Goal: Task Accomplishment & Management: Use online tool/utility

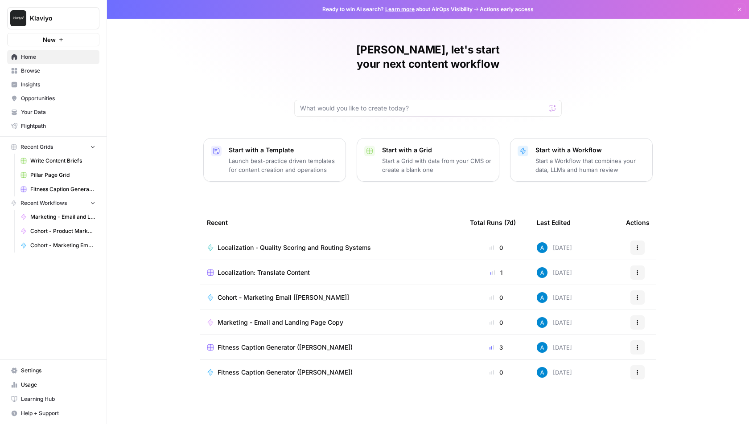
click at [66, 67] on span "Browse" at bounding box center [58, 71] width 74 height 8
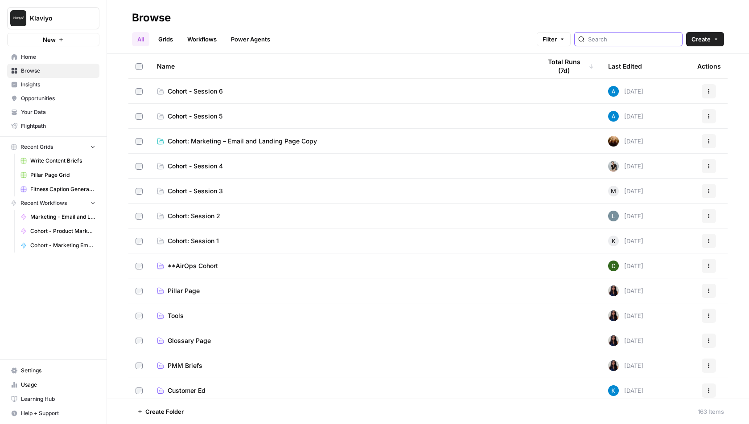
click at [645, 39] on input "search" at bounding box center [633, 39] width 90 height 9
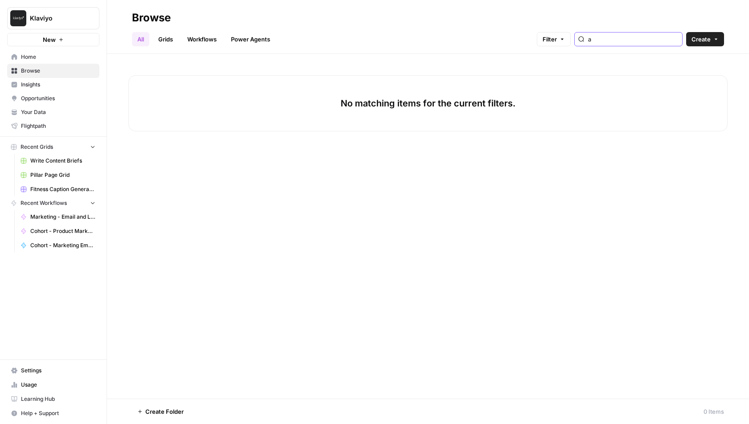
type input "a"
type input "taylo"
click at [197, 42] on link "Workflows" at bounding box center [202, 39] width 40 height 14
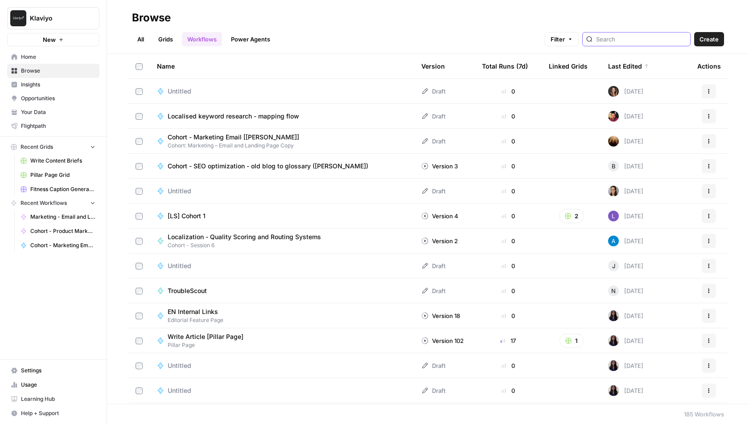
click at [640, 40] on input "search" at bounding box center [641, 39] width 90 height 9
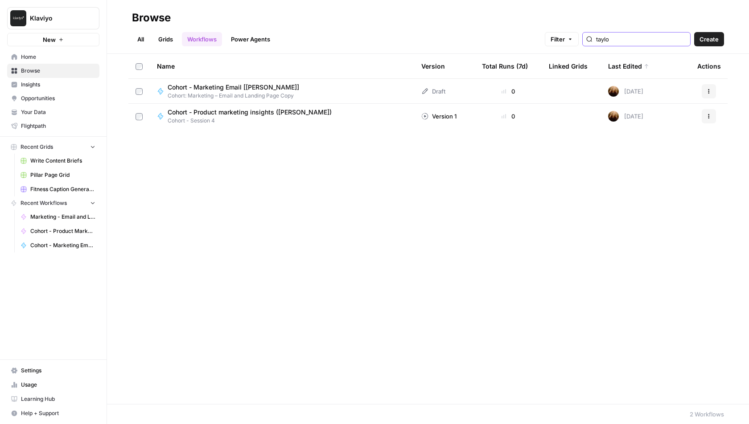
type input "taylo"
click at [254, 87] on span "Cohort - Marketing Email [[PERSON_NAME]]" at bounding box center [233, 87] width 131 height 9
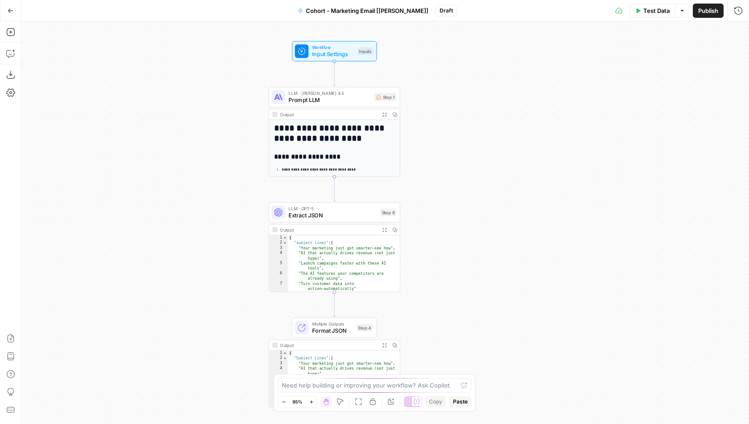
drag, startPoint x: 520, startPoint y: 144, endPoint x: 469, endPoint y: 147, distance: 51.8
click at [469, 147] on div "**********" at bounding box center [384, 222] width 727 height 403
click at [336, 49] on span "Workflow" at bounding box center [332, 48] width 42 height 7
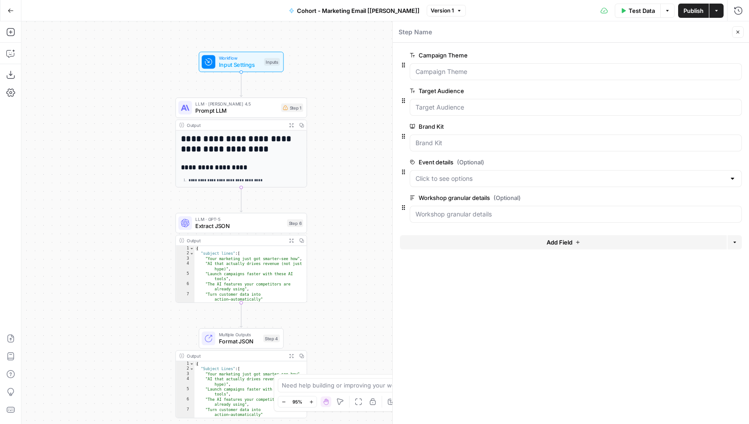
drag, startPoint x: 224, startPoint y: 202, endPoint x: 130, endPoint y: 211, distance: 94.0
click at [130, 211] on div "**********" at bounding box center [384, 222] width 727 height 403
click at [711, 160] on span "edit field" at bounding box center [708, 162] width 20 height 7
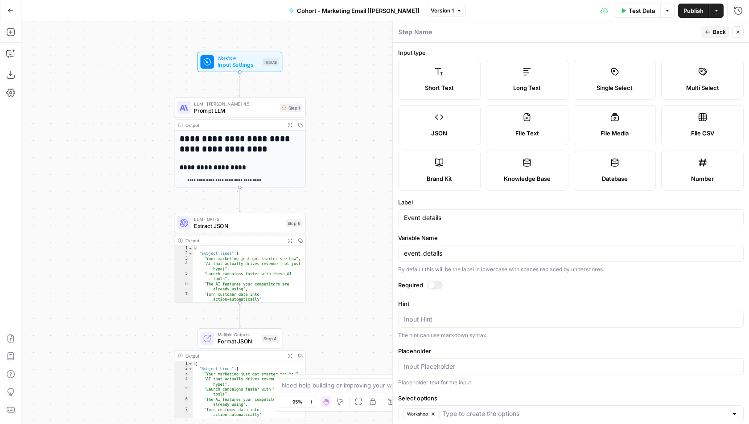
scroll to position [48, 0]
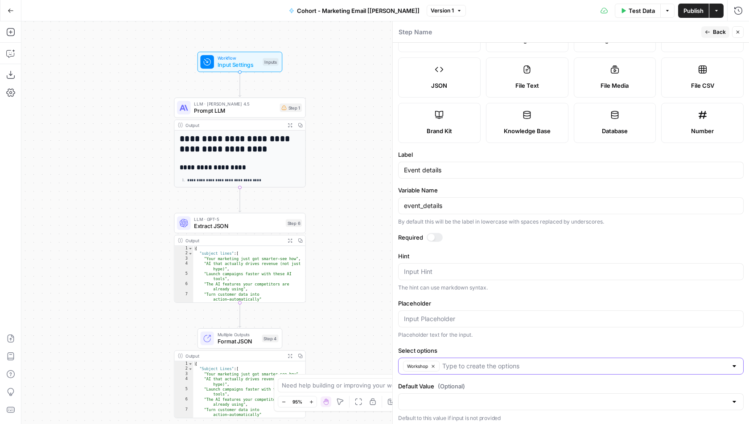
click at [463, 364] on input "Select options" at bounding box center [584, 366] width 285 height 9
type input "Round Table"
click at [432, 365] on icon "button" at bounding box center [432, 366] width 3 height 3
click at [457, 364] on input "Select options" at bounding box center [587, 366] width 280 height 9
type input "Workshop"
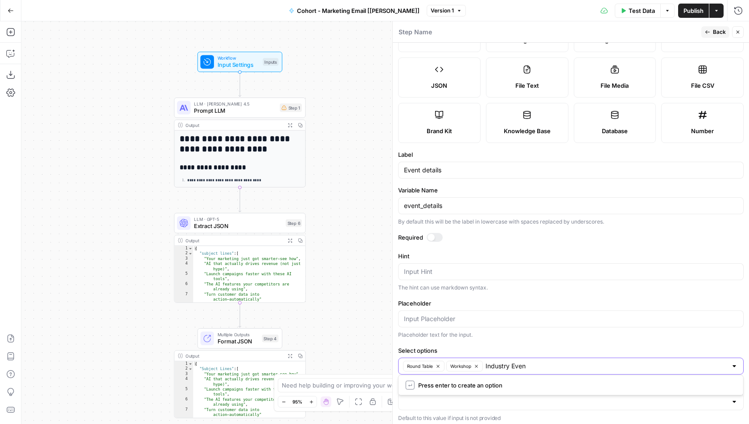
type input "Industry Event"
type input "Meet Up"
type input "Enterprise Event"
click at [549, 336] on form "Input type Short Text Long Text Single Select Multi Select JSON File Text File …" at bounding box center [571, 233] width 356 height 381
click at [719, 33] on span "Back" at bounding box center [719, 32] width 13 height 8
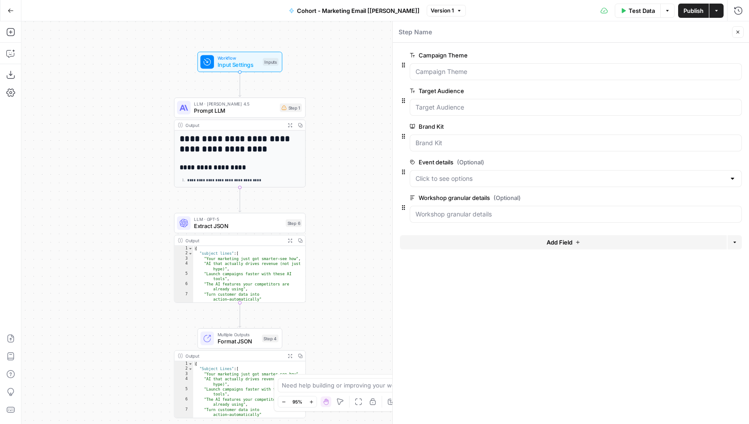
click at [637, 12] on span "Test Data" at bounding box center [641, 10] width 26 height 9
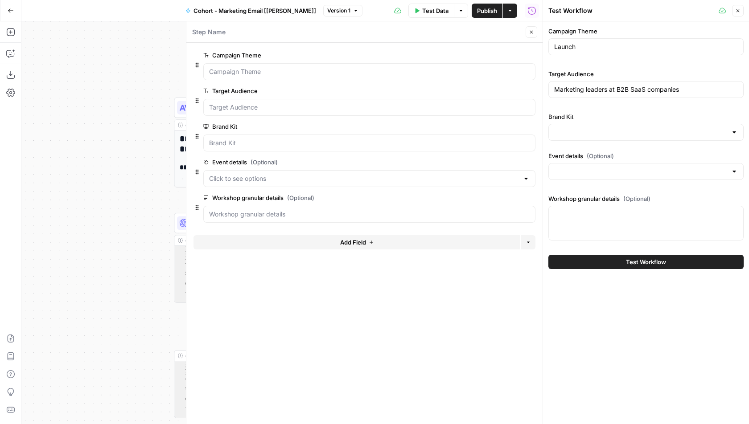
type input "Klaviyo"
click at [532, 33] on icon "button" at bounding box center [531, 32] width 3 height 3
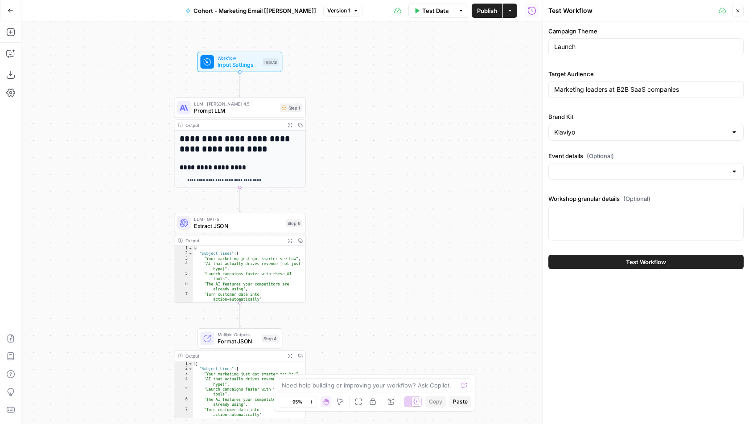
click at [580, 176] on div at bounding box center [645, 171] width 195 height 17
click at [576, 193] on span "Round Table" at bounding box center [643, 192] width 176 height 9
type input "Round Table"
click at [573, 219] on div at bounding box center [645, 223] width 195 height 35
type textarea "<paste info>"
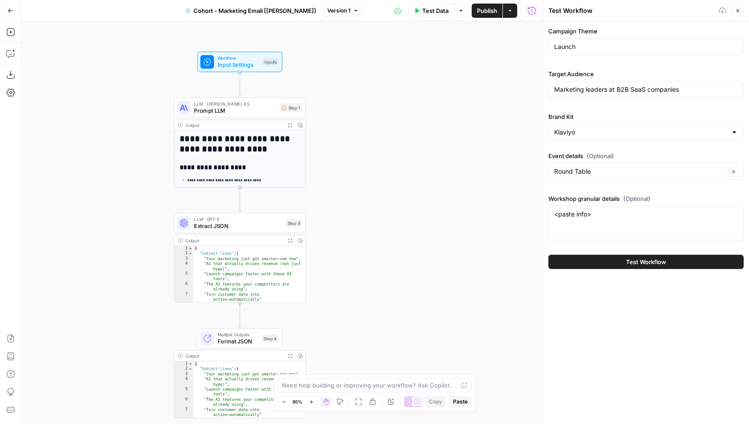
click at [600, 332] on div "Campaign Theme Launch Target Audience Marketing leaders at B2B SaaS companies B…" at bounding box center [646, 222] width 206 height 403
drag, startPoint x: 599, startPoint y: 213, endPoint x: 553, endPoint y: 213, distance: 46.3
click at [553, 213] on div "<paste info> <paste info>" at bounding box center [645, 223] width 195 height 35
drag, startPoint x: 620, startPoint y: 197, endPoint x: 547, endPoint y: 195, distance: 73.1
click at [547, 195] on div "Campaign Theme Launch Target Audience Marketing leaders at B2B SaaS companies B…" at bounding box center [646, 147] width 206 height 253
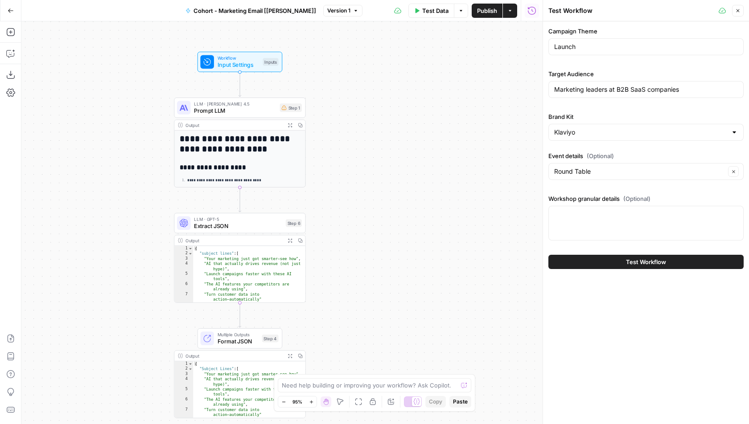
click at [569, 195] on label "Workshop granular details (Optional)" at bounding box center [645, 198] width 195 height 9
click at [569, 210] on textarea "Workshop granular details (Optional)" at bounding box center [646, 214] width 184 height 9
click at [248, 61] on span "Input Settings" at bounding box center [238, 65] width 42 height 8
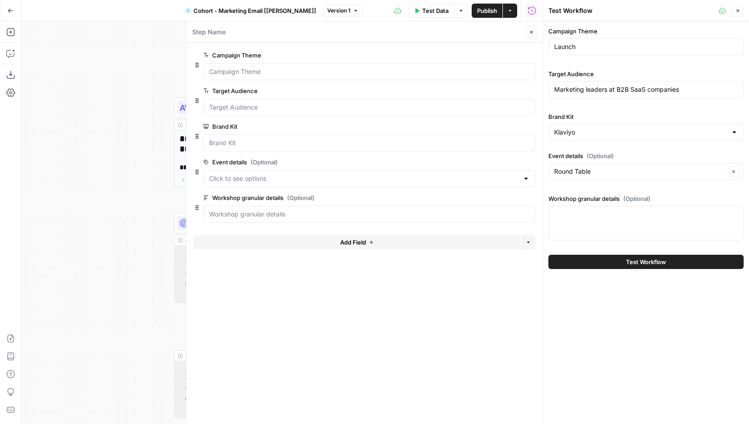
click at [505, 197] on span "edit field" at bounding box center [502, 197] width 20 height 7
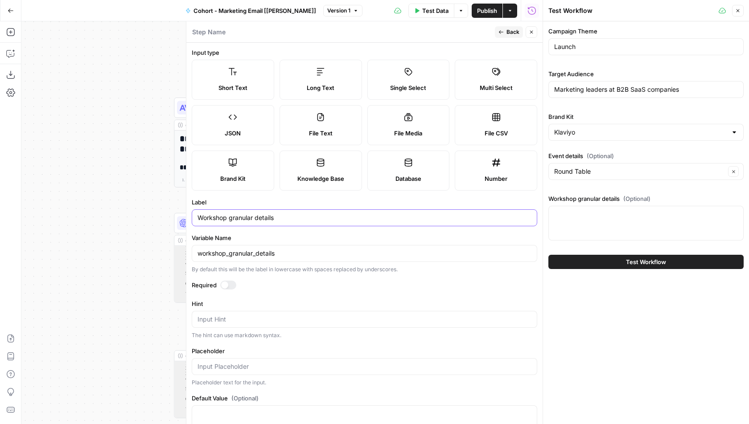
drag, startPoint x: 279, startPoint y: 217, endPoint x: 182, endPoint y: 217, distance: 96.3
click at [186, 217] on div "Step Name Back Close Input type Short Text Long Text Single Select Multi Select…" at bounding box center [364, 222] width 356 height 403
type input "Event Details"
drag, startPoint x: 287, startPoint y: 255, endPoint x: 188, endPoint y: 255, distance: 99.8
click at [188, 255] on div "Step Name Back Close Input type Short Text Long Text Single Select Multi Select…" at bounding box center [364, 222] width 356 height 403
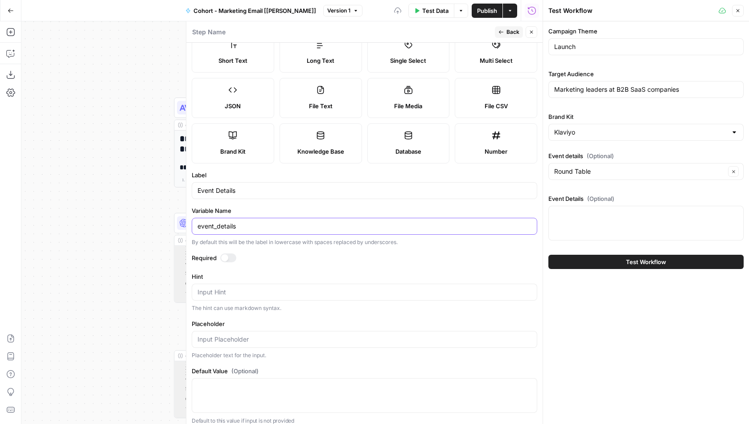
scroll to position [31, 0]
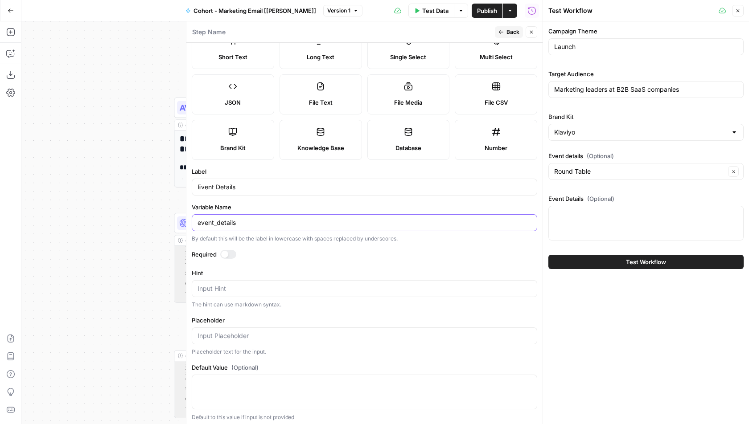
type input "event_details"
click at [243, 334] on input "Placeholder" at bounding box center [364, 336] width 334 height 9
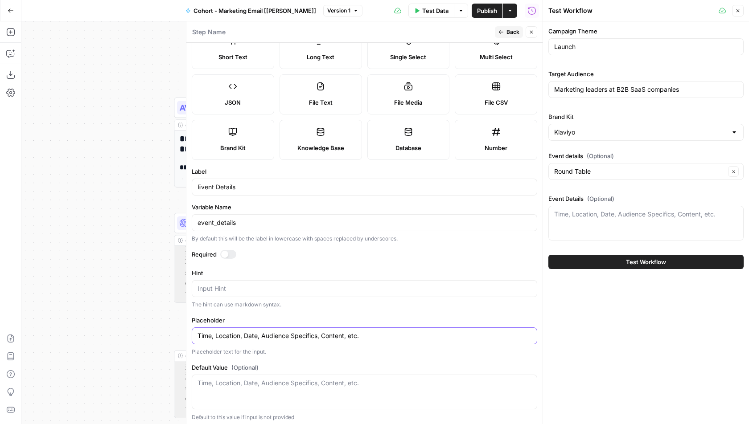
type input "Time, Location, Date, Audience Specifics, Content, etc."
click at [396, 309] on form "Input type Short Text Long Text Single Select Multi Select JSON File Text File …" at bounding box center [364, 233] width 356 height 381
click at [241, 383] on textarea "Default Value (Optional)" at bounding box center [364, 383] width 334 height 9
click at [290, 363] on label "Default Value (Optional)" at bounding box center [364, 367] width 345 height 9
click at [290, 379] on textarea "Default Value (Optional)" at bounding box center [364, 383] width 334 height 9
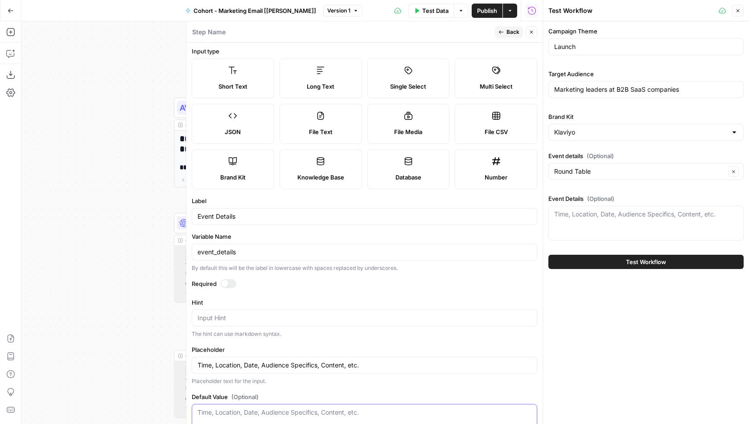
scroll to position [0, 0]
click at [226, 283] on div at bounding box center [224, 285] width 7 height 7
click at [508, 32] on span "Back" at bounding box center [512, 32] width 13 height 8
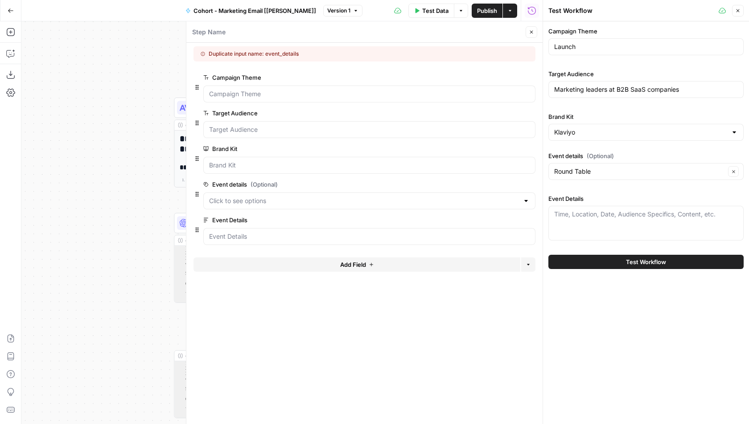
click at [504, 184] on span "edit field" at bounding box center [502, 184] width 20 height 7
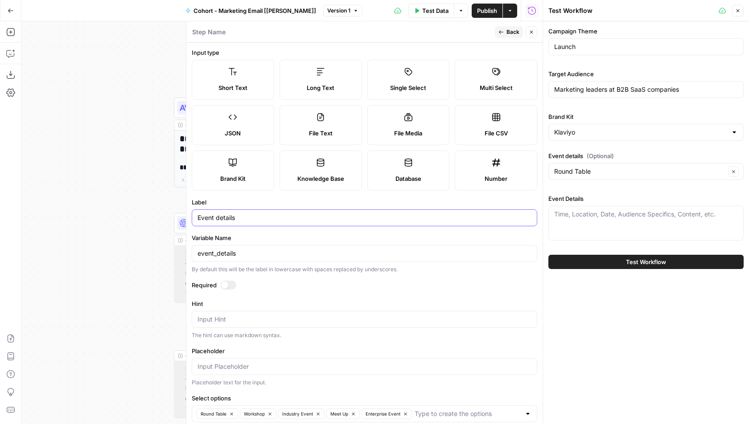
click at [223, 217] on input "Event details" at bounding box center [364, 217] width 334 height 9
type input "Event type"
click at [233, 252] on input "event_details" at bounding box center [364, 253] width 334 height 9
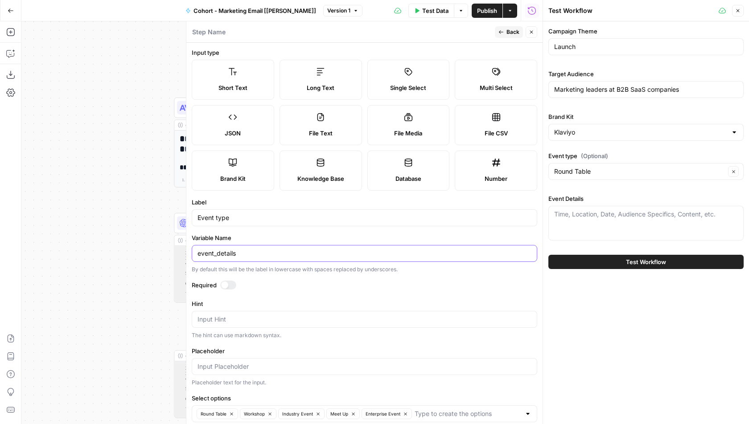
click at [256, 249] on input "event_details" at bounding box center [364, 253] width 334 height 9
click at [244, 229] on form "Input type Short Text Long Text Single Select Multi Select JSON File Text File …" at bounding box center [364, 233] width 356 height 381
drag, startPoint x: 241, startPoint y: 256, endPoint x: 218, endPoint y: 256, distance: 22.3
click at [218, 256] on input "event_details" at bounding box center [364, 253] width 334 height 9
type input "event_type"
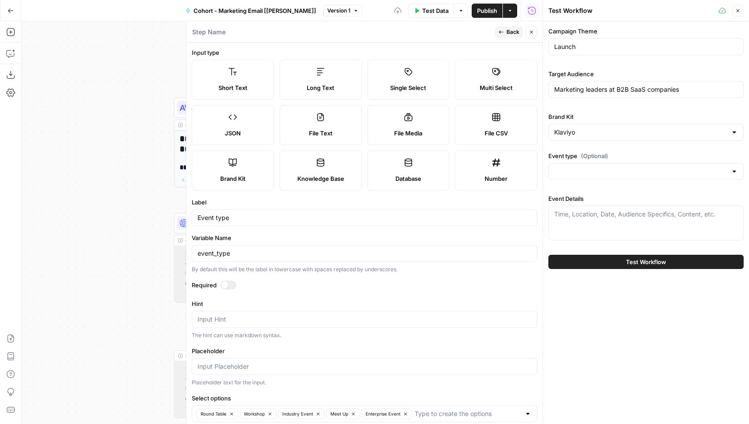
click at [307, 283] on label "Required" at bounding box center [364, 285] width 345 height 9
click at [230, 283] on div at bounding box center [228, 285] width 16 height 9
click at [511, 35] on span "Back" at bounding box center [512, 32] width 13 height 8
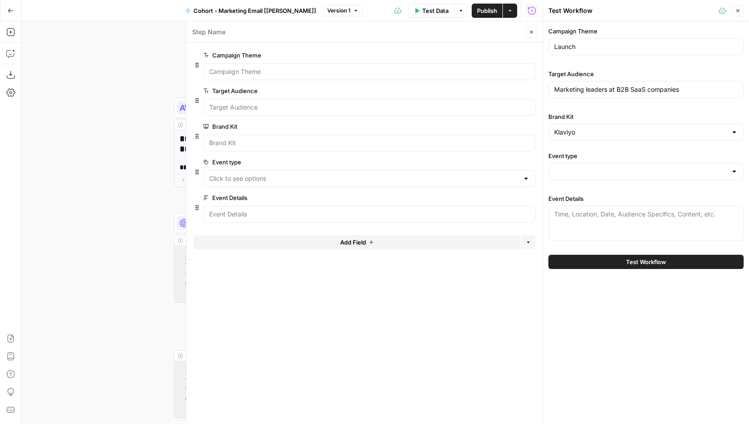
click at [532, 28] on button "Close" at bounding box center [531, 32] width 12 height 12
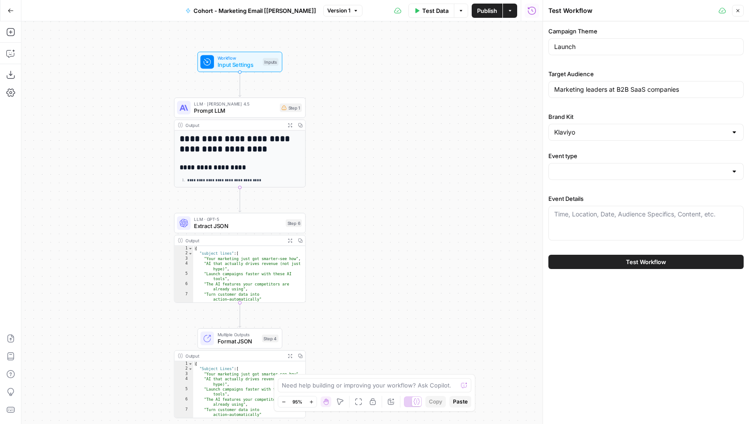
click at [741, 8] on button "Close" at bounding box center [738, 11] width 12 height 12
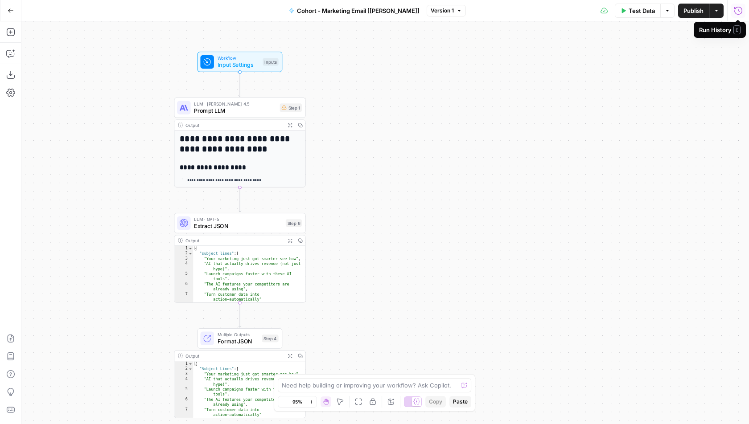
click at [631, 10] on span "Test Data" at bounding box center [641, 10] width 26 height 9
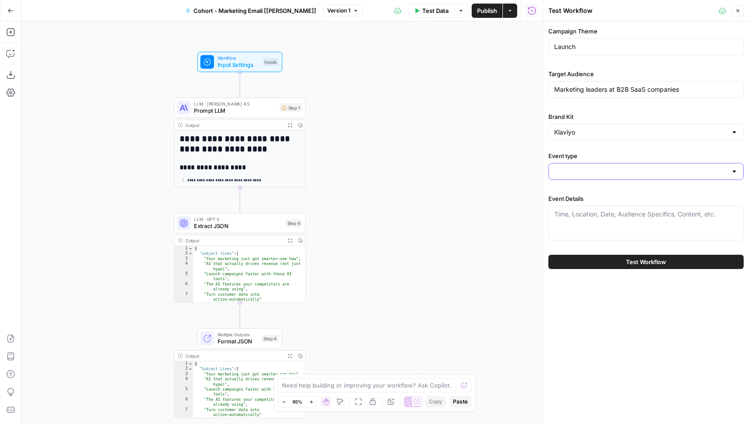
click at [570, 167] on input "Event type" at bounding box center [640, 171] width 173 height 9
click at [575, 205] on span "Workshop" at bounding box center [643, 204] width 176 height 9
type input "Workshop"
click at [568, 218] on div "Time, Location, Date, Audience Specifics, Content, etc." at bounding box center [645, 223] width 195 height 35
click at [618, 213] on textarea "Time: 12 pm EST" at bounding box center [646, 214] width 184 height 9
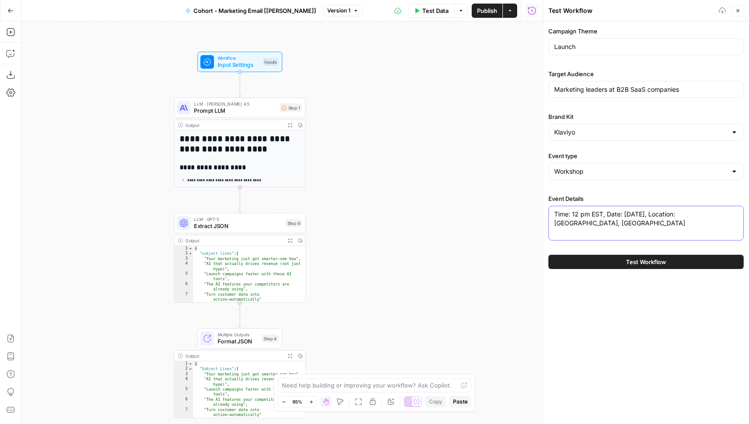
type textarea "Time: 12 pm EST, Date: Oct 12, 2025, Location: San Francisco, CA"
click at [620, 349] on div "Campaign Theme Launch Target Audience Marketing leaders at B2B SaaS companies B…" at bounding box center [646, 222] width 206 height 403
click at [253, 112] on span "Prompt LLM" at bounding box center [235, 110] width 82 height 8
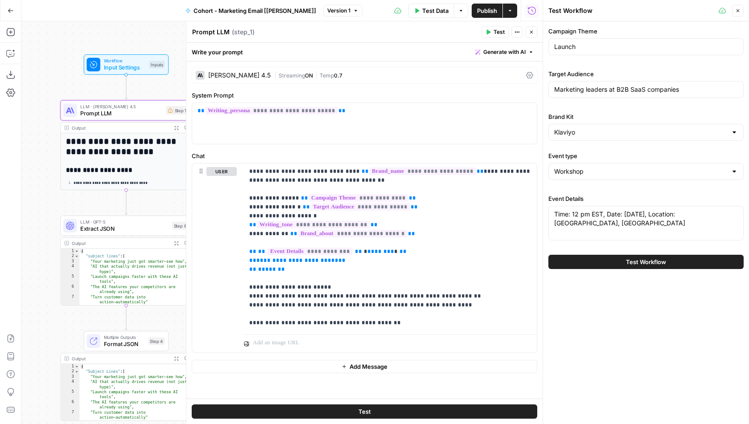
drag, startPoint x: 142, startPoint y: 217, endPoint x: 27, endPoint y: 219, distance: 114.6
click at [27, 219] on div "**********" at bounding box center [281, 222] width 521 height 403
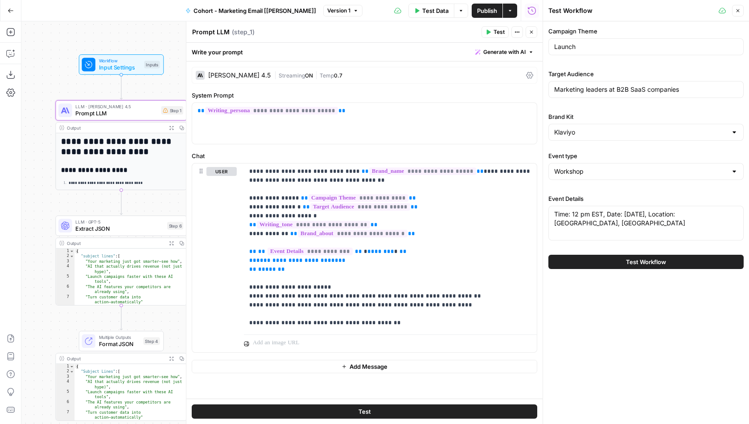
drag, startPoint x: 46, startPoint y: 145, endPoint x: 32, endPoint y: 145, distance: 14.3
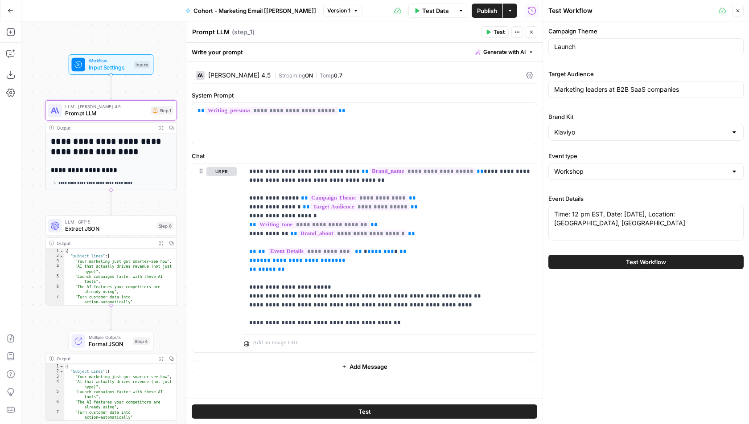
click at [32, 145] on div "**********" at bounding box center [281, 222] width 521 height 403
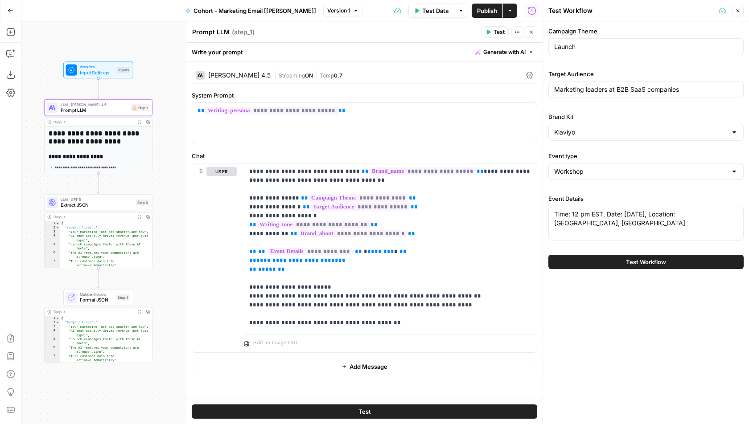
drag, startPoint x: 167, startPoint y: 63, endPoint x: 168, endPoint y: 53, distance: 10.3
click at [168, 53] on div "**********" at bounding box center [281, 222] width 521 height 403
click at [355, 250] on span "**" at bounding box center [358, 252] width 7 height 6
click at [364, 253] on span "********" at bounding box center [365, 252] width 27 height 6
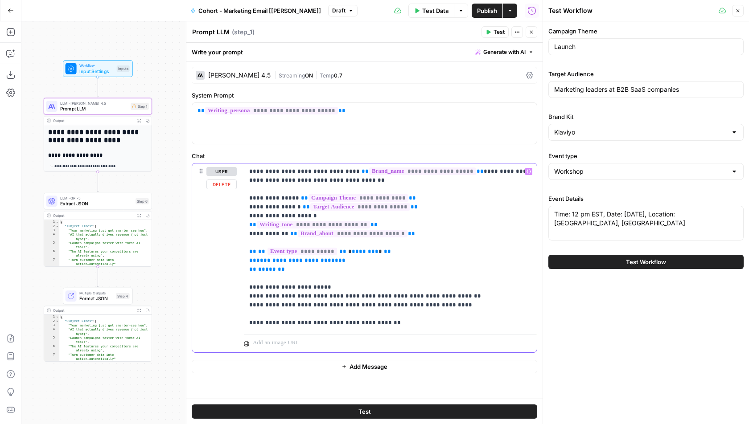
click at [388, 251] on p "**********" at bounding box center [390, 247] width 283 height 160
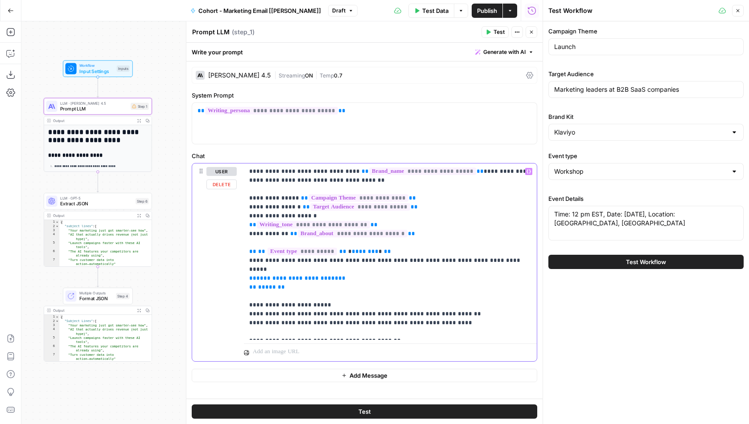
drag, startPoint x: 484, startPoint y: 258, endPoint x: 246, endPoint y: 258, distance: 237.5
click at [246, 258] on div "**********" at bounding box center [390, 252] width 293 height 176
click at [295, 262] on p "**********" at bounding box center [390, 251] width 283 height 169
drag, startPoint x: 344, startPoint y: 268, endPoint x: 244, endPoint y: 268, distance: 100.3
click at [244, 268] on div "**********" at bounding box center [390, 252] width 293 height 176
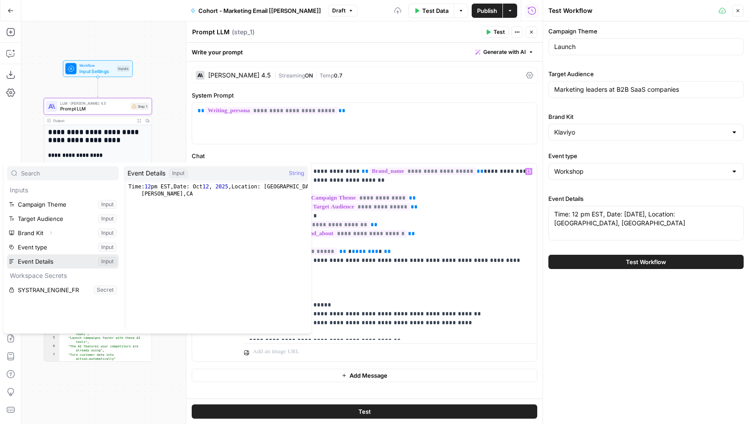
click at [45, 260] on button "Select variable Event Details" at bounding box center [62, 261] width 111 height 14
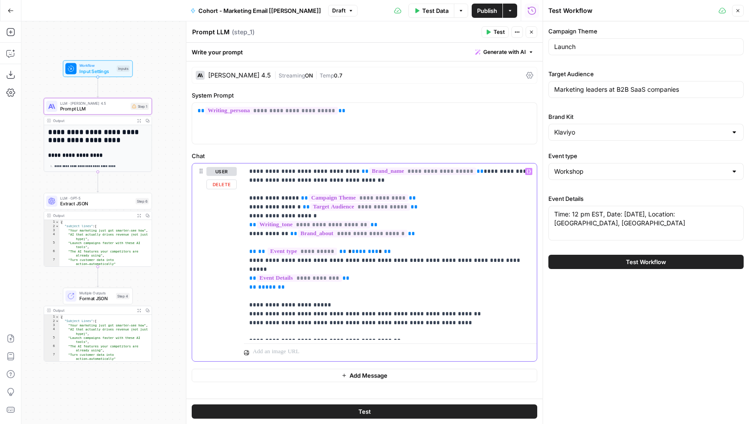
drag, startPoint x: 296, startPoint y: 278, endPoint x: 230, endPoint y: 278, distance: 65.5
click at [230, 278] on div "**********" at bounding box center [364, 263] width 344 height 198
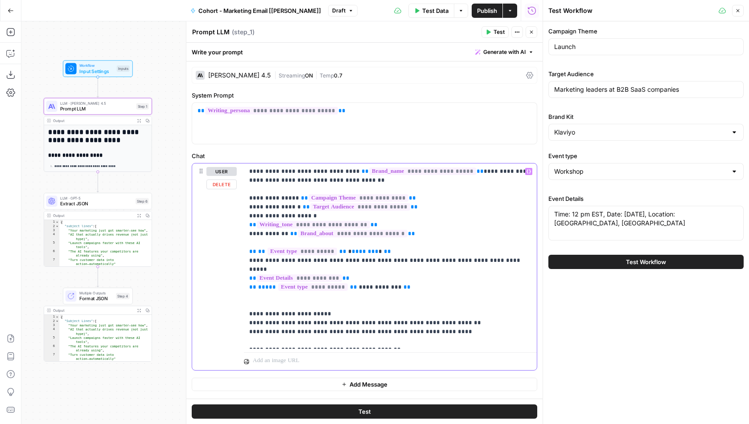
drag, startPoint x: 356, startPoint y: 269, endPoint x: 246, endPoint y: 261, distance: 110.8
click at [246, 261] on div "**********" at bounding box center [390, 256] width 293 height 185
copy p "**********"
click at [432, 281] on p "**********" at bounding box center [390, 256] width 283 height 178
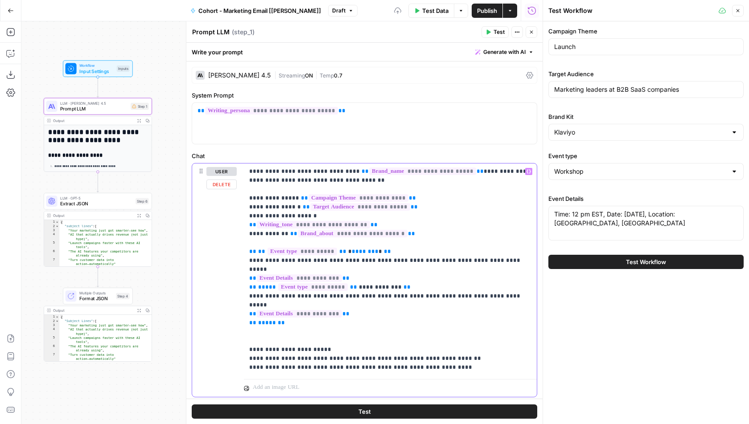
click at [369, 293] on p "**********" at bounding box center [390, 269] width 283 height 205
click at [356, 268] on p "**********" at bounding box center [390, 269] width 283 height 205
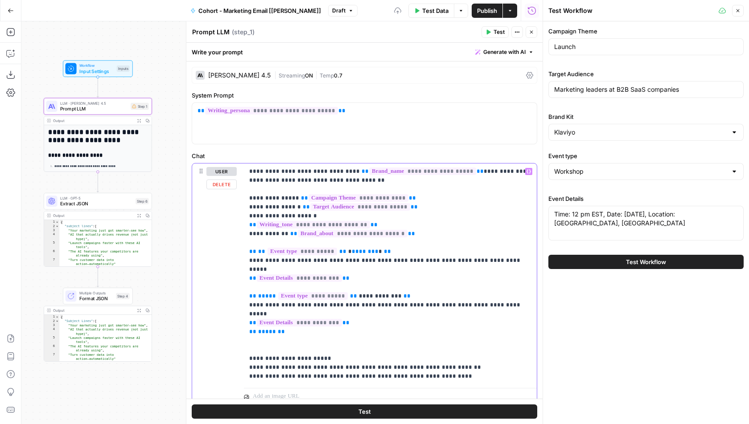
click at [360, 252] on span "********" at bounding box center [365, 252] width 27 height 6
drag, startPoint x: 401, startPoint y: 250, endPoint x: 246, endPoint y: 252, distance: 155.1
click at [246, 252] on div "**********" at bounding box center [390, 274] width 293 height 221
click at [326, 261] on p "**********" at bounding box center [390, 274] width 283 height 214
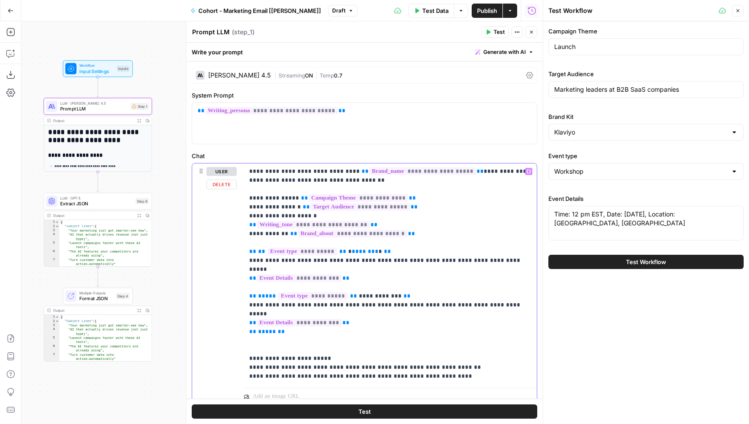
drag, startPoint x: 495, startPoint y: 262, endPoint x: 238, endPoint y: 262, distance: 256.7
click at [238, 262] on div "**********" at bounding box center [364, 285] width 344 height 242
drag, startPoint x: 346, startPoint y: 271, endPoint x: 240, endPoint y: 271, distance: 105.6
click at [240, 271] on div "**********" at bounding box center [364, 285] width 344 height 242
click at [353, 268] on p "**********" at bounding box center [390, 274] width 283 height 214
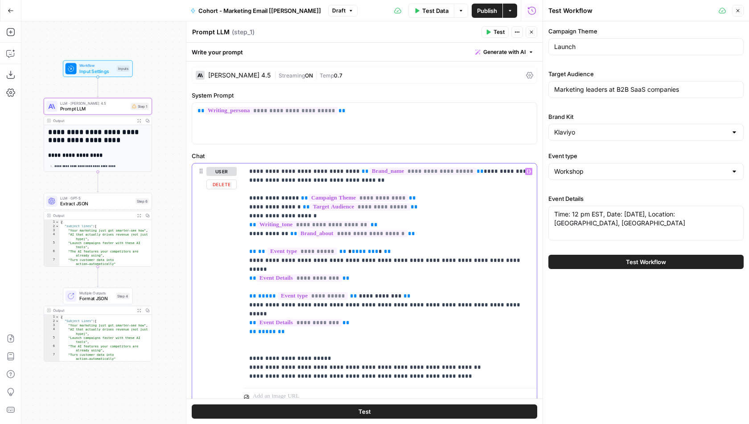
drag, startPoint x: 422, startPoint y: 287, endPoint x: 240, endPoint y: 288, distance: 181.4
click at [240, 288] on div "**********" at bounding box center [364, 285] width 344 height 242
click at [374, 299] on p "**********" at bounding box center [390, 274] width 283 height 214
drag, startPoint x: 390, startPoint y: 270, endPoint x: 246, endPoint y: 257, distance: 145.4
click at [246, 257] on div "**********" at bounding box center [390, 274] width 293 height 221
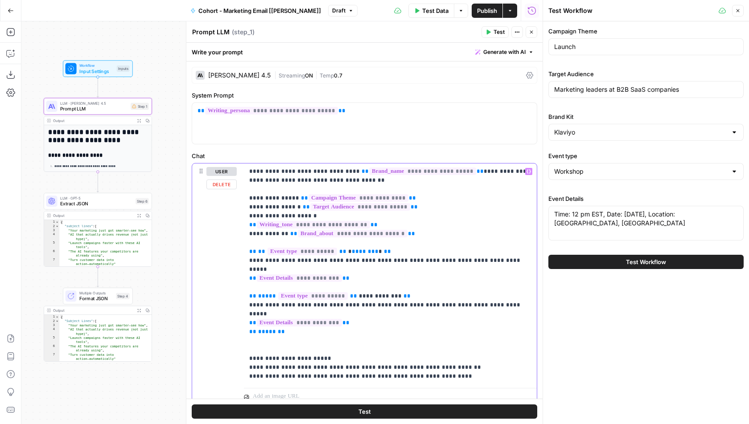
drag, startPoint x: 349, startPoint y: 304, endPoint x: 244, endPoint y: 294, distance: 105.7
click at [244, 294] on div "**********" at bounding box center [390, 274] width 293 height 221
drag, startPoint x: 352, startPoint y: 263, endPoint x: 246, endPoint y: 262, distance: 106.5
click at [246, 262] on div "**********" at bounding box center [390, 274] width 293 height 221
click at [365, 274] on p "**********" at bounding box center [390, 274] width 283 height 214
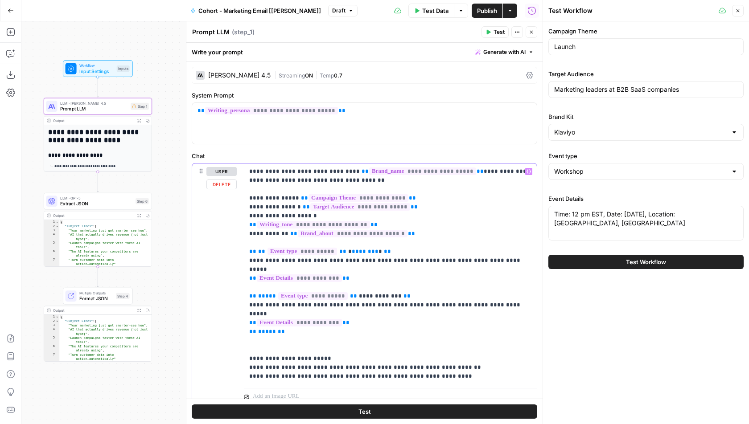
click at [288, 314] on p "**********" at bounding box center [390, 274] width 283 height 214
drag, startPoint x: 292, startPoint y: 313, endPoint x: 233, endPoint y: 313, distance: 58.8
click at [233, 313] on div "**********" at bounding box center [364, 285] width 344 height 242
click at [356, 305] on p "**********" at bounding box center [390, 274] width 283 height 214
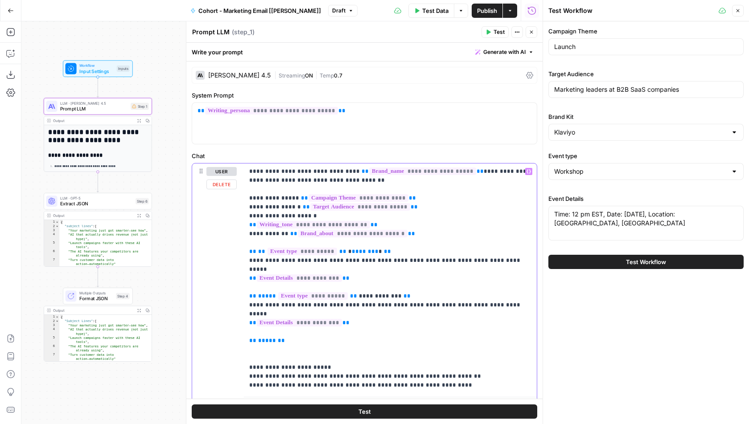
drag, startPoint x: 288, startPoint y: 323, endPoint x: 246, endPoint y: 323, distance: 42.3
click at [246, 323] on div "**********" at bounding box center [390, 279] width 293 height 230
click at [266, 338] on span "*****" at bounding box center [267, 341] width 18 height 6
click at [499, 55] on span "Generate with AI" at bounding box center [504, 52] width 42 height 8
click at [474, 97] on div "Improve your existing prompt" at bounding box center [492, 101] width 74 height 8
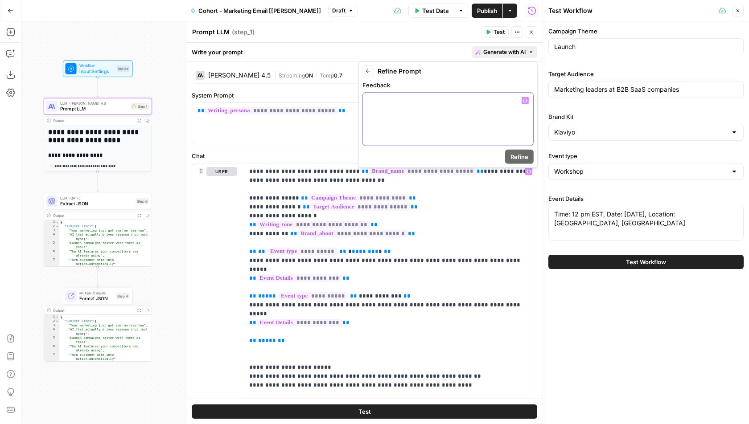
click at [413, 119] on div at bounding box center [448, 119] width 170 height 53
drag, startPoint x: 381, startPoint y: 102, endPoint x: 433, endPoint y: 102, distance: 52.6
click at [433, 102] on p "**********" at bounding box center [448, 100] width 160 height 9
click at [461, 101] on p "**********" at bounding box center [448, 100] width 160 height 9
click at [438, 37] on div "Prompt LLM Prompt LLM ( step_1 ) Test Actions Close" at bounding box center [364, 32] width 345 height 12
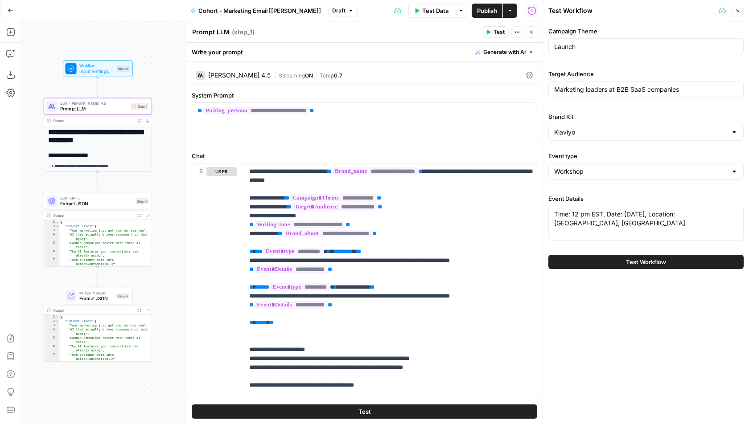
click at [531, 33] on icon "button" at bounding box center [530, 31] width 5 height 5
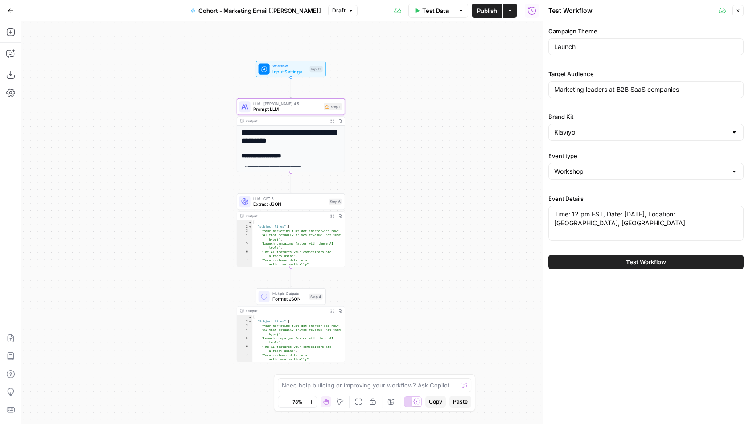
drag, startPoint x: 236, startPoint y: 167, endPoint x: 429, endPoint y: 167, distance: 192.9
click at [429, 167] on div "**********" at bounding box center [281, 222] width 521 height 403
click at [492, 12] on span "Publish" at bounding box center [487, 10] width 20 height 9
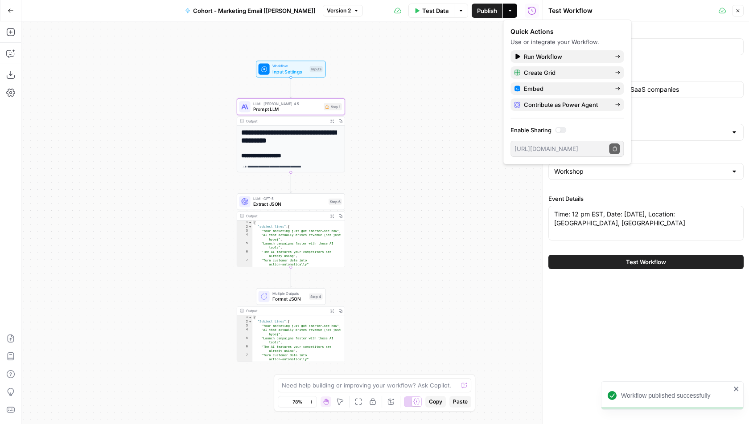
click at [738, 10] on icon "button" at bounding box center [737, 10] width 3 height 3
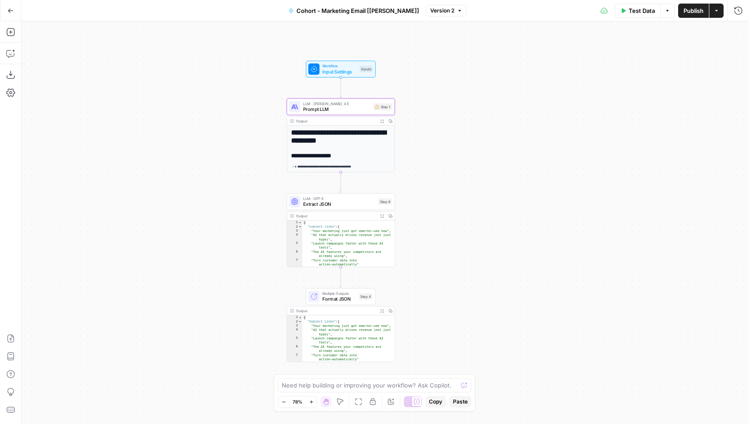
drag, startPoint x: 397, startPoint y: 148, endPoint x: 452, endPoint y: 146, distance: 55.3
click at [452, 146] on div "**********" at bounding box center [384, 222] width 727 height 403
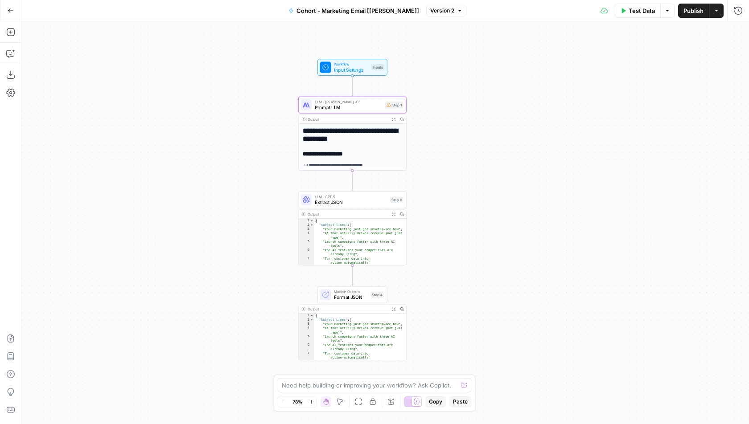
click at [9, 8] on icon "button" at bounding box center [11, 11] width 6 height 6
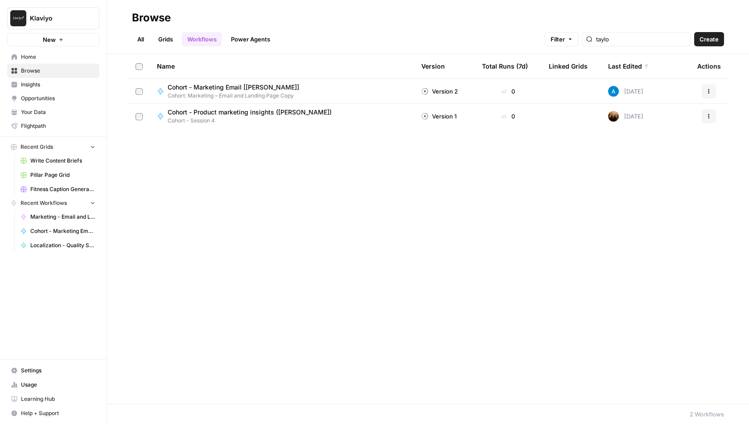
click at [59, 372] on span "Settings" at bounding box center [58, 371] width 74 height 8
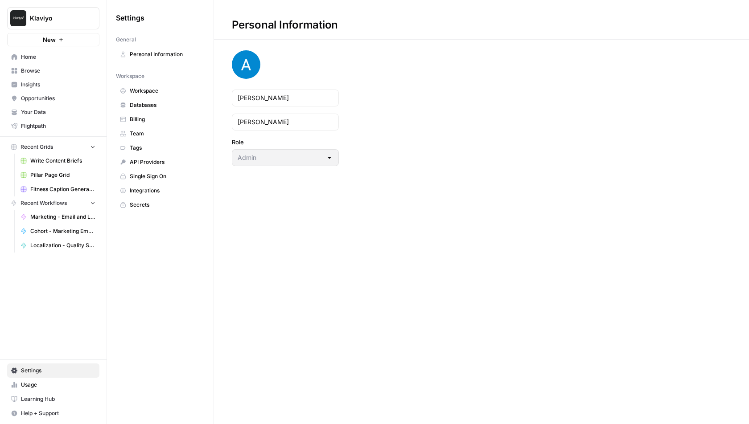
click at [159, 187] on span "Integrations" at bounding box center [165, 191] width 71 height 8
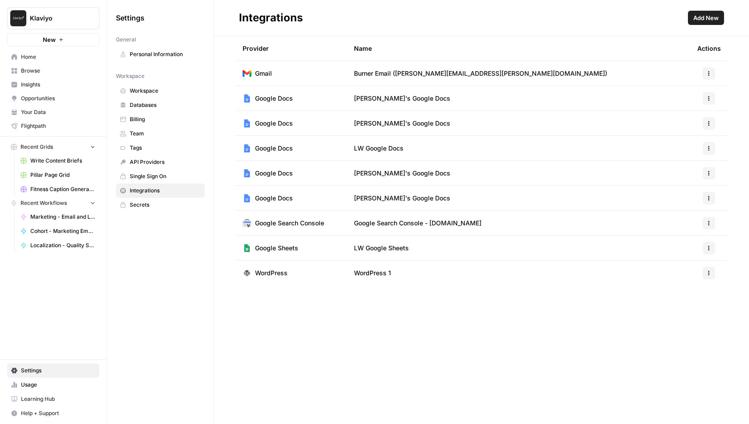
click at [702, 15] on span "Add New" at bounding box center [705, 17] width 25 height 9
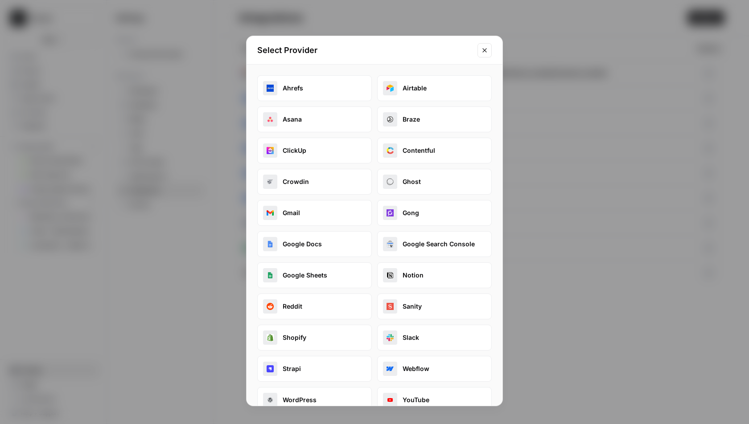
click at [484, 48] on icon "Close modal" at bounding box center [484, 50] width 7 height 7
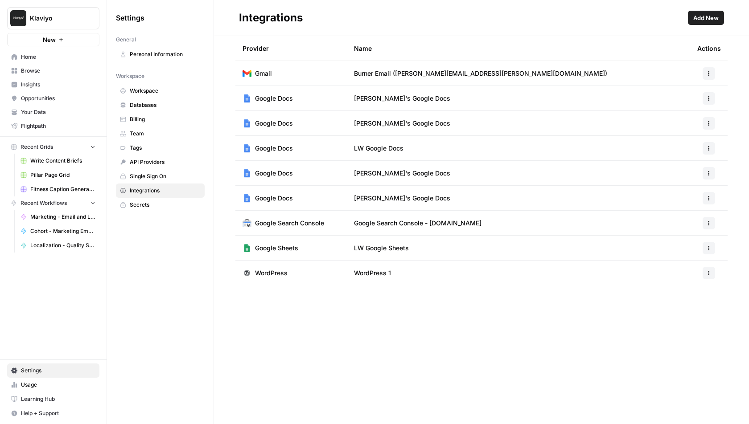
click at [48, 72] on span "Browse" at bounding box center [58, 71] width 74 height 8
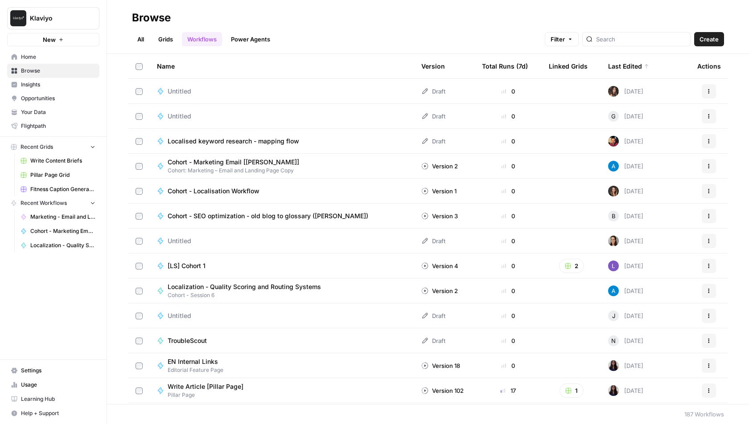
click at [709, 36] on span "Create" at bounding box center [708, 39] width 19 height 9
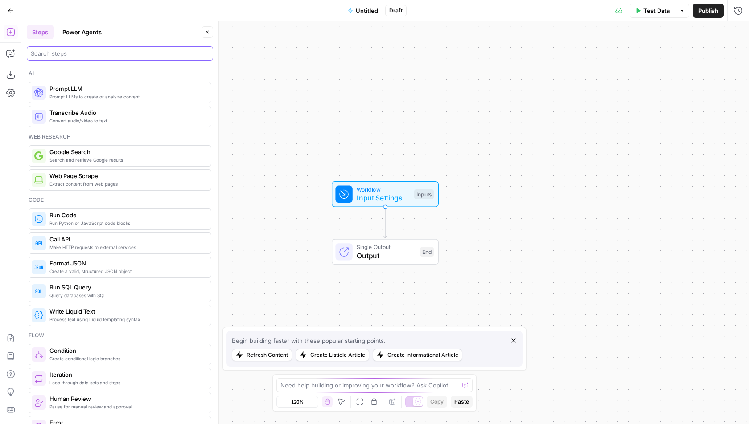
click at [80, 52] on input "search" at bounding box center [120, 53] width 178 height 9
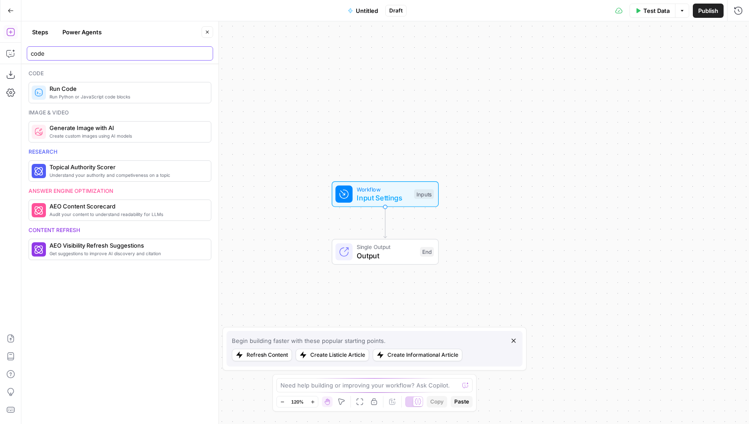
type input "code"
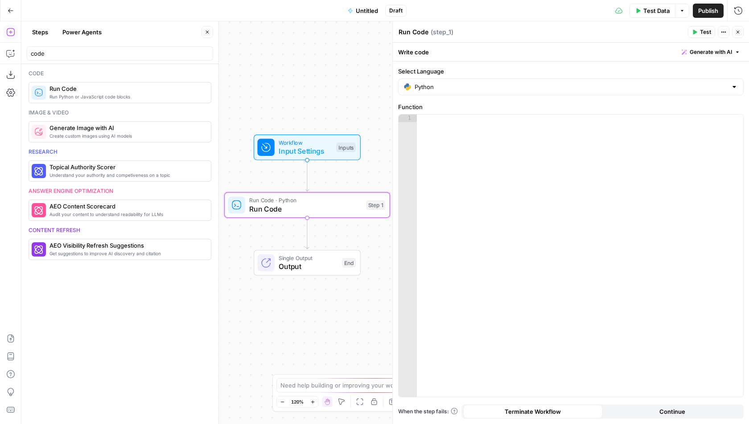
drag, startPoint x: 363, startPoint y: 148, endPoint x: 290, endPoint y: 98, distance: 87.9
click at [290, 98] on div "Workflow Input Settings Inputs Run Code · Python Run Code Step 1 Single Output …" at bounding box center [384, 222] width 727 height 403
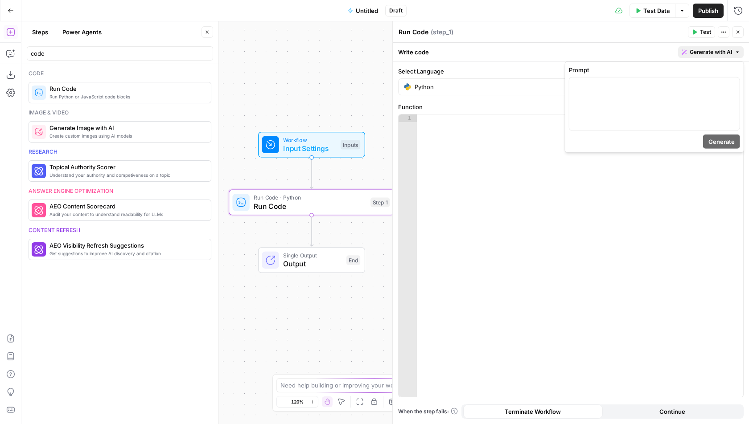
click at [708, 49] on span "Generate with AI" at bounding box center [710, 52] width 42 height 8
click at [612, 112] on div at bounding box center [654, 104] width 170 height 53
click at [611, 84] on p "**********" at bounding box center [654, 85] width 160 height 9
click at [668, 86] on p "**********" at bounding box center [654, 85] width 160 height 9
click at [725, 140] on span "Generate" at bounding box center [721, 141] width 26 height 9
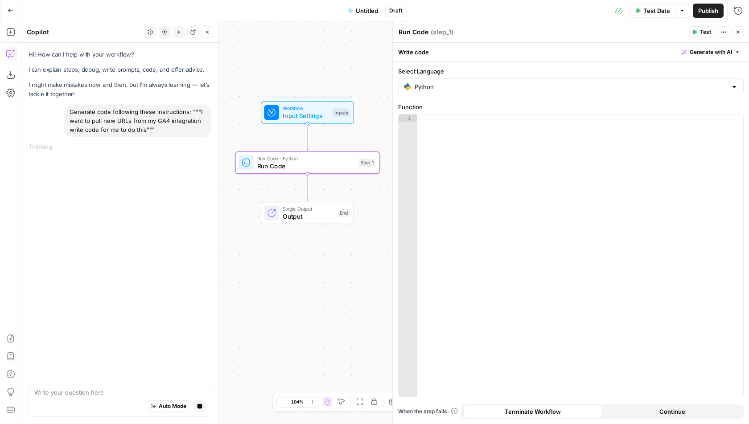
drag, startPoint x: 372, startPoint y: 102, endPoint x: 362, endPoint y: 75, distance: 29.3
click at [362, 75] on div "Workflow Input Settings Inputs Run Code · Python Run Code Step 1 Single Output …" at bounding box center [384, 222] width 727 height 403
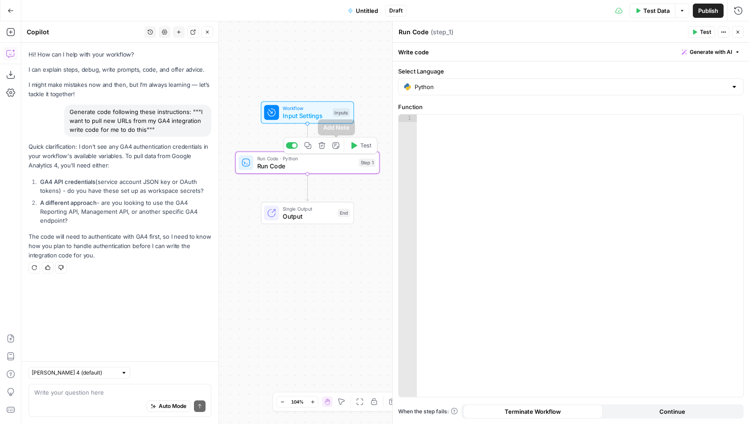
click at [293, 146] on div at bounding box center [294, 145] width 4 height 4
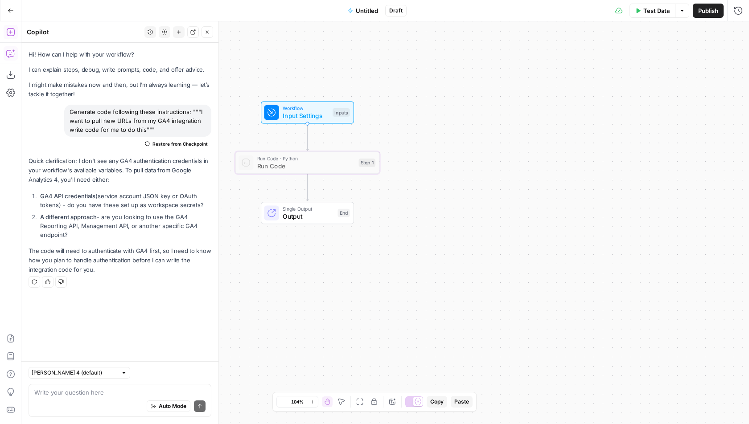
click at [11, 34] on icon "button" at bounding box center [10, 32] width 9 height 9
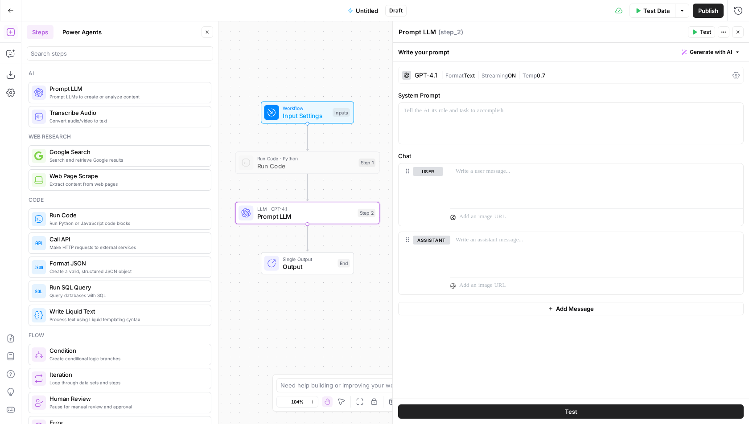
click at [207, 33] on icon "button" at bounding box center [207, 31] width 5 height 5
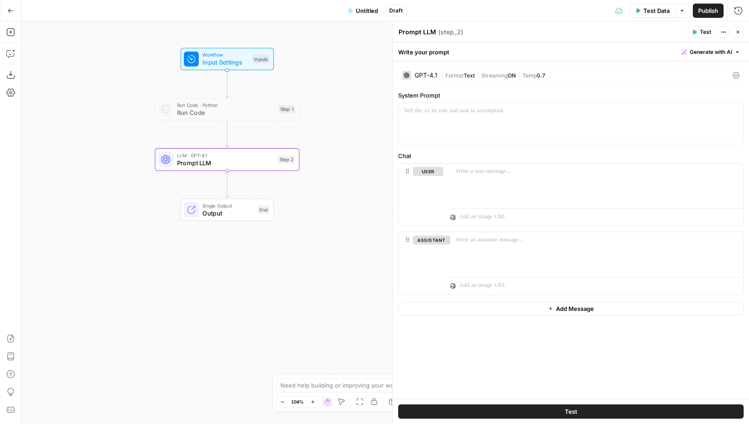
drag, startPoint x: 212, startPoint y: 129, endPoint x: 119, endPoint y: 75, distance: 107.6
click at [119, 75] on div "Workflow Input Settings Inputs Run Code · Python Run Code Step 1 LLM · GPT-4.1 …" at bounding box center [384, 222] width 727 height 403
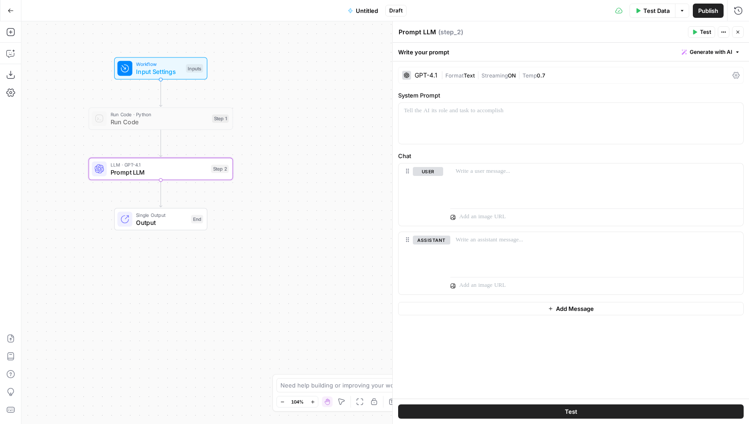
drag, startPoint x: 113, startPoint y: 77, endPoint x: 56, endPoint y: 86, distance: 57.7
click at [56, 86] on div "Workflow Input Settings Inputs Run Code · Python Run Code Step 1 LLM · GPT-4.1 …" at bounding box center [384, 222] width 727 height 403
click at [416, 77] on div "GPT-4.1" at bounding box center [425, 75] width 23 height 6
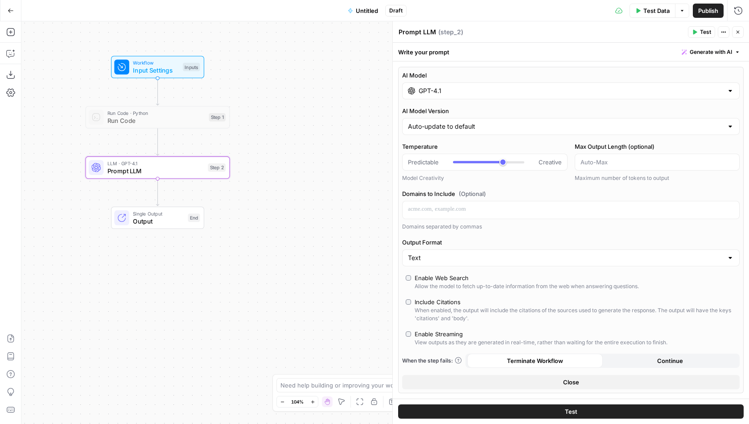
click at [455, 87] on input "GPT-4.1" at bounding box center [570, 90] width 304 height 9
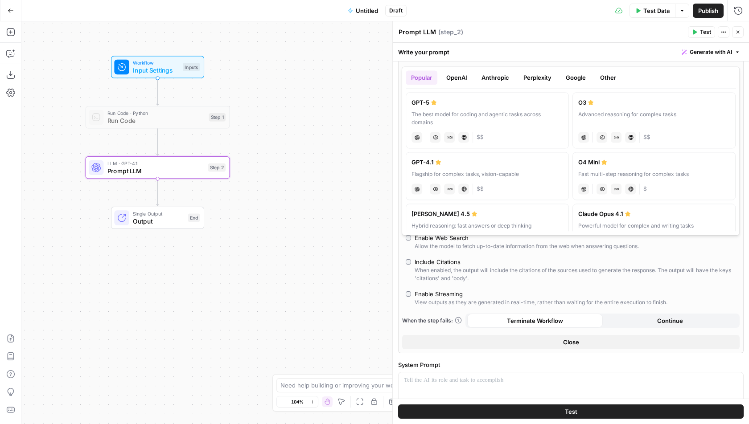
scroll to position [56, 0]
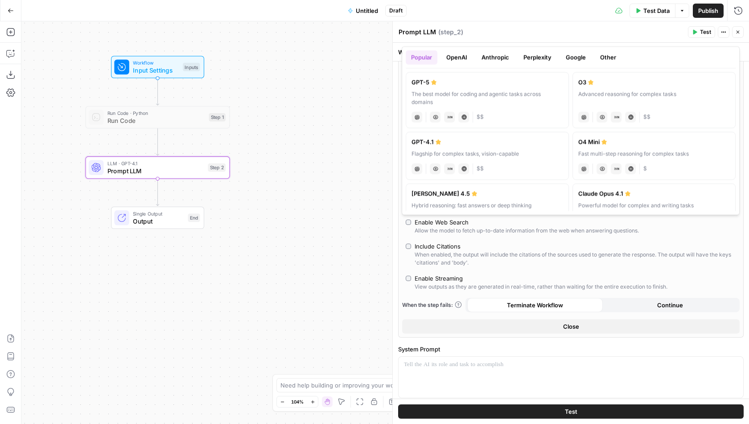
click at [468, 86] on label "GPT-5 The best model for coding and agentic tasks across domains chat Vision Ca…" at bounding box center [487, 100] width 163 height 56
type input "GPT-5"
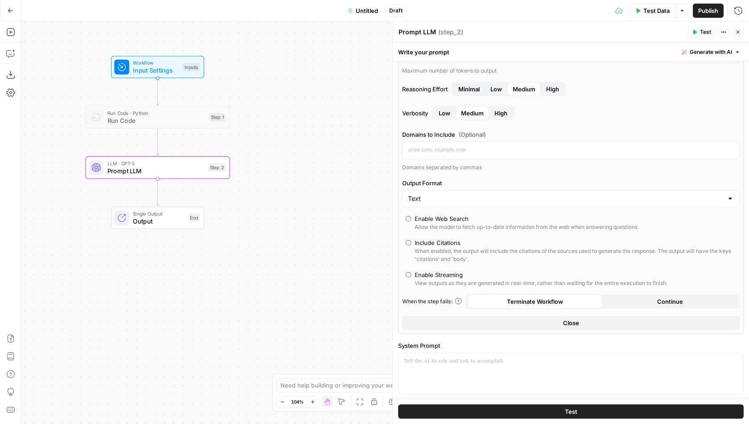
scroll to position [108, 0]
click at [508, 320] on button "Close" at bounding box center [570, 322] width 337 height 14
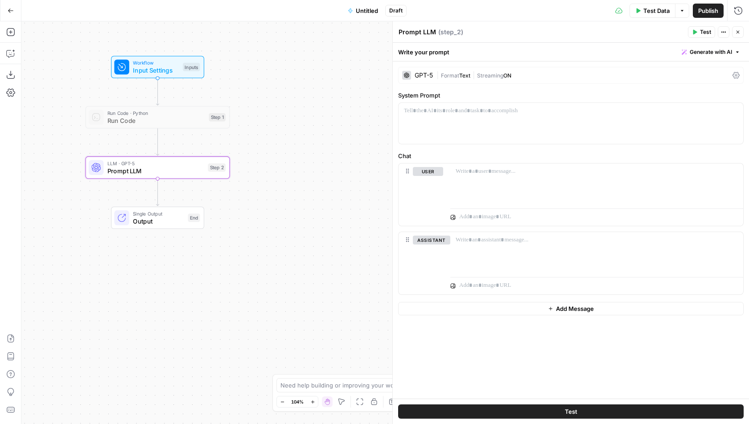
click at [699, 50] on span "Generate with AI" at bounding box center [710, 52] width 42 height 8
click at [692, 78] on div "Use AI to build your prompt" at bounding box center [700, 80] width 69 height 8
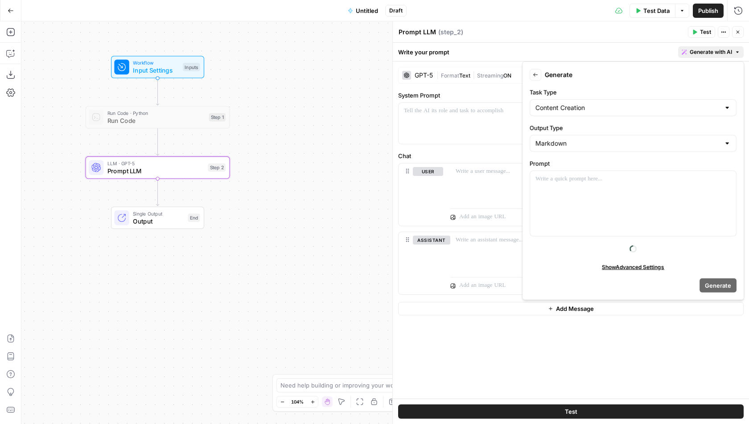
click at [594, 48] on div "Write your prompt Generate with AI" at bounding box center [571, 52] width 356 height 18
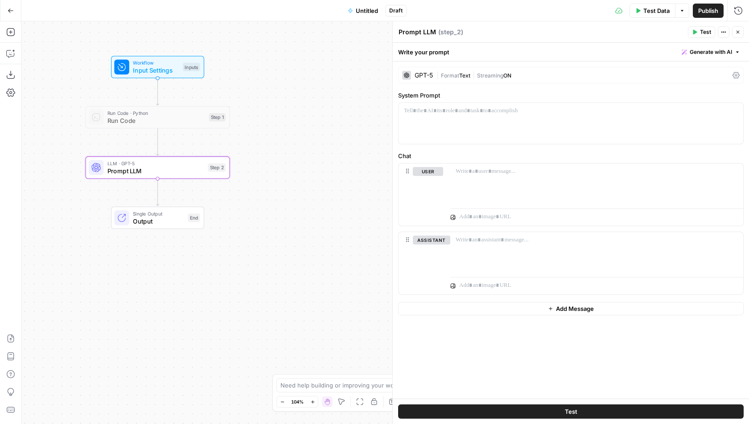
click at [424, 75] on div "GPT-5" at bounding box center [423, 75] width 18 height 6
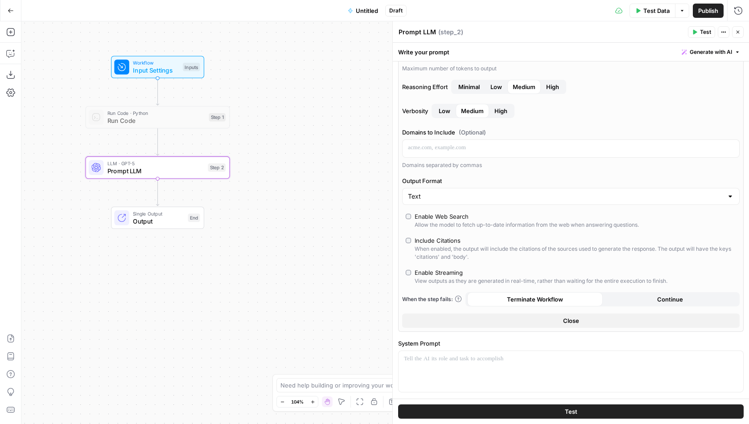
scroll to position [111, 0]
click at [525, 314] on button "Close" at bounding box center [570, 320] width 337 height 14
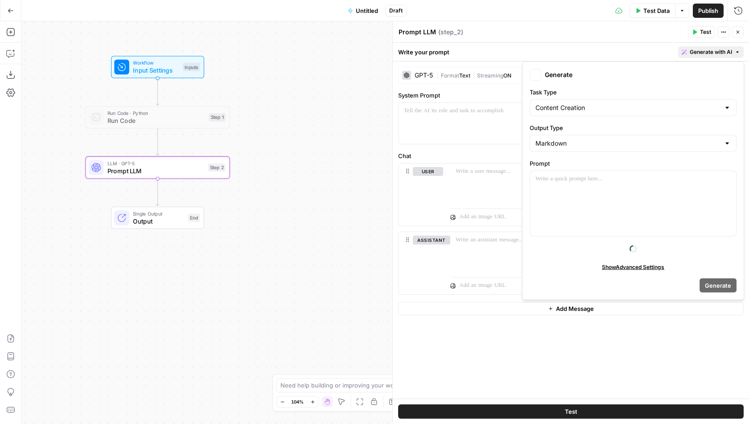
click at [713, 50] on span "Generate with AI" at bounding box center [710, 52] width 42 height 8
click at [569, 193] on div at bounding box center [633, 203] width 206 height 65
click at [491, 336] on div "GPT-5 | Format Text | Streaming ON System Prompt Chat user assistant Add Message" at bounding box center [571, 229] width 356 height 337
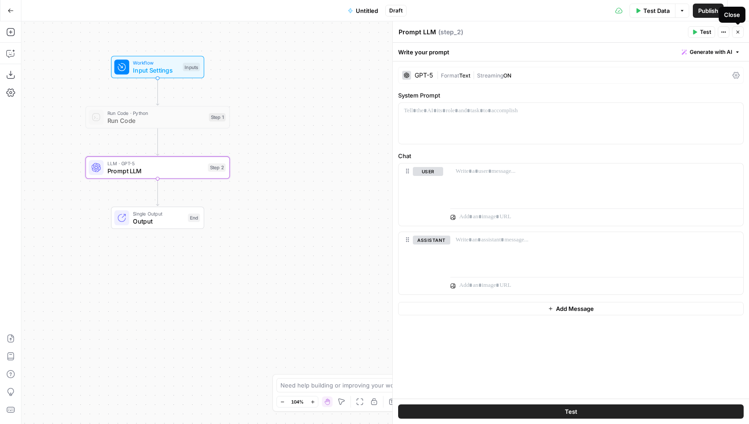
click at [740, 35] on button "Close" at bounding box center [738, 32] width 12 height 12
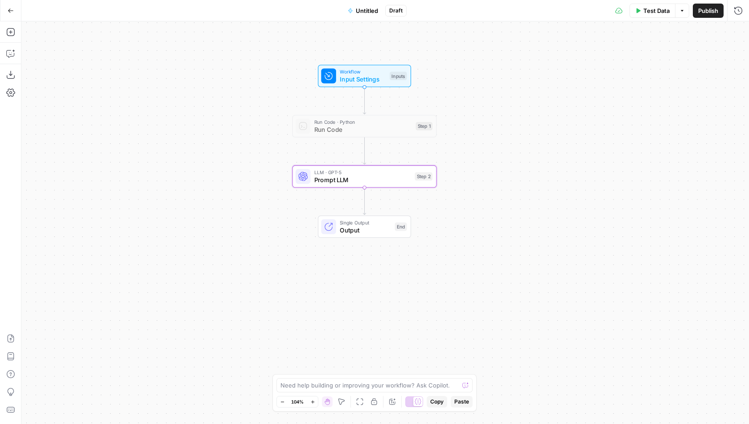
drag, startPoint x: 260, startPoint y: 117, endPoint x: 463, endPoint y: 125, distance: 203.3
click at [463, 125] on div "Workflow Input Settings Inputs Run Code · Python Run Code Step 1 LLM · GPT-5 Pr…" at bounding box center [384, 222] width 727 height 403
click at [379, 178] on span "Prompt LLM" at bounding box center [359, 178] width 97 height 9
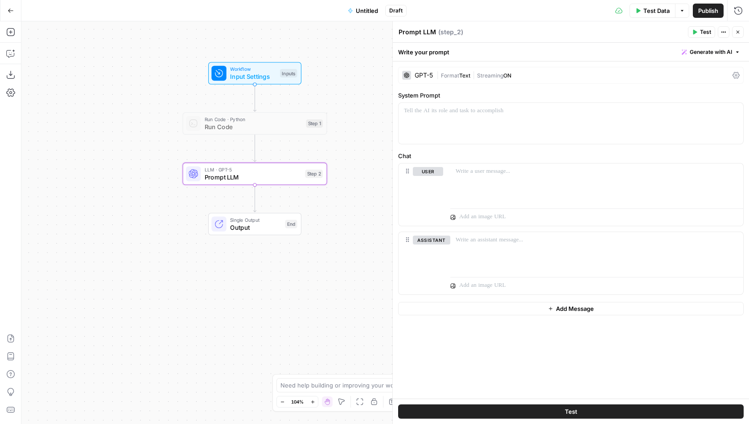
drag, startPoint x: 213, startPoint y: 167, endPoint x: 105, endPoint y: 166, distance: 107.8
click at [106, 166] on div "Workflow Input Settings Inputs Run Code · Python Run Code Step 1 LLM · GPT-5 Pr…" at bounding box center [384, 222] width 727 height 403
click at [268, 104] on icon "button" at bounding box center [269, 106] width 8 height 8
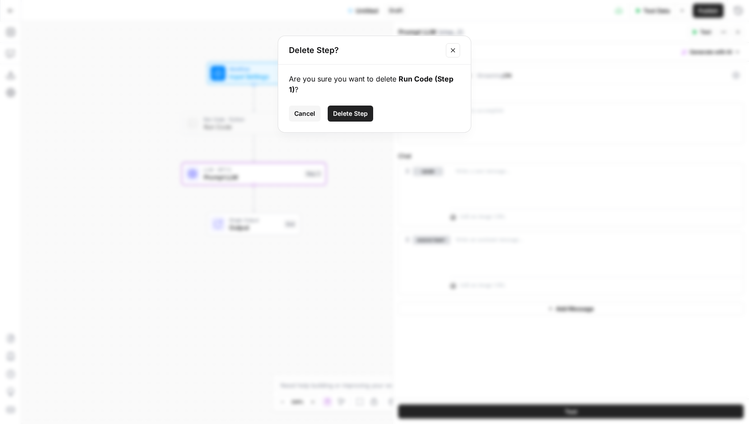
click at [350, 117] on span "Delete Step" at bounding box center [350, 113] width 35 height 9
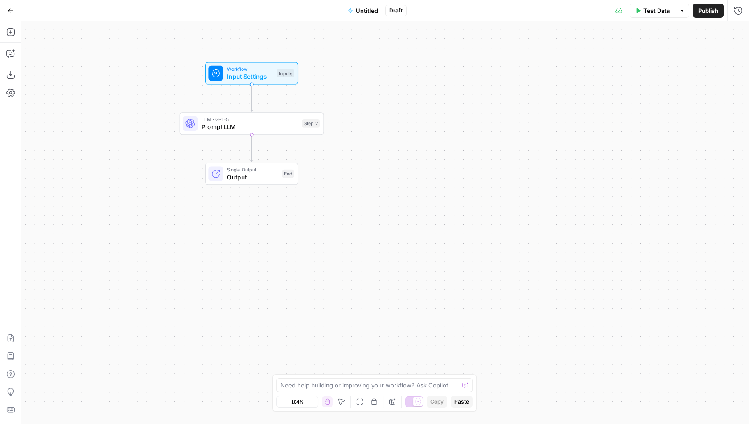
drag, startPoint x: 344, startPoint y: 153, endPoint x: 336, endPoint y: 159, distance: 9.9
click at [336, 159] on div "Workflow Input Settings Inputs LLM · GPT-5 Prompt LLM Step 2 Single Output Outp…" at bounding box center [384, 222] width 727 height 403
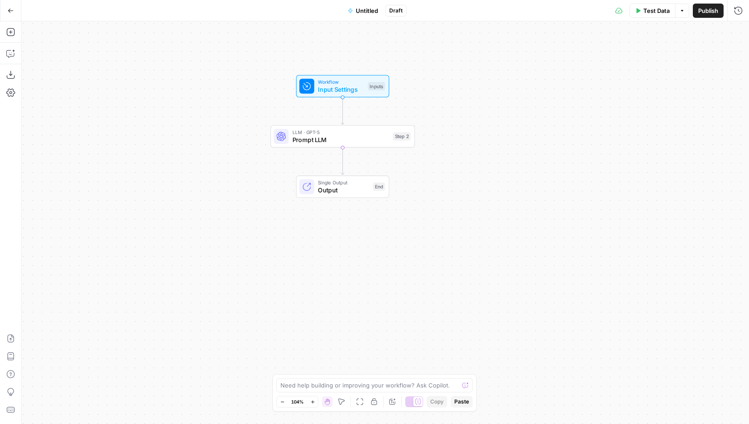
drag, startPoint x: 323, startPoint y: 153, endPoint x: 434, endPoint y: 154, distance: 111.0
click at [427, 154] on div "Workflow Input Settings Inputs LLM · GPT-5 Prompt LLM Step 2 Single Output Outp…" at bounding box center [384, 222] width 727 height 403
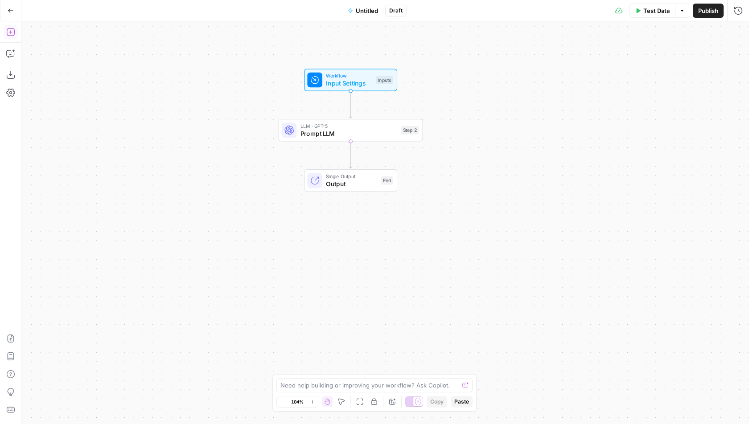
click at [12, 31] on icon "button" at bounding box center [10, 32] width 9 height 9
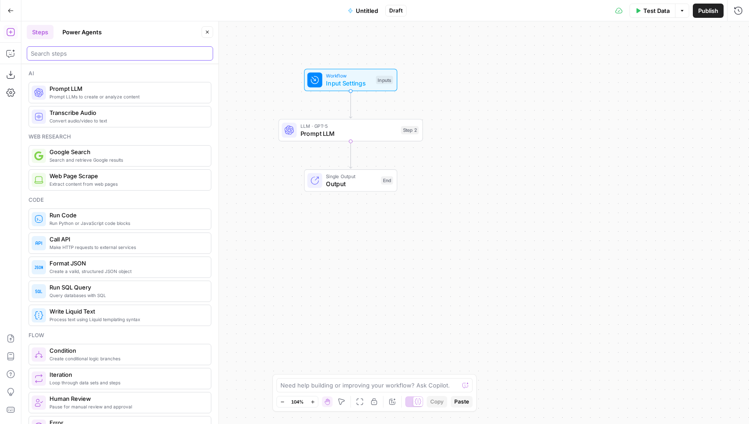
click at [60, 53] on input "search" at bounding box center [120, 53] width 178 height 9
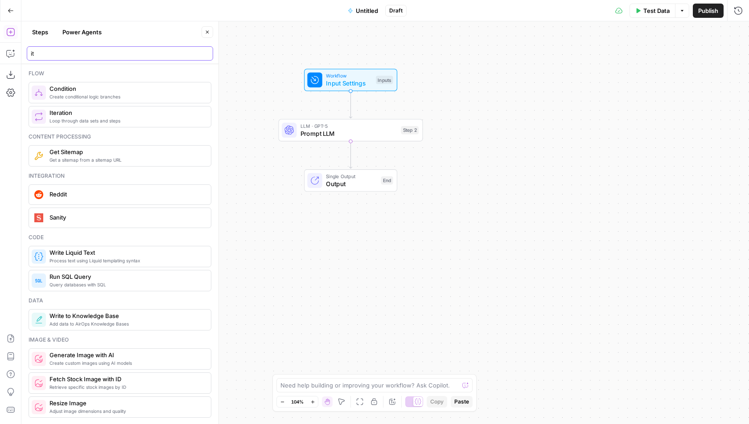
type input "it"
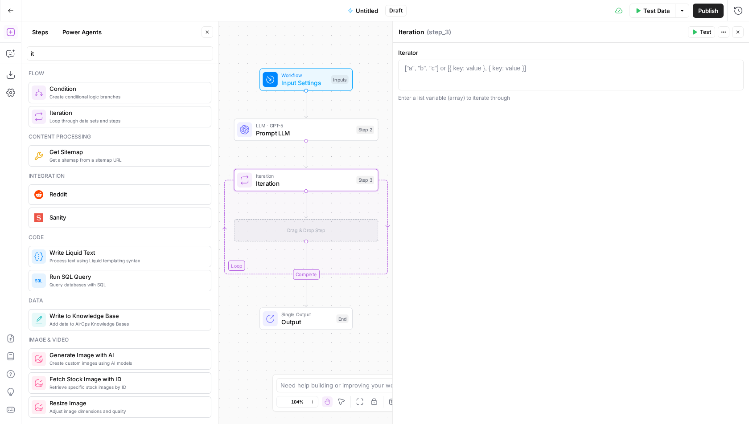
drag, startPoint x: 321, startPoint y: 154, endPoint x: 274, endPoint y: 153, distance: 46.4
click at [274, 153] on div "Workflow Input Settings Inputs LLM · GPT-5 Prompt LLM Step 2 Loop Iteration Ite…" at bounding box center [384, 222] width 727 height 403
click at [467, 75] on div at bounding box center [571, 83] width 338 height 38
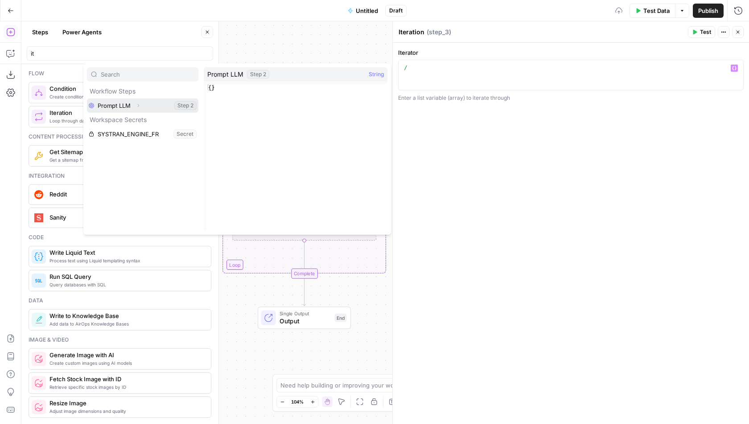
click at [170, 103] on button "Select variable Prompt LLM" at bounding box center [142, 105] width 111 height 14
type textarea "**********"
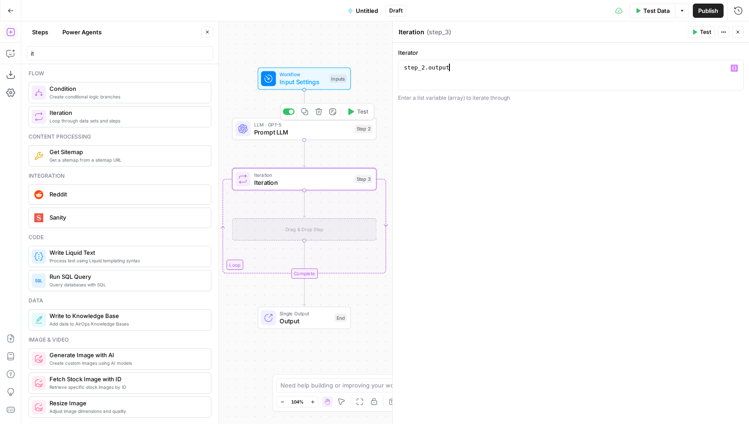
click at [316, 129] on span "Prompt LLM" at bounding box center [302, 131] width 97 height 9
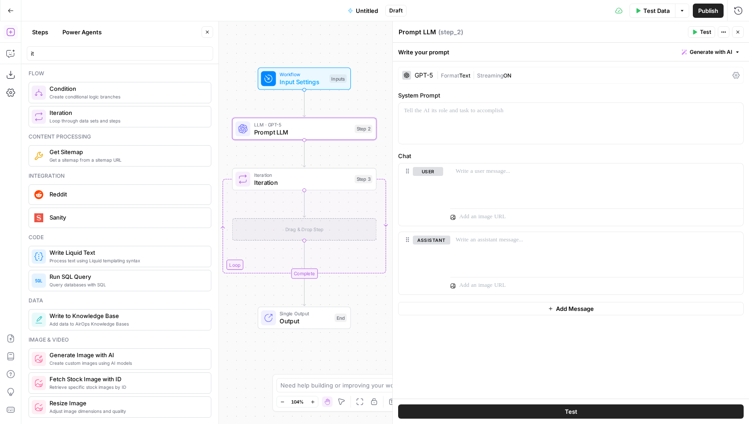
click at [422, 28] on textarea "Prompt LLM" at bounding box center [416, 32] width 37 height 9
type textarea "Fetch Recent URLs"
click at [707, 53] on span "Generate with AI" at bounding box center [710, 52] width 42 height 8
click at [686, 78] on div "Use AI to build your prompt" at bounding box center [700, 80] width 69 height 8
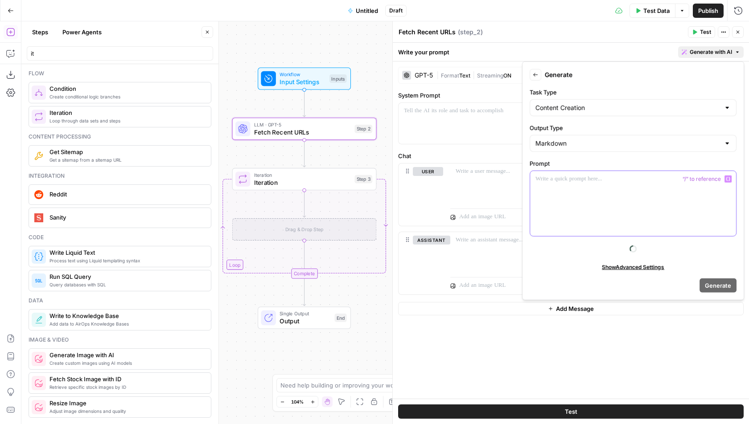
click at [602, 201] on div at bounding box center [633, 203] width 206 height 65
click at [456, 153] on label "Chat" at bounding box center [570, 156] width 345 height 9
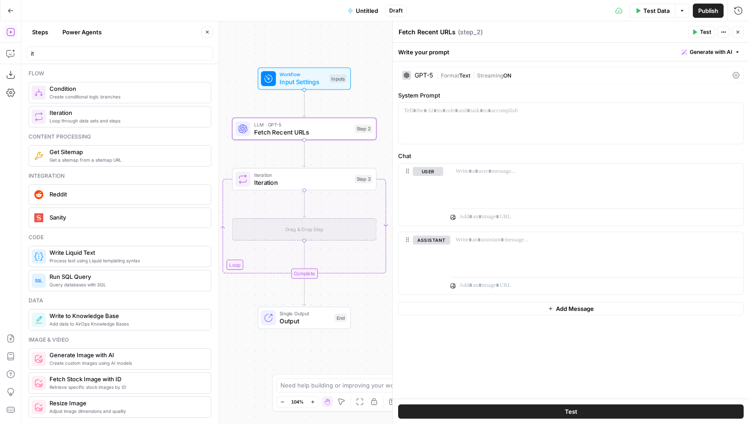
click at [735, 36] on button "Close" at bounding box center [738, 32] width 12 height 12
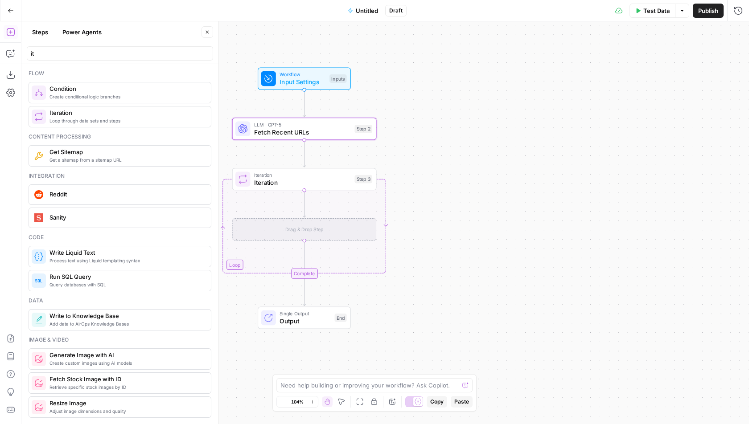
click at [284, 185] on span "Iteration" at bounding box center [302, 182] width 97 height 9
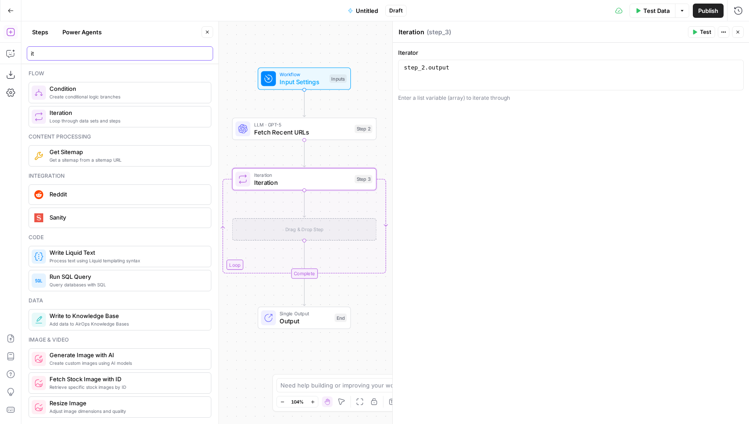
drag, startPoint x: 69, startPoint y: 55, endPoint x: 28, endPoint y: 55, distance: 41.4
click at [28, 55] on div "it" at bounding box center [120, 53] width 186 height 14
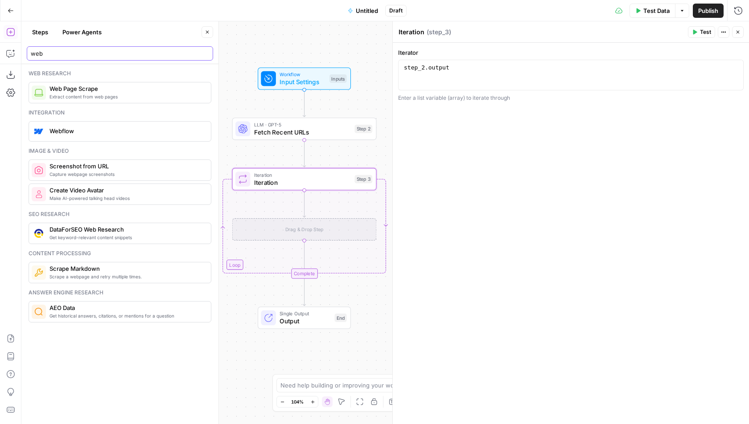
type input "web"
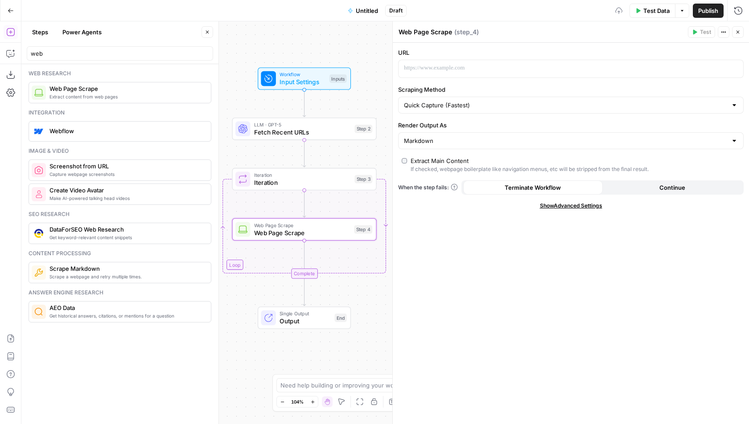
click at [207, 33] on icon "button" at bounding box center [207, 32] width 3 height 3
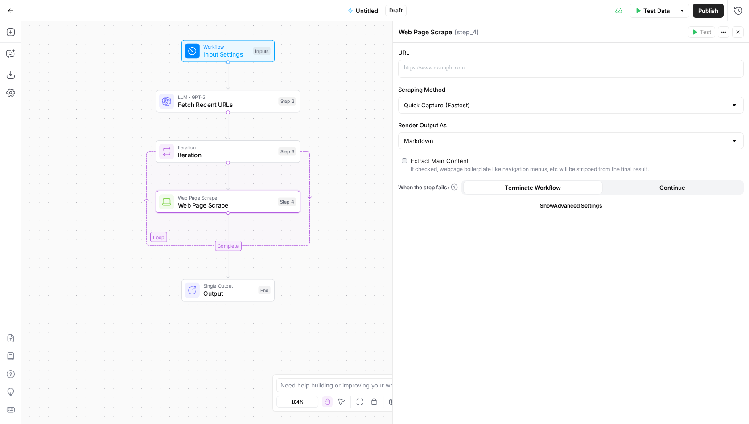
drag, startPoint x: 184, startPoint y: 214, endPoint x: 115, endPoint y: 184, distance: 76.1
click at [115, 184] on div "Workflow Input Settings Inputs LLM · GPT-5 Fetch Recent URLs Step 2 Loop Iterat…" at bounding box center [384, 222] width 727 height 403
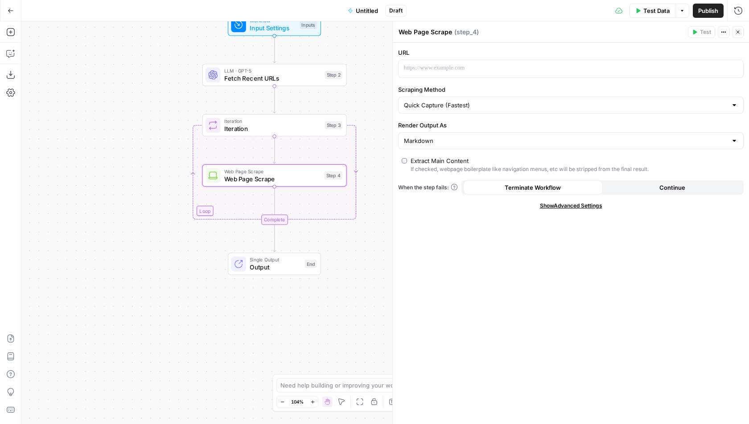
drag, startPoint x: 83, startPoint y: 213, endPoint x: 129, endPoint y: 189, distance: 51.6
click at [129, 189] on div "Workflow Input Settings Inputs LLM · GPT-5 Fetch Recent URLs Step 2 Loop Iterat…" at bounding box center [384, 222] width 727 height 403
click at [12, 33] on icon "button" at bounding box center [10, 32] width 9 height 9
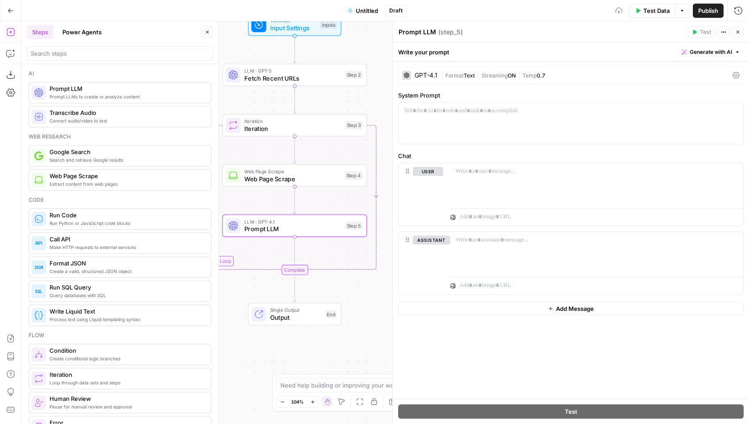
click at [204, 30] on button "Close" at bounding box center [207, 32] width 12 height 12
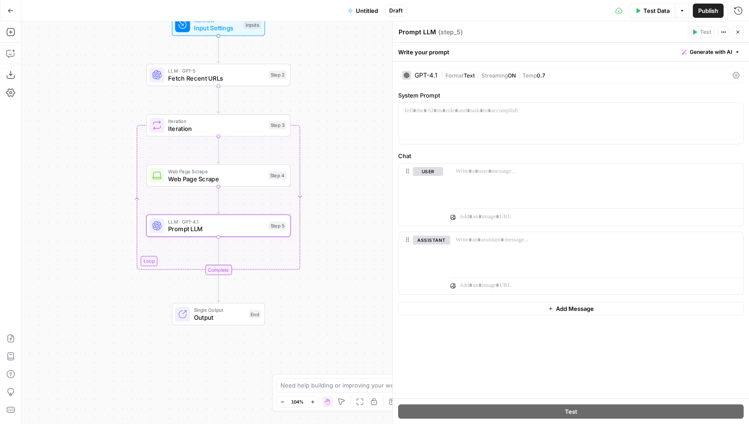
drag, startPoint x: 177, startPoint y: 200, endPoint x: 93, endPoint y: 198, distance: 84.2
click at [93, 198] on div "Workflow Input Settings Inputs LLM · GPT-5 Fetch Recent URLs Step 2 Loop Iterat…" at bounding box center [384, 222] width 727 height 403
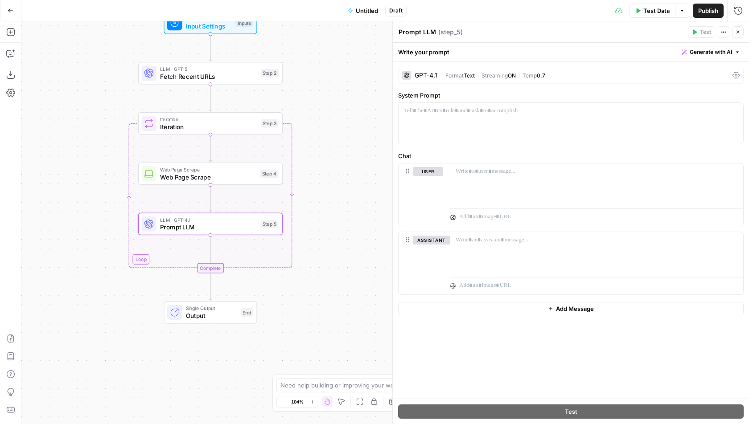
click at [472, 150] on div "GPT-4.1 | Format Text | Streaming ON | Temp 0.7 System Prompt Chat user assista…" at bounding box center [571, 229] width 356 height 337
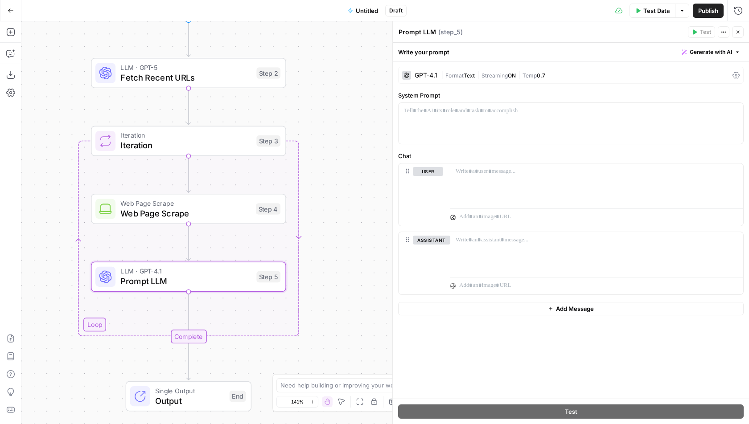
drag, startPoint x: 323, startPoint y: 150, endPoint x: 341, endPoint y: 176, distance: 32.1
click at [342, 177] on div "Workflow Input Settings Inputs LLM · GPT-5 Fetch Recent URLs Step 2 Loop Iterat…" at bounding box center [384, 222] width 727 height 403
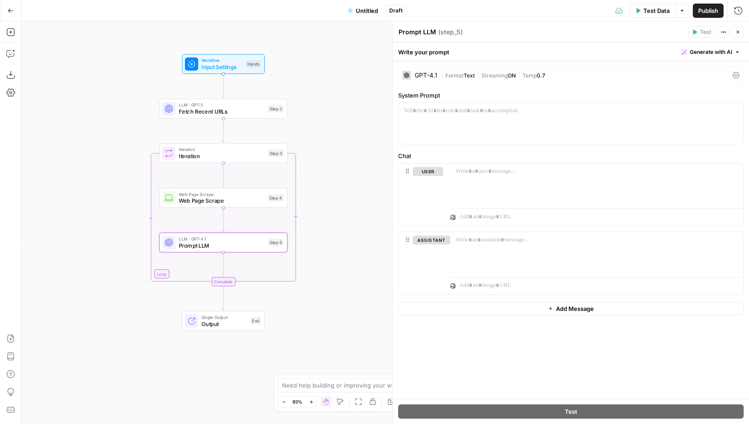
drag, startPoint x: 343, startPoint y: 161, endPoint x: 330, endPoint y: 161, distance: 13.4
click at [330, 161] on div "Workflow Input Settings Inputs LLM · GPT-5 Fetch Recent URLs Step 2 Loop Iterat…" at bounding box center [384, 222] width 727 height 403
click at [368, 19] on div "Go Back Untitled Draft Test Data Options Publish Run History" at bounding box center [374, 10] width 749 height 21
click at [368, 13] on span "Untitled" at bounding box center [367, 10] width 22 height 9
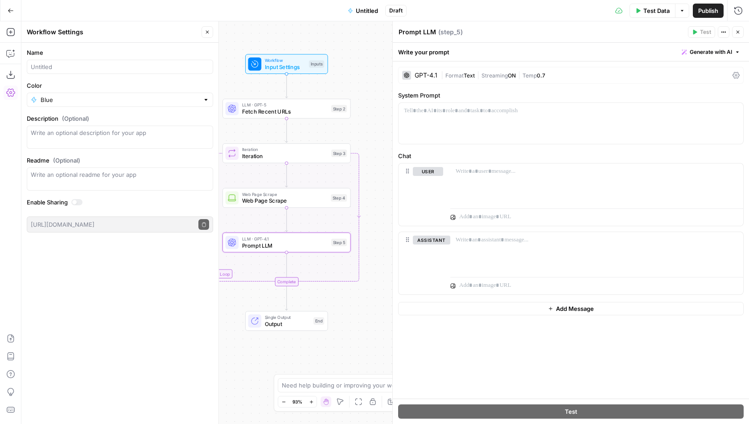
click at [97, 71] on div at bounding box center [120, 67] width 186 height 14
click at [31, 65] on input "Kate Example" at bounding box center [120, 66] width 178 height 9
type input "Cohort - [PERSON_NAME] Example"
click at [120, 79] on form "Name Cohort - Kate Example Color Blue Description (Optional) Readme (Optional) …" at bounding box center [119, 140] width 197 height 195
click at [92, 103] on input "Color" at bounding box center [120, 99] width 159 height 9
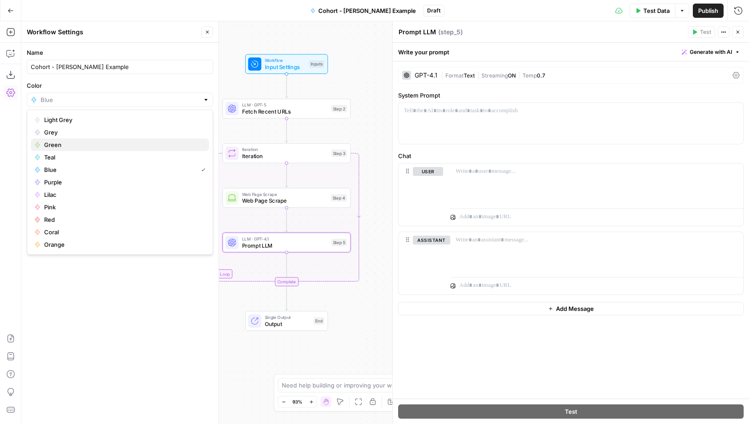
click at [69, 147] on span "Green" at bounding box center [123, 144] width 158 height 9
type input "Green"
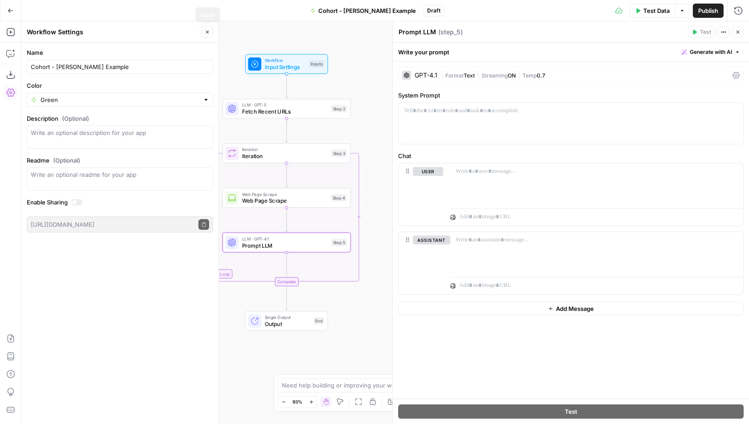
click at [207, 33] on icon "button" at bounding box center [207, 31] width 5 height 5
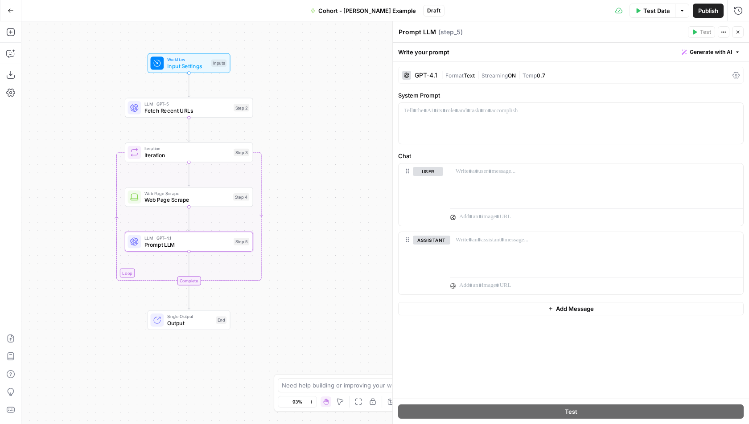
drag, startPoint x: 199, startPoint y: 91, endPoint x: 101, endPoint y: 90, distance: 97.6
click at [101, 90] on div "Workflow Input Settings Inputs LLM · GPT-5 Fetch Recent URLs Step 2 Loop Iterat…" at bounding box center [384, 222] width 727 height 403
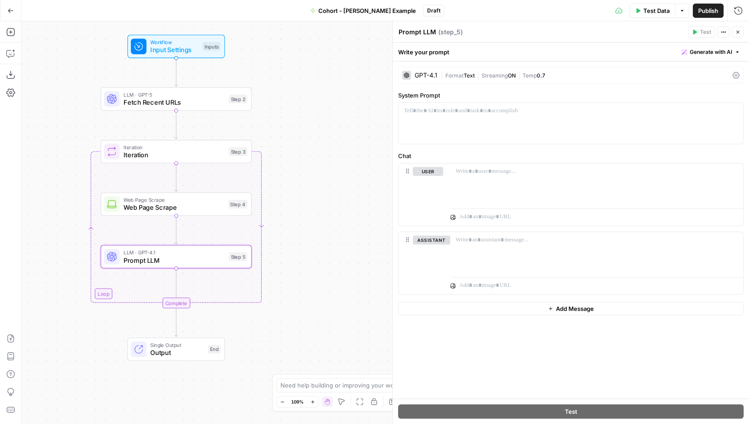
click at [200, 203] on span "Web Page Scrape" at bounding box center [173, 208] width 101 height 10
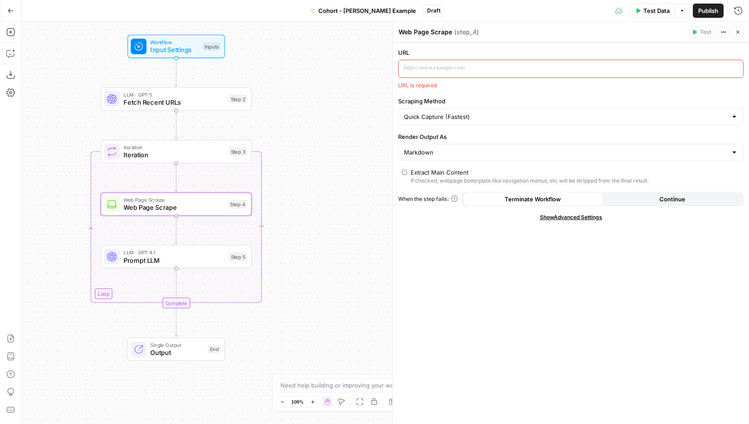
click at [201, 259] on span "Prompt LLM" at bounding box center [173, 260] width 101 height 10
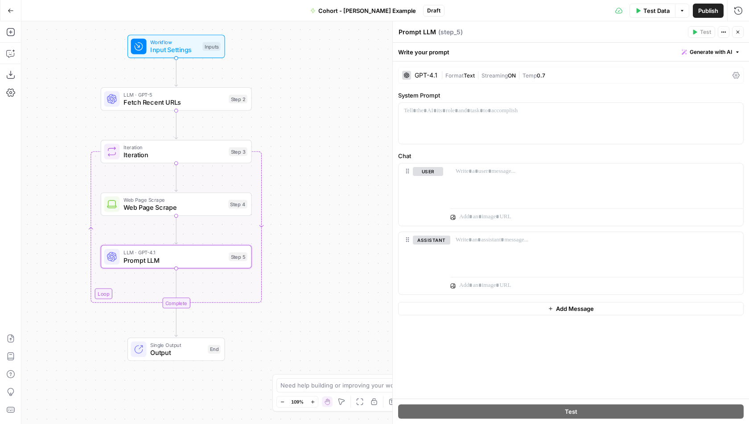
click at [508, 152] on label "Chat" at bounding box center [570, 156] width 345 height 9
click at [423, 28] on textarea "Prompt LLM" at bounding box center [416, 32] width 37 height 9
type textarea "Create Social Media Post"
click at [740, 30] on button "Close" at bounding box center [738, 32] width 12 height 12
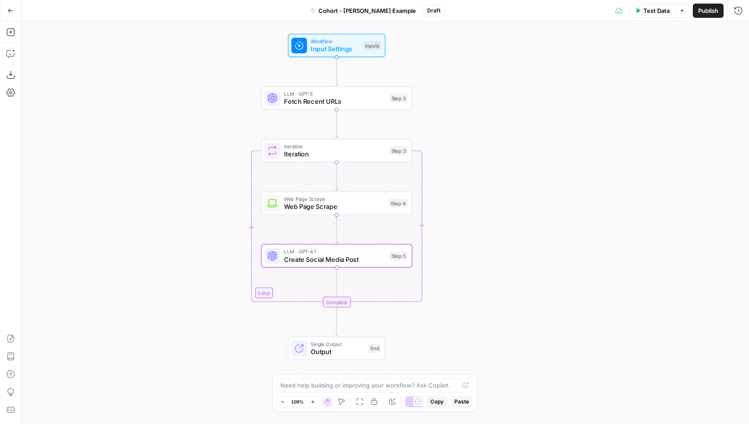
drag, startPoint x: 297, startPoint y: 98, endPoint x: 459, endPoint y: 97, distance: 162.2
click at [459, 97] on div "Workflow Input Settings Inputs LLM · GPT-5 Fetch Recent URLs Step 2 Loop Iterat…" at bounding box center [384, 222] width 727 height 403
click at [710, 9] on span "Publish" at bounding box center [708, 10] width 20 height 9
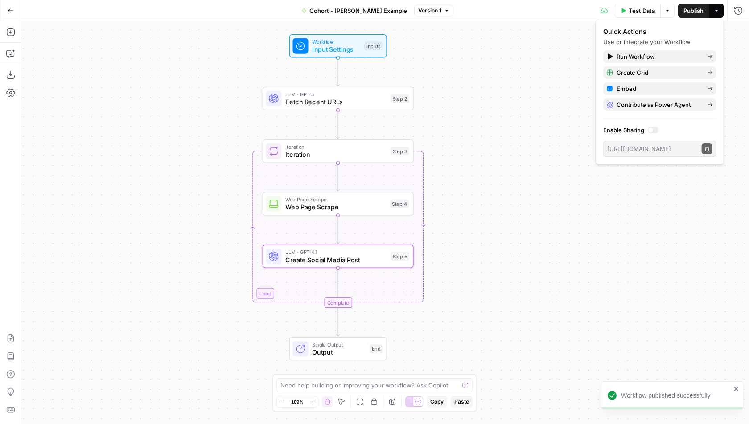
click at [188, 121] on div "Workflow Input Settings Inputs LLM · GPT-5 Fetch Recent URLs Step 2 Loop Iterat…" at bounding box center [384, 222] width 727 height 403
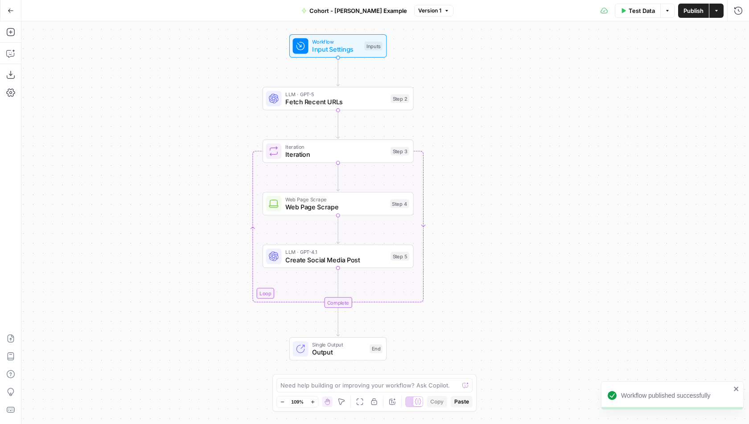
click at [13, 8] on icon "button" at bounding box center [11, 11] width 6 height 6
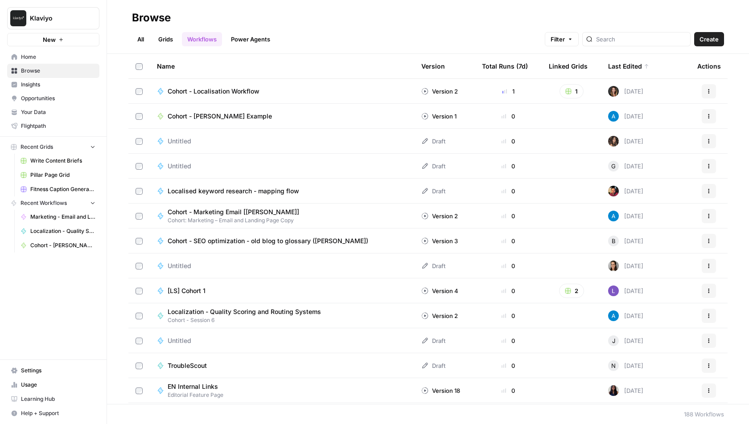
click at [143, 36] on link "All" at bounding box center [140, 39] width 17 height 14
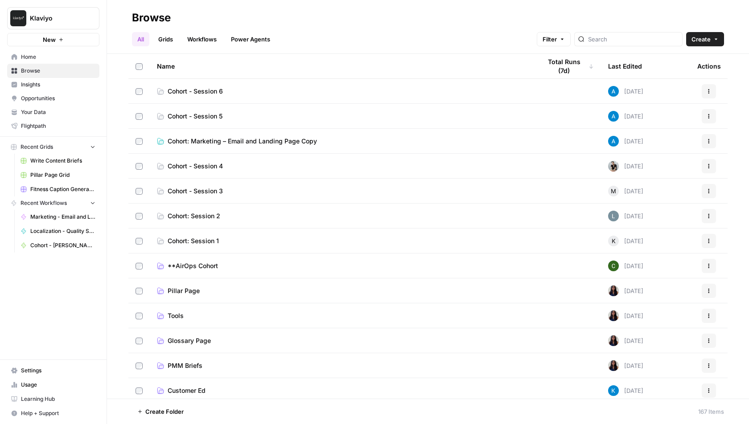
click at [707, 39] on span "Create" at bounding box center [700, 39] width 19 height 9
click at [685, 84] on span "Workflow" at bounding box center [688, 85] width 50 height 9
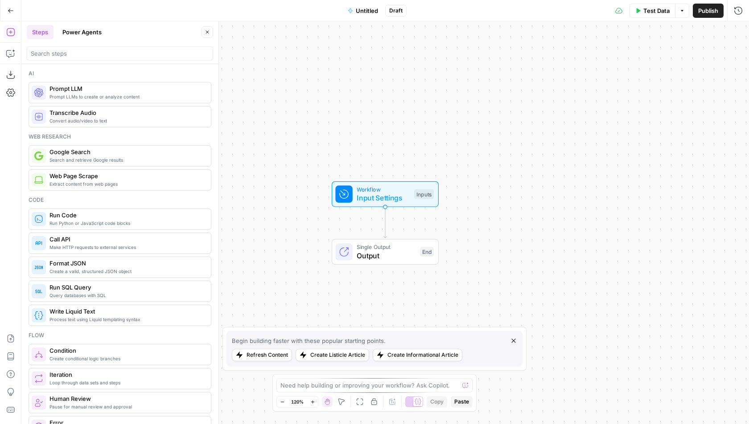
click at [85, 40] on header "Steps Power Agents Close" at bounding box center [119, 42] width 197 height 43
click at [87, 29] on button "Power Agents" at bounding box center [82, 32] width 50 height 14
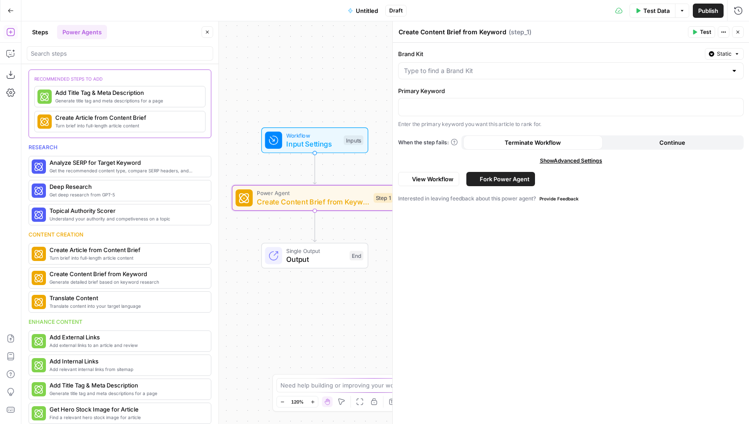
drag, startPoint x: 321, startPoint y: 153, endPoint x: 251, endPoint y: 99, distance: 88.7
click at [251, 99] on div "Workflow Input Settings Inputs Power Agent Create Content Brief from Keyword St…" at bounding box center [384, 222] width 727 height 403
click at [452, 73] on input "Brand Kit" at bounding box center [565, 70] width 323 height 9
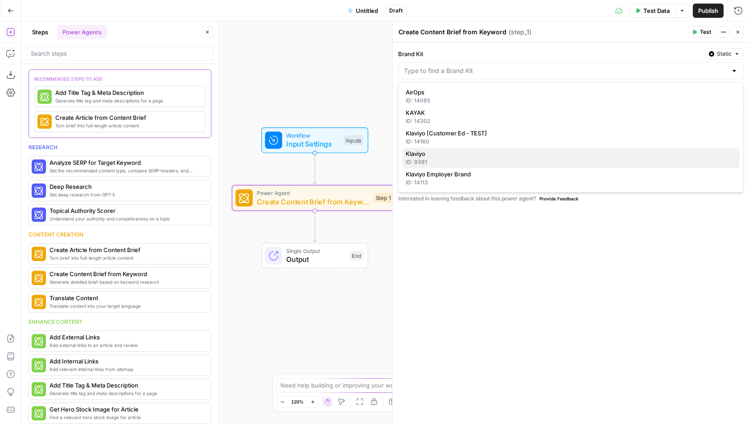
click at [453, 162] on div "ID: 9381" at bounding box center [571, 162] width 330 height 8
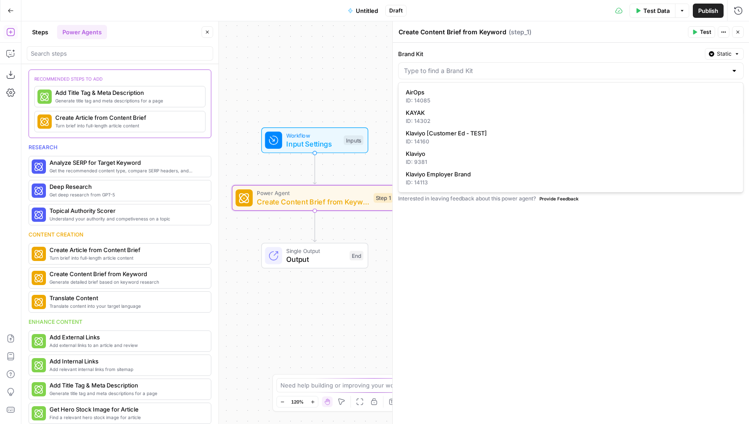
type input "Klaviyo"
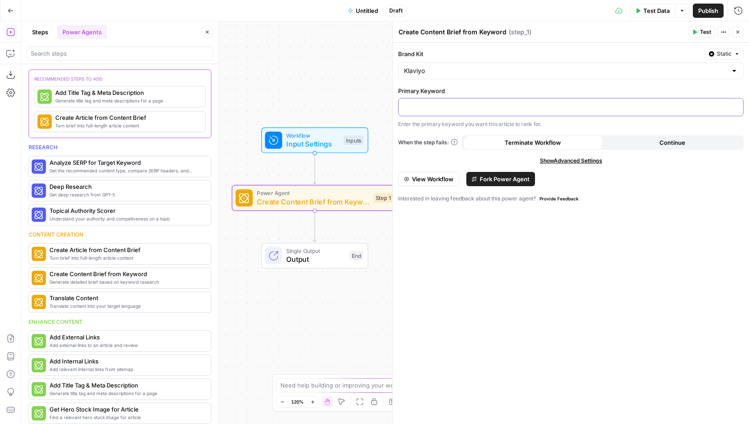
click at [434, 106] on p at bounding box center [571, 106] width 334 height 9
click at [483, 289] on div "**********" at bounding box center [571, 233] width 356 height 381
click at [205, 33] on icon "button" at bounding box center [207, 31] width 5 height 5
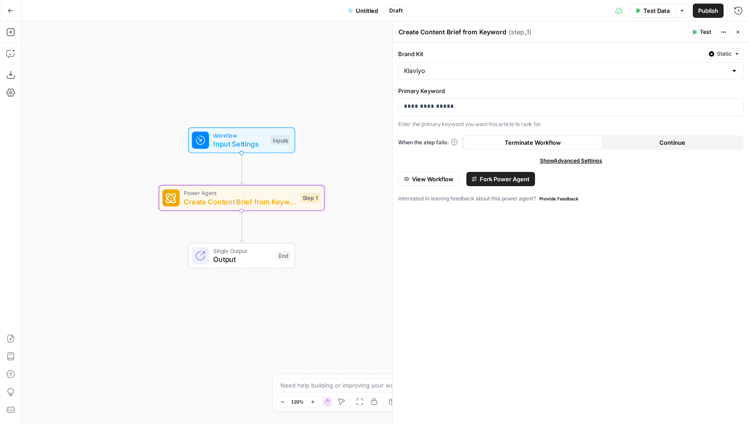
drag, startPoint x: 194, startPoint y: 114, endPoint x: 97, endPoint y: 114, distance: 97.1
click at [95, 114] on div "Workflow Input Settings Inputs Power Agent Create Content Brief from Keyword St…" at bounding box center [384, 222] width 727 height 403
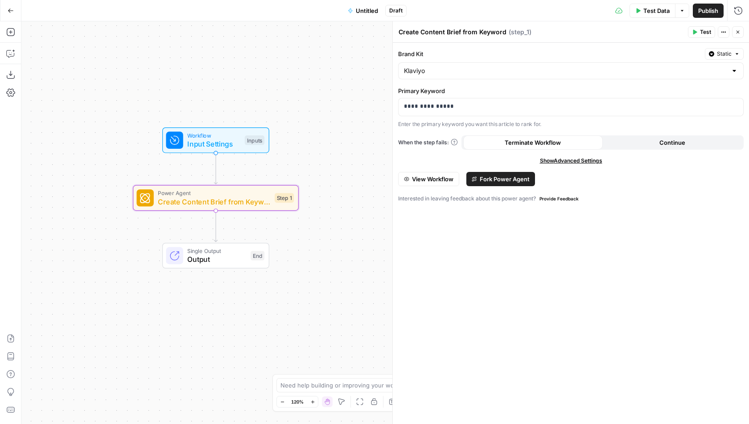
click at [365, 11] on span "Untitled" at bounding box center [367, 10] width 22 height 9
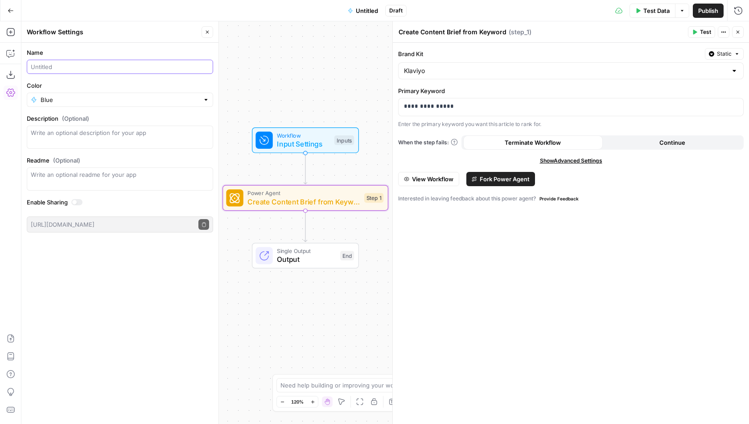
click at [110, 66] on input "Name" at bounding box center [120, 66] width 178 height 9
type input "[PERSON_NAME] Test"
click at [141, 101] on input "Color" at bounding box center [120, 99] width 159 height 9
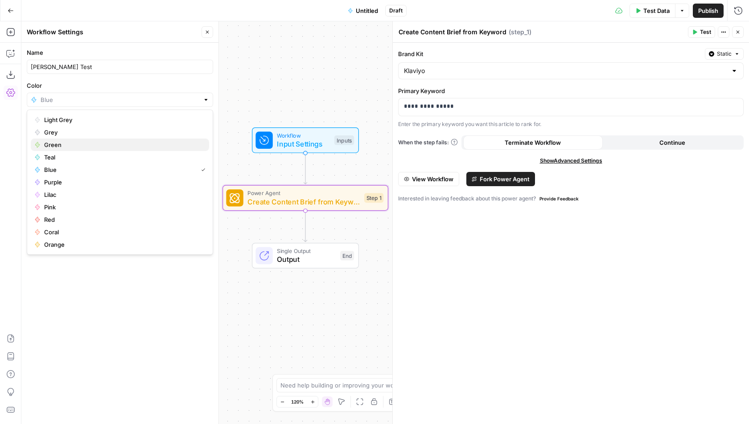
click at [109, 145] on span "Green" at bounding box center [123, 144] width 158 height 9
type input "Green"
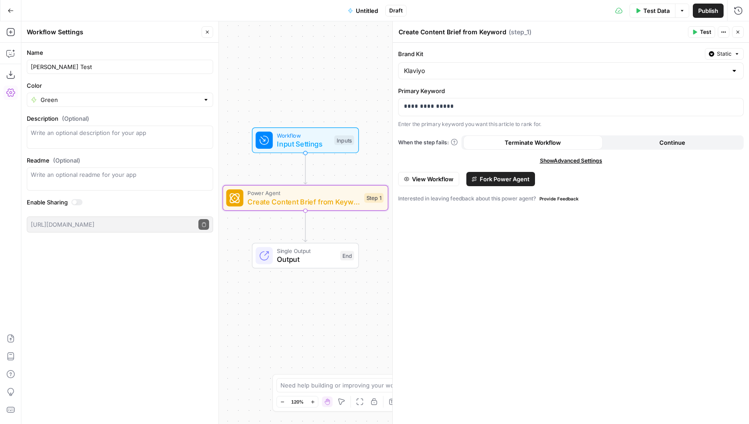
click at [208, 30] on icon "button" at bounding box center [207, 31] width 5 height 5
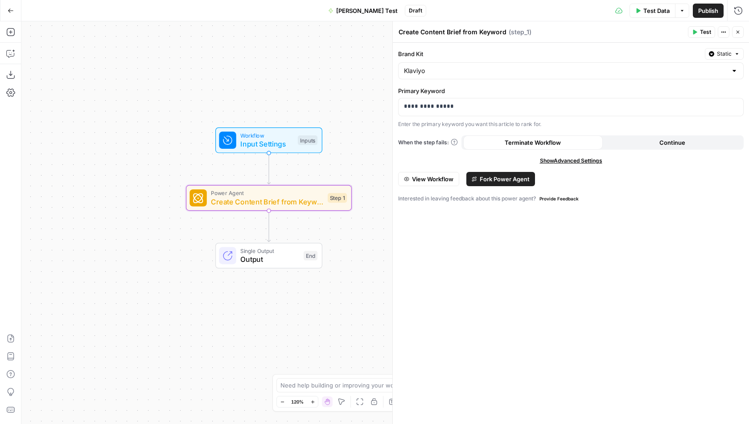
drag, startPoint x: 184, startPoint y: 159, endPoint x: 140, endPoint y: 159, distance: 44.1
click at [140, 159] on div "Workflow Input Settings Inputs Power Agent Create Content Brief from Keyword St…" at bounding box center [384, 222] width 727 height 403
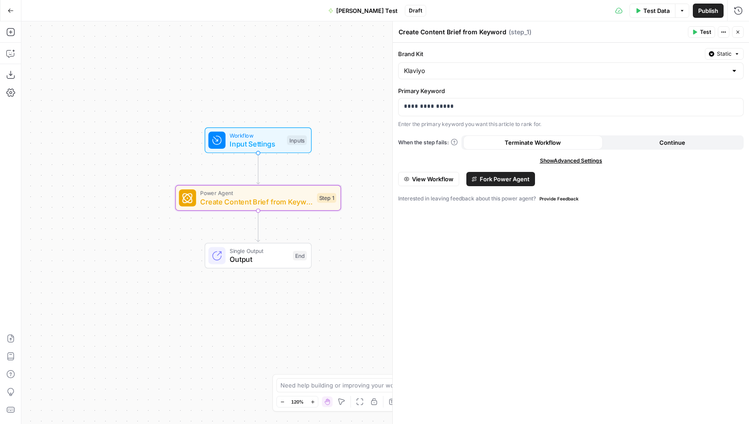
click at [513, 179] on span "Fork Power Agent" at bounding box center [504, 179] width 50 height 9
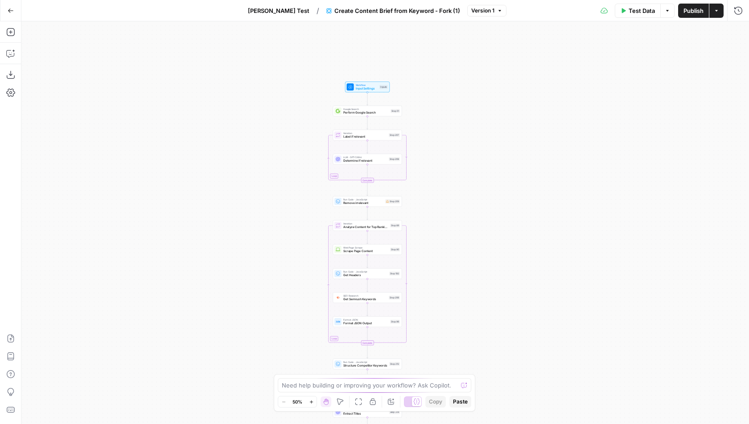
drag, startPoint x: 456, startPoint y: 139, endPoint x: 435, endPoint y: 250, distance: 112.9
click at [437, 250] on div "Workflow Input Settings Inputs Google Search Perform Google Search Step 51 Loop…" at bounding box center [384, 222] width 727 height 403
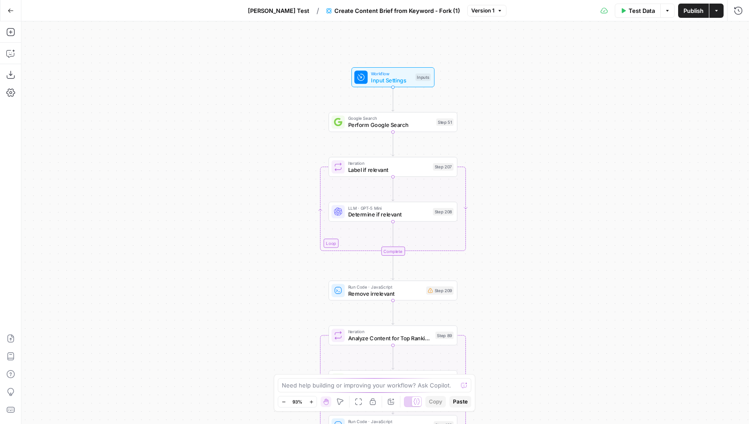
drag, startPoint x: 412, startPoint y: 123, endPoint x: 479, endPoint y: 255, distance: 147.7
click at [479, 255] on div "Workflow Input Settings Inputs Google Search Perform Google Search Step 51 Loop…" at bounding box center [384, 222] width 727 height 403
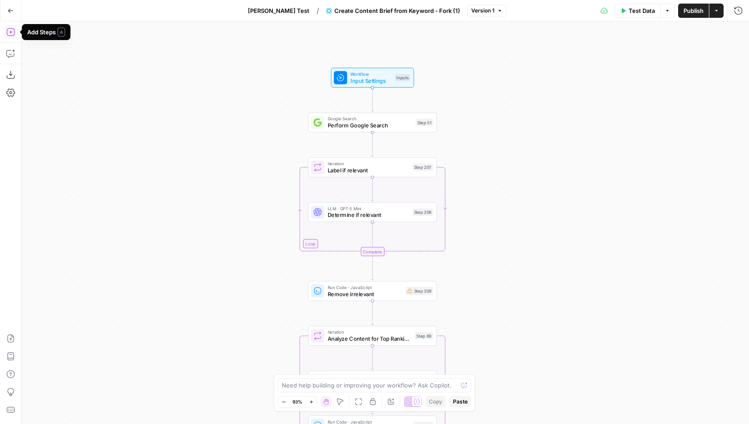
click at [13, 27] on button "Add Steps" at bounding box center [11, 32] width 14 height 14
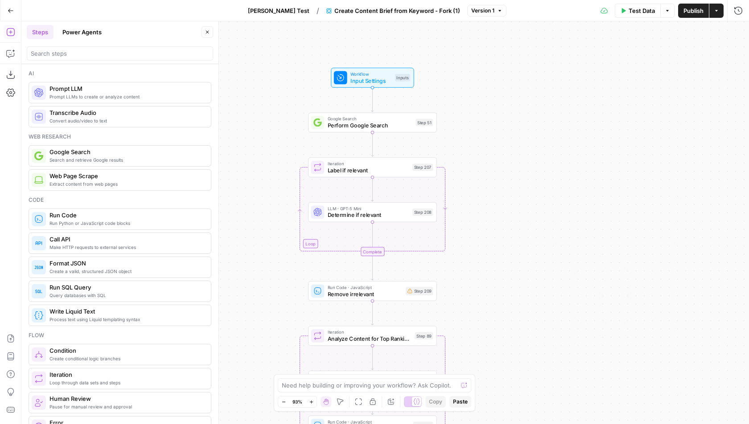
click at [84, 33] on button "Power Agents" at bounding box center [82, 32] width 50 height 14
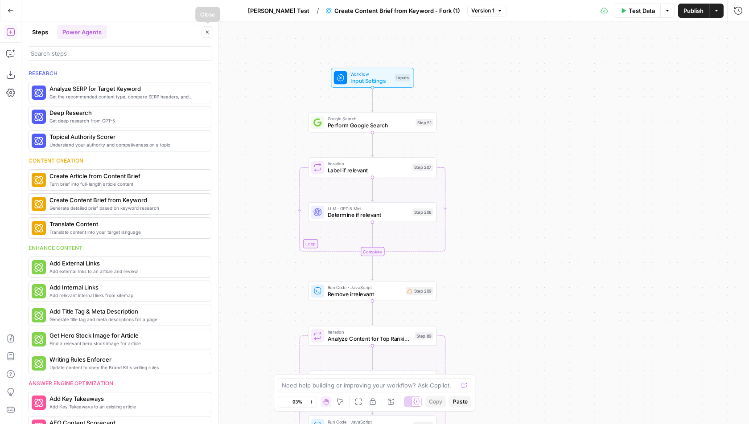
click at [208, 33] on icon "button" at bounding box center [207, 31] width 5 height 5
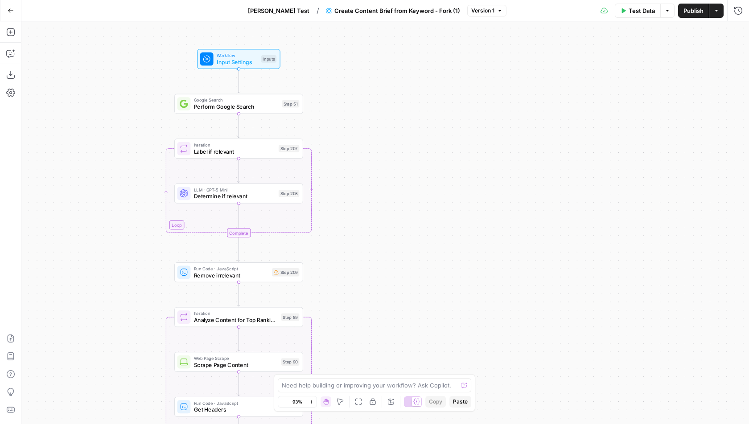
drag, startPoint x: 410, startPoint y: 86, endPoint x: 336, endPoint y: 69, distance: 75.9
click at [336, 69] on div "Workflow Input Settings Inputs Google Search Perform Google Search Step 51 Loop…" at bounding box center [384, 222] width 727 height 403
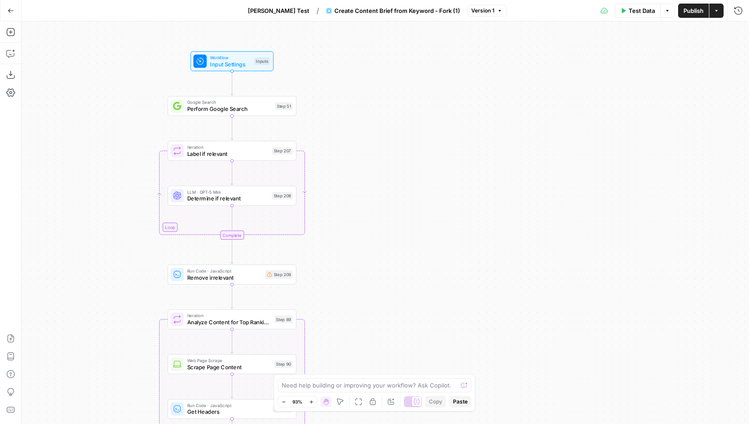
click at [240, 64] on span "Input Settings" at bounding box center [230, 64] width 41 height 8
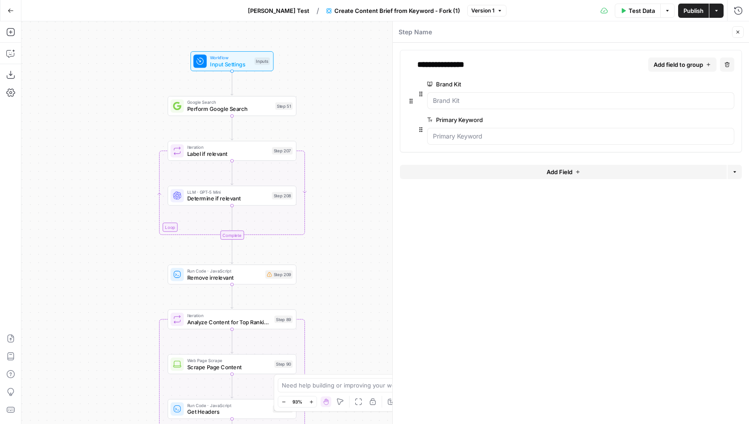
click at [707, 119] on span "edit field" at bounding box center [701, 119] width 20 height 7
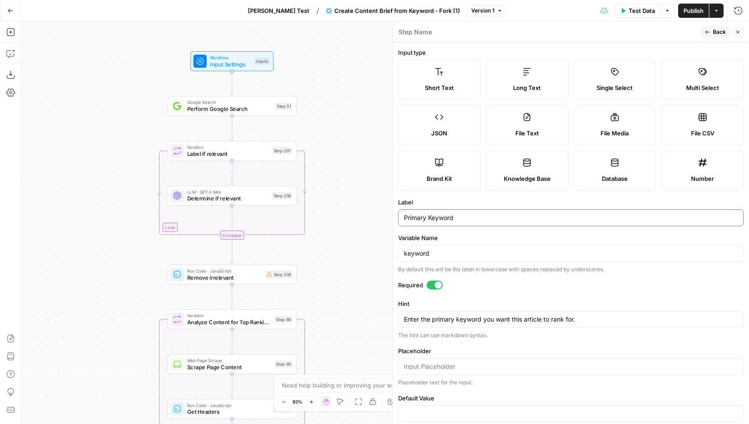
drag, startPoint x: 465, startPoint y: 220, endPoint x: 374, endPoint y: 220, distance: 90.9
click at [374, 220] on body "Klaviyo New Home Browse Insights Opportunities Your Data Flightpath Recent Grid…" at bounding box center [374, 212] width 749 height 424
click at [473, 220] on input "Primary Keyword" at bounding box center [571, 217] width 334 height 9
click at [407, 219] on input "Blog URL" at bounding box center [571, 217] width 334 height 9
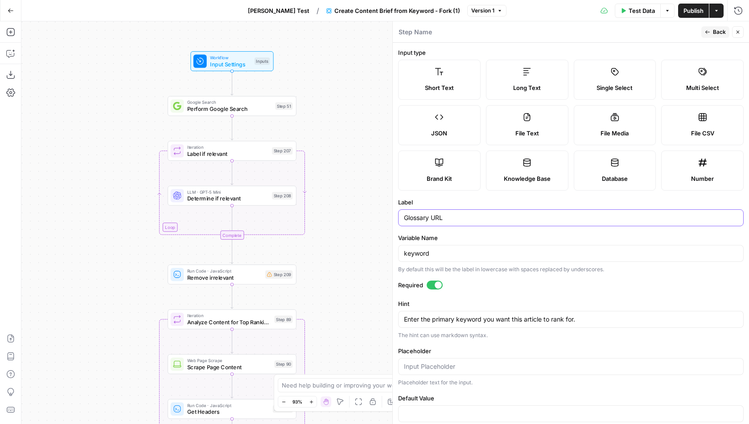
click at [420, 216] on input "Glossary URL" at bounding box center [571, 217] width 334 height 9
type input "Blog URL"
click at [422, 250] on input "keyword" at bounding box center [571, 253] width 334 height 9
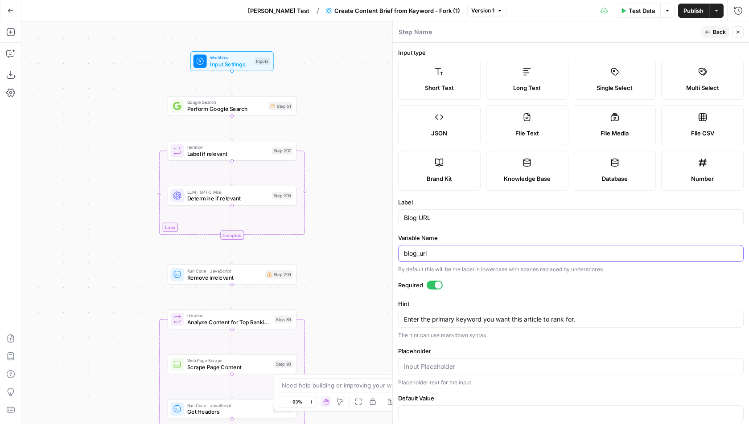
type input "blog_url"
click at [511, 288] on div "Required" at bounding box center [570, 287] width 345 height 12
drag, startPoint x: 590, startPoint y: 317, endPoint x: 396, endPoint y: 317, distance: 194.3
click at [396, 317] on div "Step Name Back Close Input type Short Text Long Text Single Select Multi Select…" at bounding box center [570, 222] width 356 height 403
click at [721, 32] on span "Back" at bounding box center [719, 32] width 13 height 8
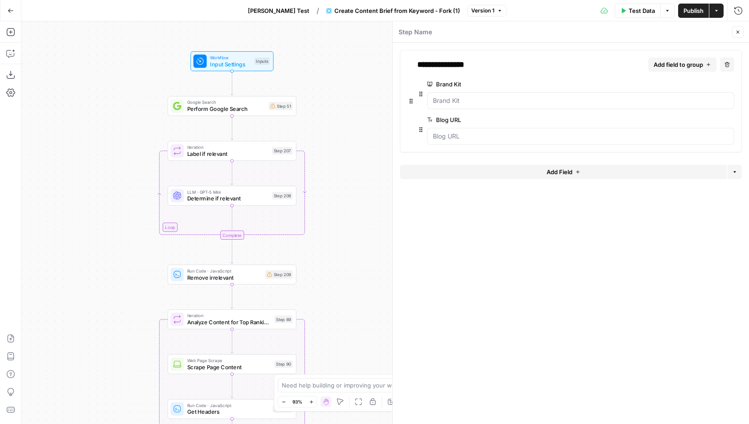
click at [740, 32] on icon "button" at bounding box center [737, 31] width 5 height 5
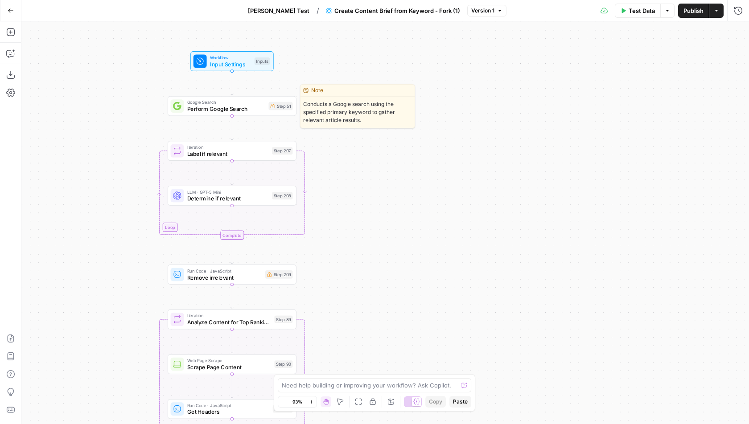
click at [249, 105] on span "Perform Google Search" at bounding box center [226, 109] width 78 height 8
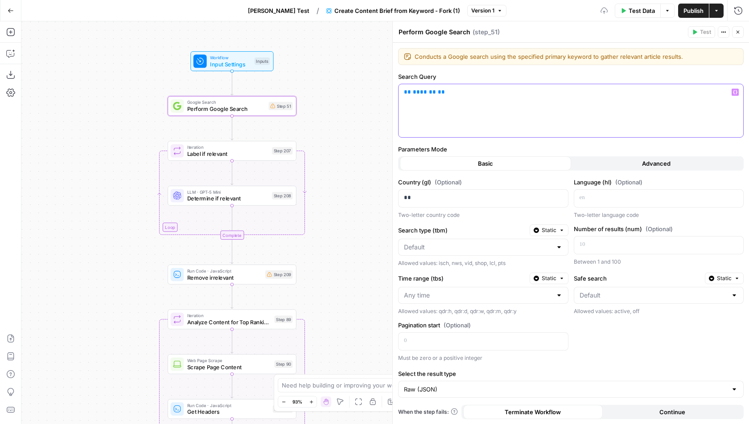
drag, startPoint x: 454, startPoint y: 91, endPoint x: 401, endPoint y: 91, distance: 52.6
click at [401, 91] on div "** ******* **" at bounding box center [570, 110] width 344 height 53
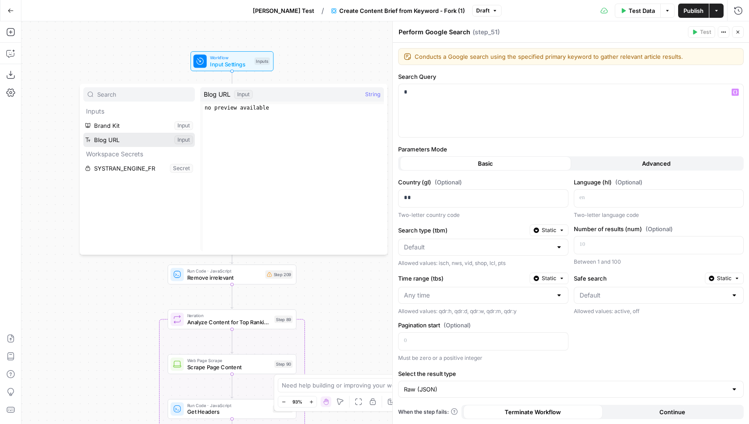
click at [134, 141] on button "Select variable Blog URL" at bounding box center [138, 140] width 111 height 14
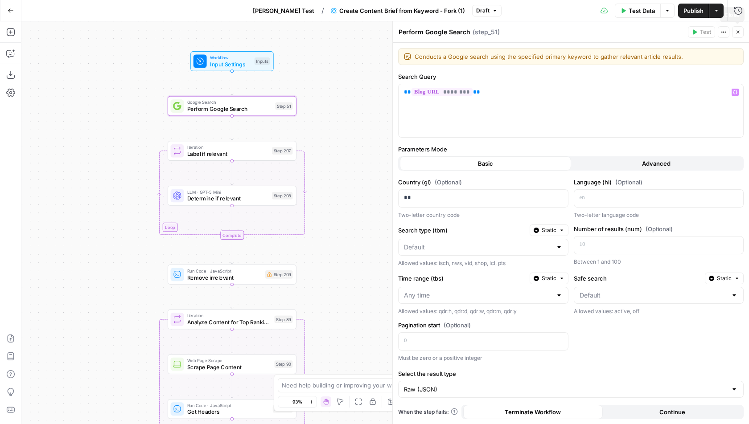
click at [739, 31] on icon "button" at bounding box center [737, 31] width 5 height 5
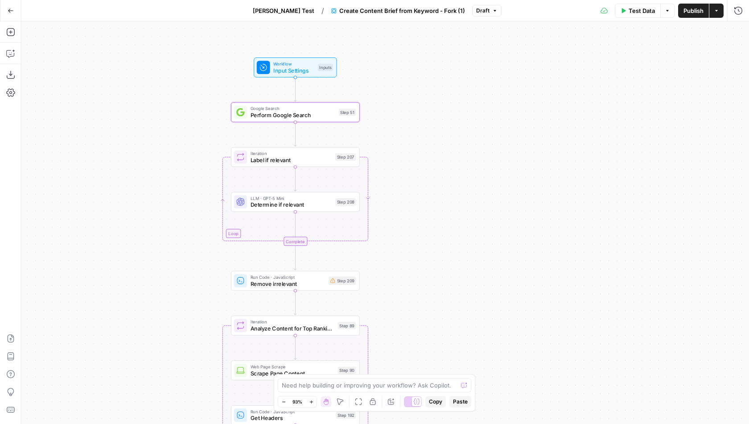
drag, startPoint x: 335, startPoint y: 243, endPoint x: 413, endPoint y: 246, distance: 78.5
click at [413, 246] on div "Workflow Input Settings Inputs Google Search Perform Google Search Step 51 Loop…" at bounding box center [384, 222] width 727 height 403
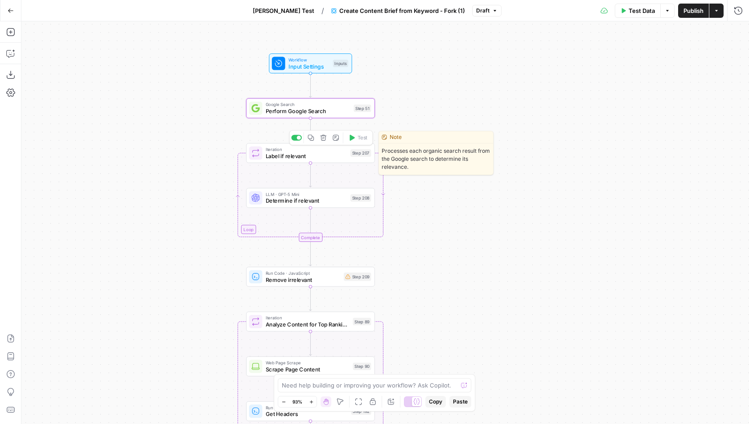
click at [315, 156] on span "Label if relevant" at bounding box center [307, 156] width 82 height 8
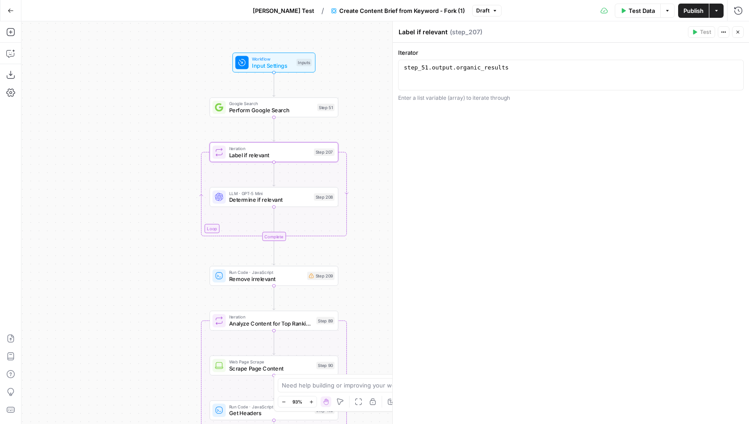
drag, startPoint x: 193, startPoint y: 81, endPoint x: 156, endPoint y: 80, distance: 36.6
click at [156, 80] on div "Workflow Input Settings Inputs Google Search Perform Google Search Step 51 Loop…" at bounding box center [384, 222] width 727 height 403
click at [736, 35] on button "Close" at bounding box center [738, 32] width 12 height 12
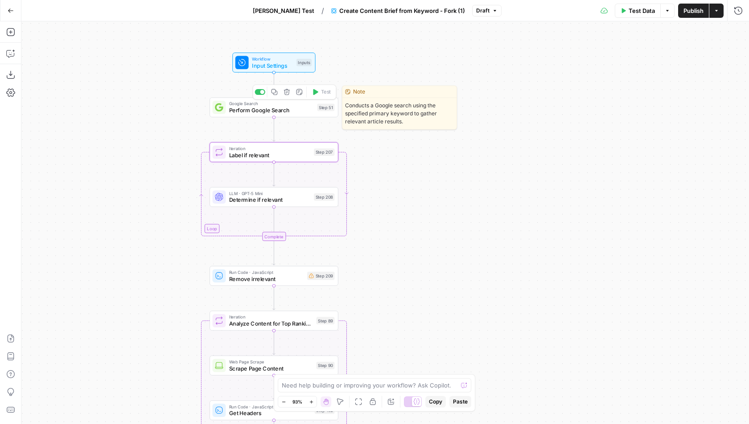
click at [283, 112] on span "Perform Google Search" at bounding box center [271, 110] width 85 height 8
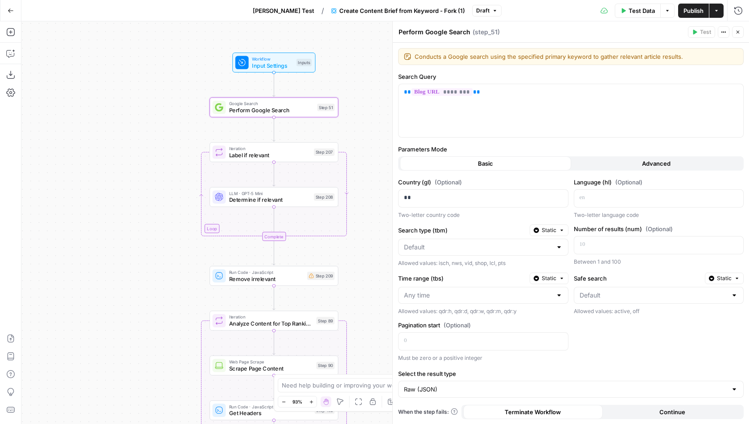
click at [737, 32] on icon "button" at bounding box center [737, 32] width 3 height 3
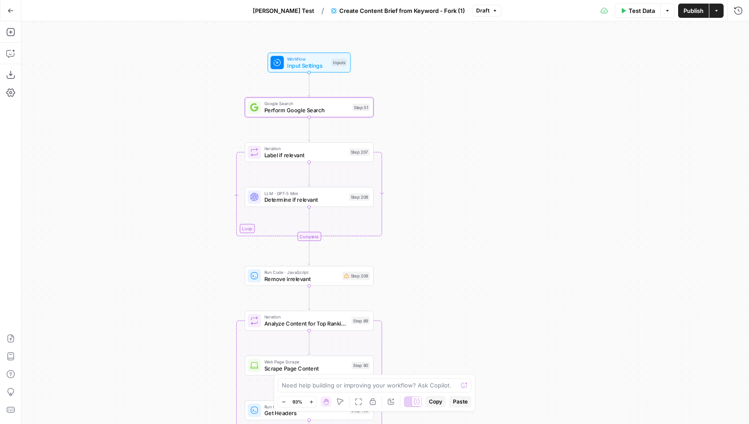
drag, startPoint x: 393, startPoint y: 86, endPoint x: 449, endPoint y: 86, distance: 55.3
click at [448, 86] on div "Workflow Input Settings Inputs Google Search Perform Google Search Step 51 Loop…" at bounding box center [384, 222] width 727 height 403
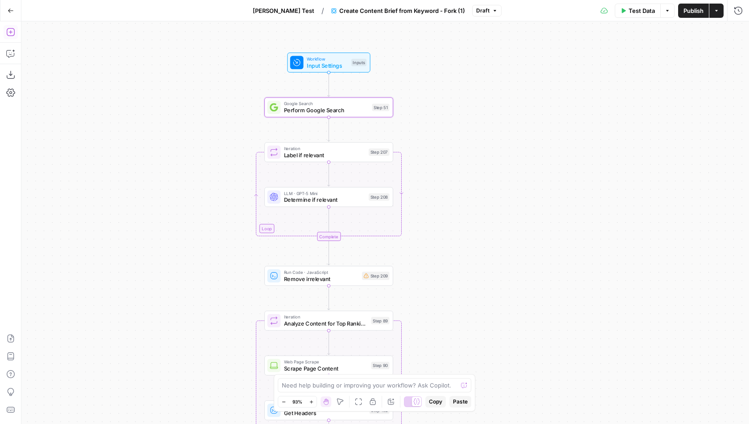
click at [8, 34] on icon "button" at bounding box center [10, 32] width 9 height 9
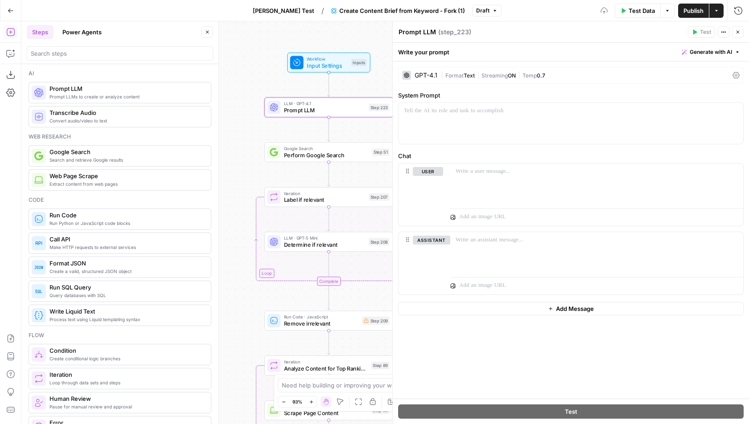
click at [206, 32] on icon "button" at bounding box center [207, 31] width 5 height 5
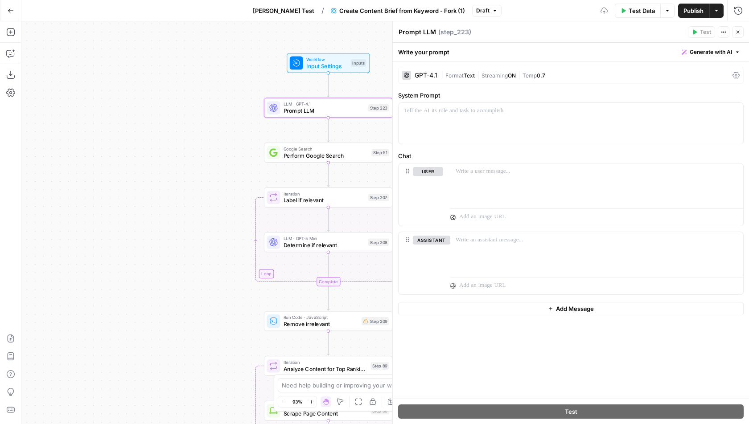
drag, startPoint x: 231, startPoint y: 138, endPoint x: 165, endPoint y: 138, distance: 66.4
click at [165, 138] on div "Workflow Input Settings Inputs LLM · GPT-4.1 Prompt LLM Step 223 Google Search …" at bounding box center [384, 222] width 727 height 403
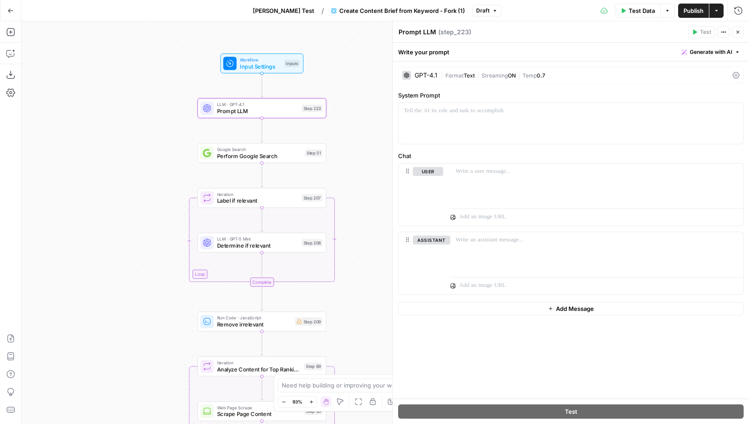
click at [418, 34] on textarea "Prompt LLM" at bounding box center [416, 32] width 37 height 9
type textarea "Extract Slug"
click at [693, 48] on span "Generate with AI" at bounding box center [710, 52] width 42 height 8
click at [682, 75] on span "Generate" at bounding box center [698, 71] width 65 height 9
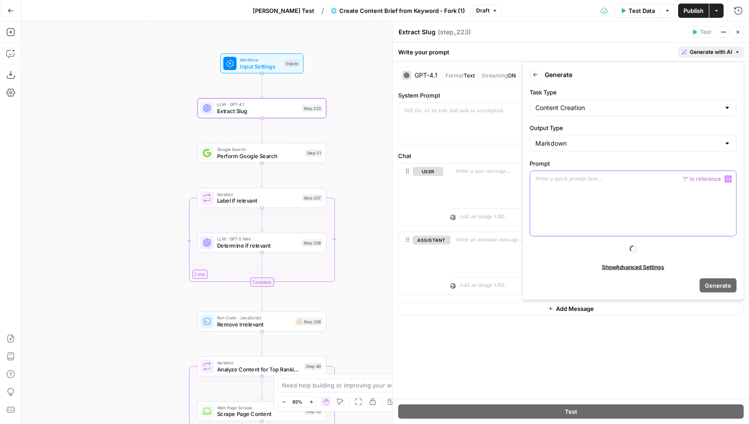
click at [582, 192] on div at bounding box center [633, 203] width 206 height 65
click at [587, 203] on div at bounding box center [633, 203] width 206 height 65
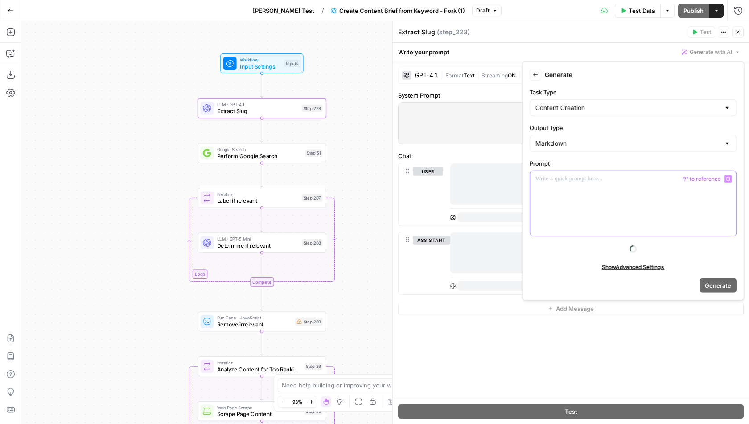
click at [602, 195] on div at bounding box center [633, 203] width 206 height 65
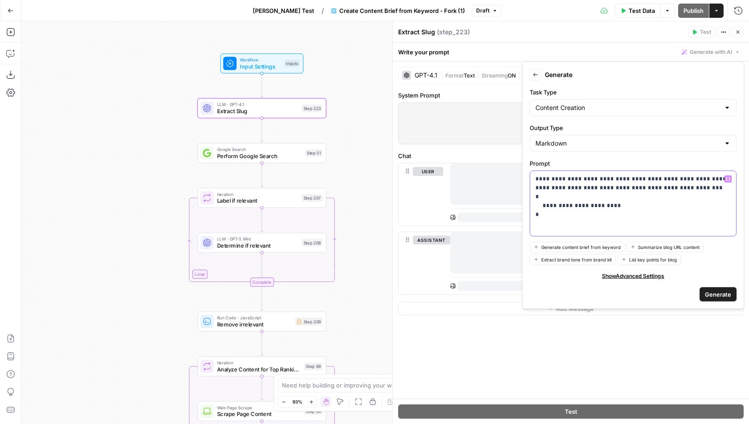
click at [572, 204] on p "**********" at bounding box center [633, 197] width 196 height 45
click at [569, 219] on div "**********" at bounding box center [633, 203] width 206 height 65
click at [712, 290] on span "Generate" at bounding box center [718, 294] width 26 height 9
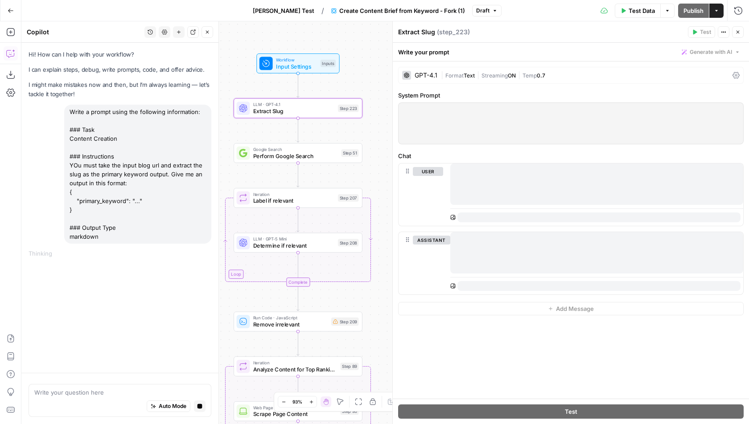
drag, startPoint x: 368, startPoint y: 123, endPoint x: 383, endPoint y: 121, distance: 14.9
click at [383, 121] on div "Workflow Input Settings Inputs LLM · GPT-4.1 Extract Slug Step 223 Google Searc…" at bounding box center [384, 222] width 727 height 403
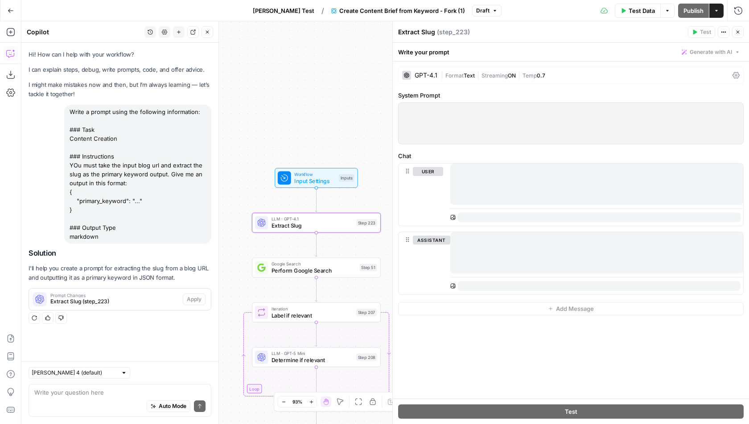
click at [123, 296] on span "Prompt Changes" at bounding box center [114, 295] width 129 height 4
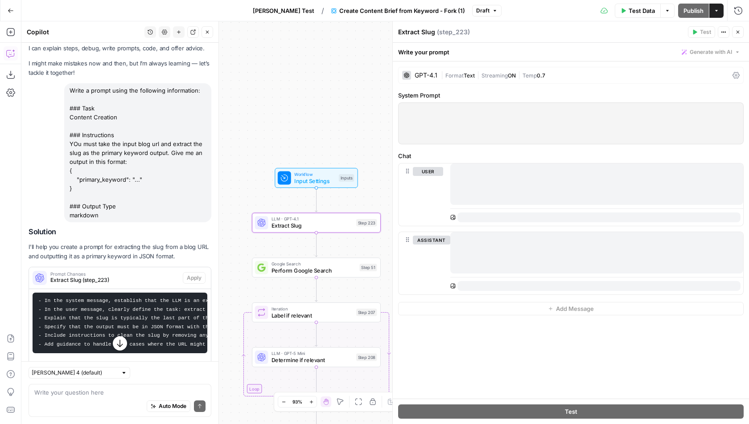
scroll to position [66, 0]
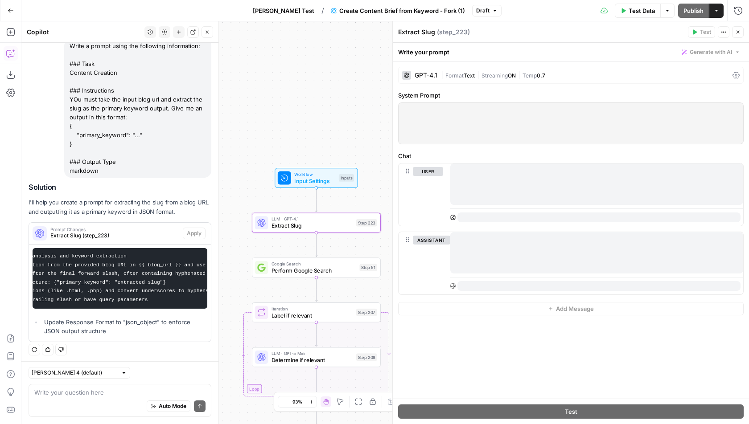
drag, startPoint x: 37, startPoint y: 256, endPoint x: 205, endPoint y: 329, distance: 182.8
click at [205, 329] on div "- In the system message, establish that the LLM is an expert at URL analysis an…" at bounding box center [120, 294] width 182 height 98
click at [171, 325] on li "Update Response Format to "json_object" to enforce JSON output structure" at bounding box center [124, 327] width 165 height 18
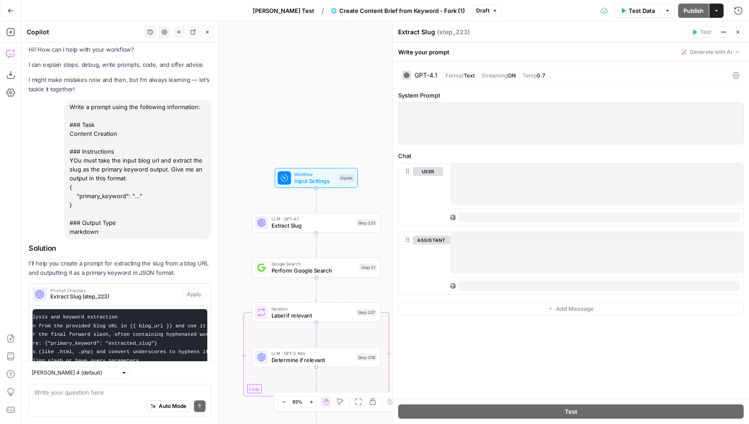
scroll to position [0, 0]
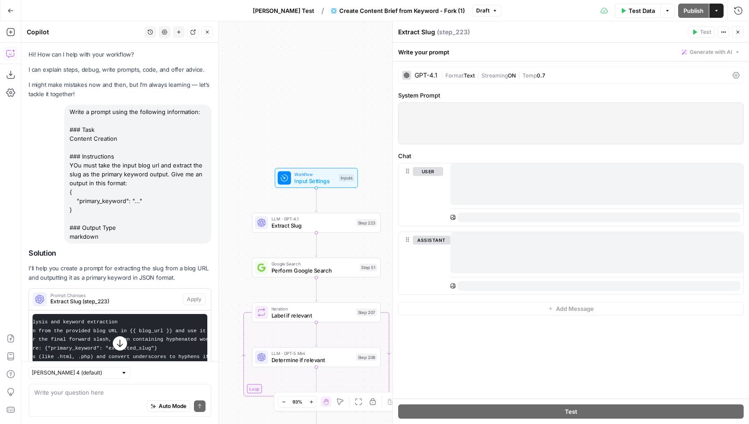
drag, startPoint x: 74, startPoint y: 209, endPoint x: 64, endPoint y: 137, distance: 72.0
click at [64, 137] on div "Write a prompt using the following information: ### Task Content Creation ### I…" at bounding box center [137, 174] width 147 height 139
copy div "Content Creation ### Instructions YOu must take the input blog url and extract …"
click at [95, 143] on div "Write a prompt using the following information: ### Task Content Creation ### I…" at bounding box center [137, 174] width 147 height 139
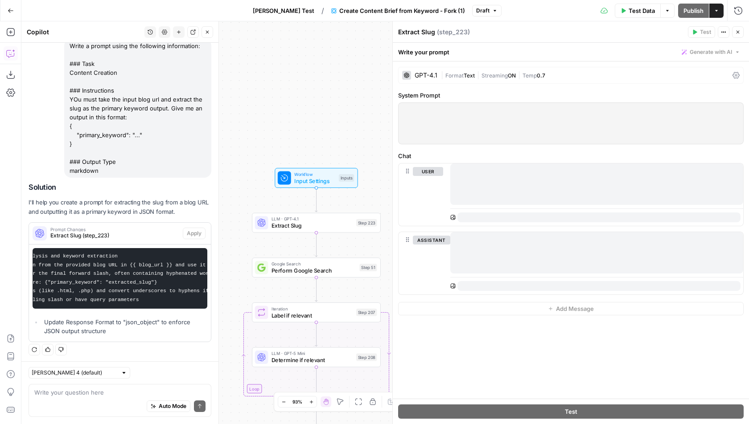
scroll to position [66, 0]
click at [206, 33] on icon "button" at bounding box center [207, 31] width 5 height 5
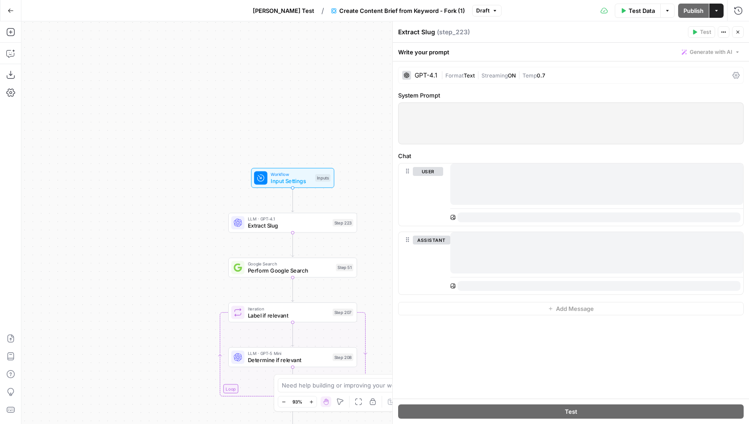
drag, startPoint x: 325, startPoint y: 114, endPoint x: 242, endPoint y: 98, distance: 84.9
click at [242, 98] on div "Workflow Input Settings Inputs LLM · GPT-4.1 Extract Slug Step 223 Google Searc…" at bounding box center [384, 222] width 727 height 403
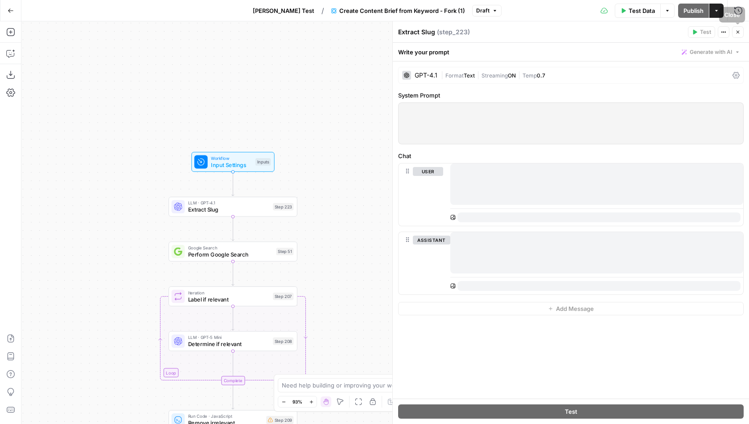
click at [739, 35] on button "Close" at bounding box center [738, 32] width 12 height 12
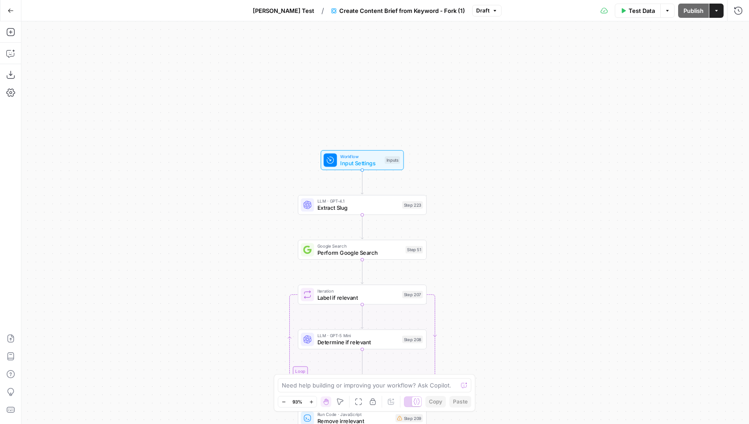
drag, startPoint x: 381, startPoint y: 66, endPoint x: 515, endPoint y: 65, distance: 133.2
click at [515, 65] on div "Workflow Input Settings Inputs LLM · GPT-4.1 Extract Slug Step 223 Google Searc…" at bounding box center [384, 222] width 727 height 403
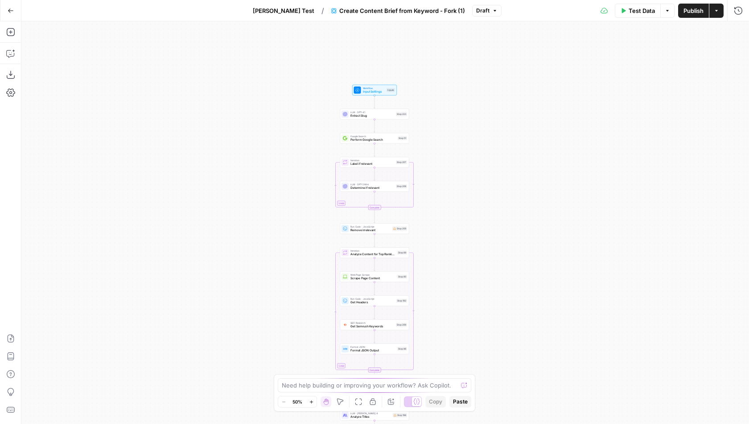
drag, startPoint x: 478, startPoint y: 98, endPoint x: 467, endPoint y: 221, distance: 123.5
click at [467, 224] on div "Workflow Input Settings Inputs LLM · GPT-4.1 Extract Slug Step 223 Google Searc…" at bounding box center [384, 222] width 727 height 403
click at [382, 91] on span "Input Settings" at bounding box center [374, 92] width 22 height 4
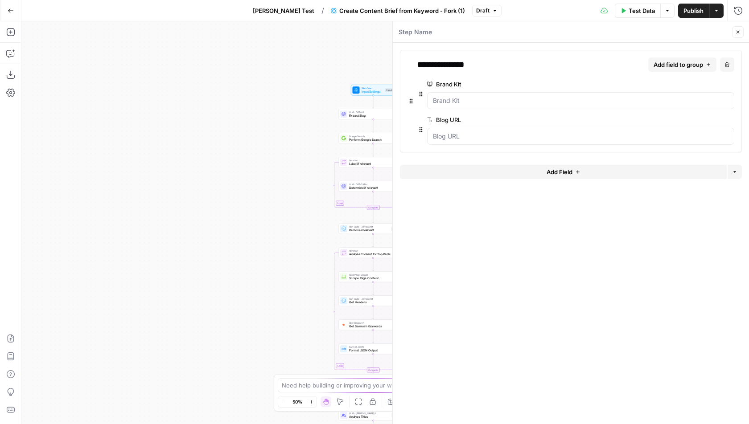
drag, startPoint x: 327, startPoint y: 127, endPoint x: 218, endPoint y: 127, distance: 109.2
click at [218, 127] on div "Workflow Input Settings Inputs LLM · GPT-4.1 Extract Slug Step 223 Google Searc…" at bounding box center [384, 222] width 727 height 403
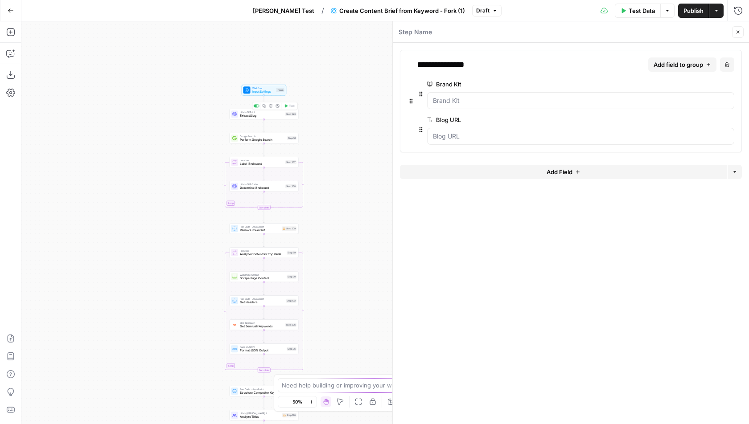
click at [250, 116] on span "Extract Slug" at bounding box center [262, 116] width 44 height 4
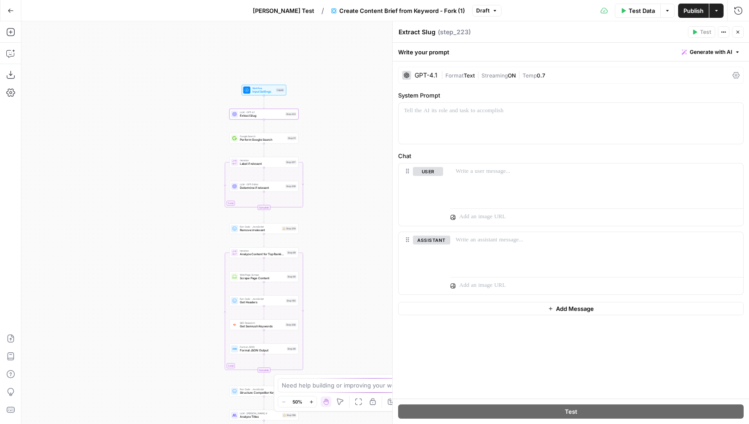
click at [725, 53] on span "Generate with AI" at bounding box center [710, 52] width 42 height 8
click at [691, 78] on div "Use AI to build your prompt" at bounding box center [700, 80] width 69 height 8
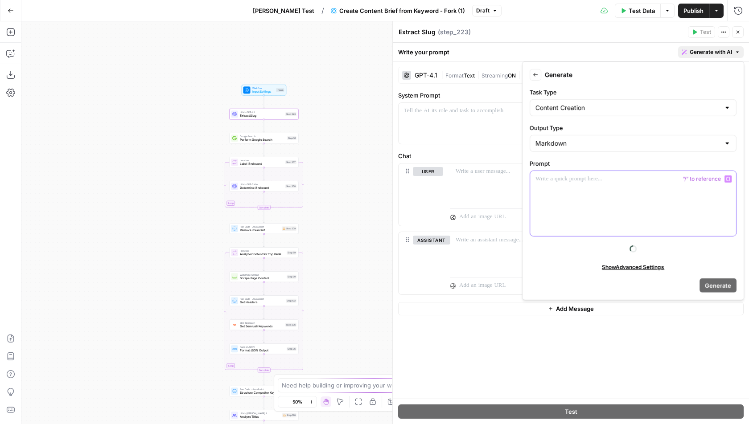
click at [581, 200] on div at bounding box center [633, 203] width 206 height 65
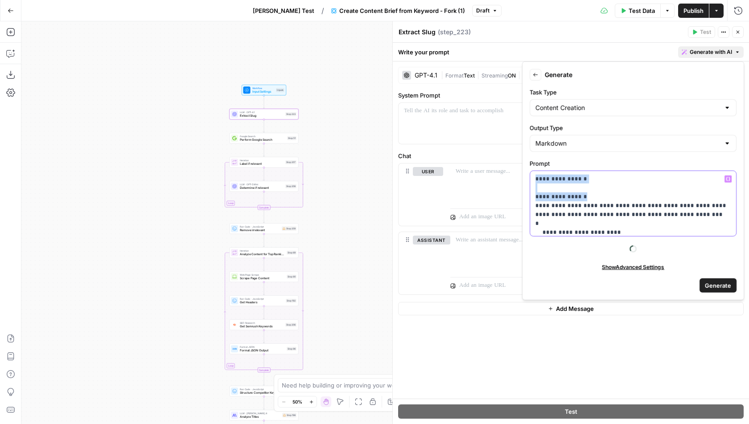
drag, startPoint x: 586, startPoint y: 184, endPoint x: 530, endPoint y: 161, distance: 59.7
click at [530, 161] on div "**********" at bounding box center [632, 198] width 207 height 78
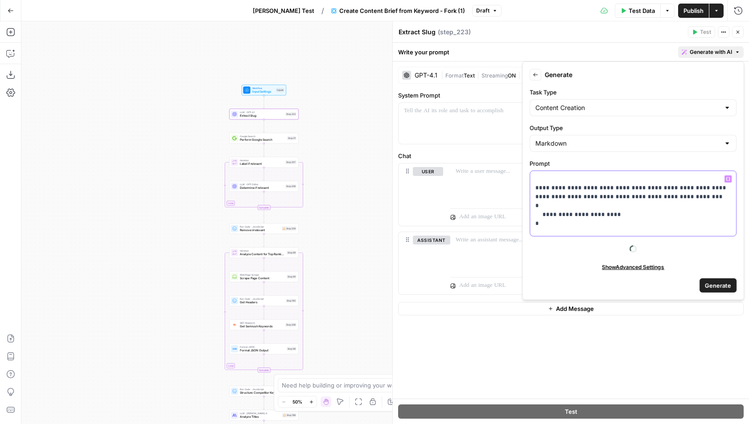
click at [534, 186] on div "**********" at bounding box center [633, 203] width 206 height 65
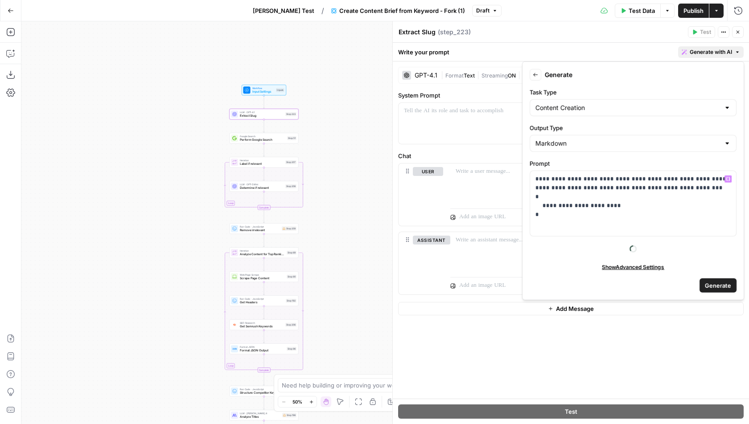
click at [713, 283] on span "Generate" at bounding box center [718, 285] width 26 height 9
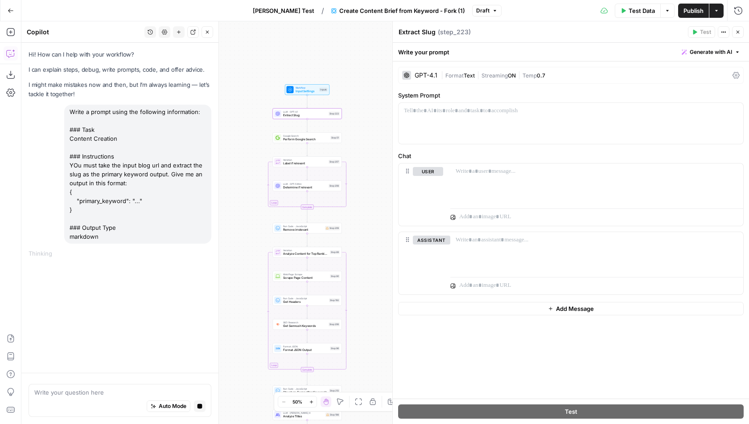
drag, startPoint x: 323, startPoint y: 155, endPoint x: 365, endPoint y: 155, distance: 42.3
click at [365, 155] on div "Workflow Input Settings Inputs LLM · GPT-4.1 Extract Slug Step 223 Google Searc…" at bounding box center [384, 222] width 727 height 403
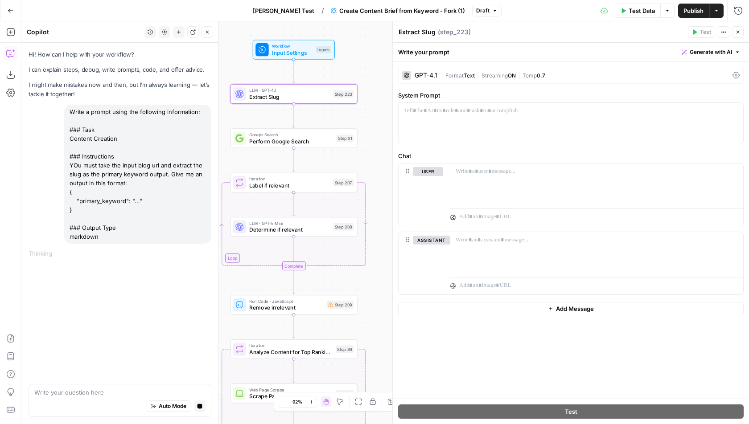
drag, startPoint x: 338, startPoint y: 98, endPoint x: 390, endPoint y: 115, distance: 55.2
click at [390, 115] on body "Klaviyo New Home Browse Insights Opportunities Your Data Flightpath Recent Grid…" at bounding box center [374, 212] width 749 height 424
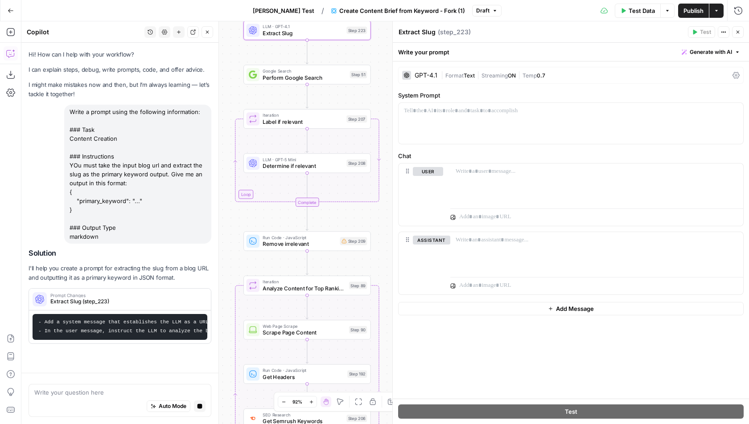
drag, startPoint x: 278, startPoint y: 168, endPoint x: 275, endPoint y: 99, distance: 69.6
click at [275, 99] on div "Workflow Input Settings Inputs LLM · GPT-4.1 Extract Slug Step 223 Google Searc…" at bounding box center [384, 222] width 727 height 403
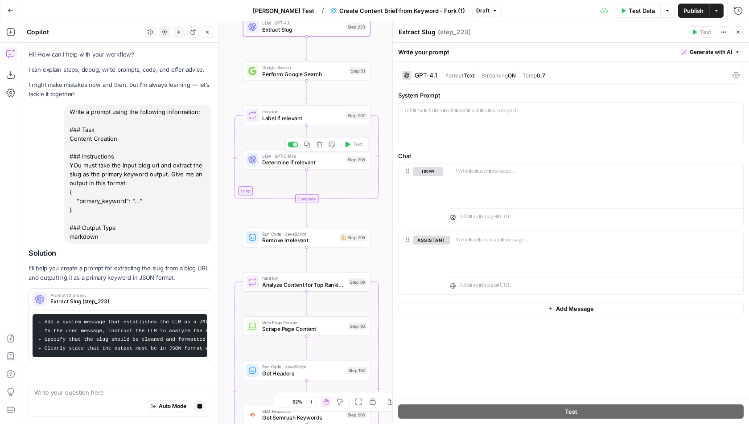
click at [274, 160] on span "Determine if relevant" at bounding box center [302, 163] width 81 height 8
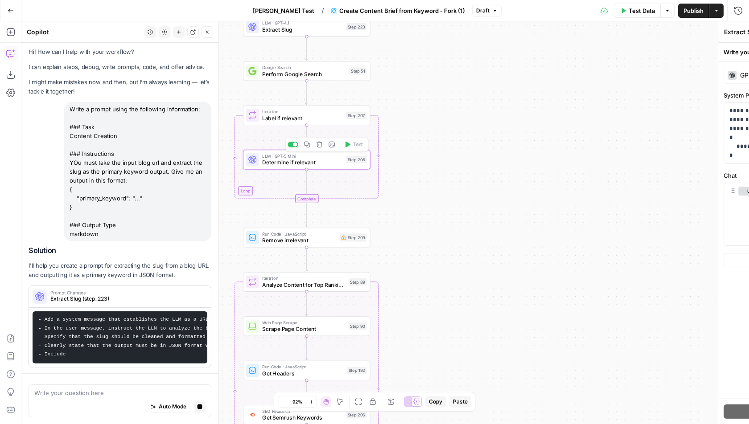
type textarea "Determine if relevant"
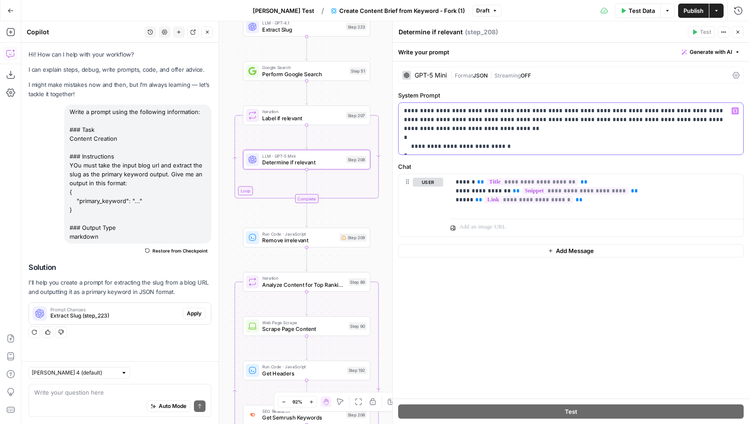
click at [412, 118] on p "**********" at bounding box center [571, 128] width 334 height 45
click at [459, 118] on p "**********" at bounding box center [571, 128] width 334 height 45
click at [476, 118] on p "**********" at bounding box center [571, 128] width 334 height 45
click at [502, 119] on p "**********" at bounding box center [571, 128] width 334 height 45
click at [741, 31] on button "Close" at bounding box center [738, 32] width 12 height 12
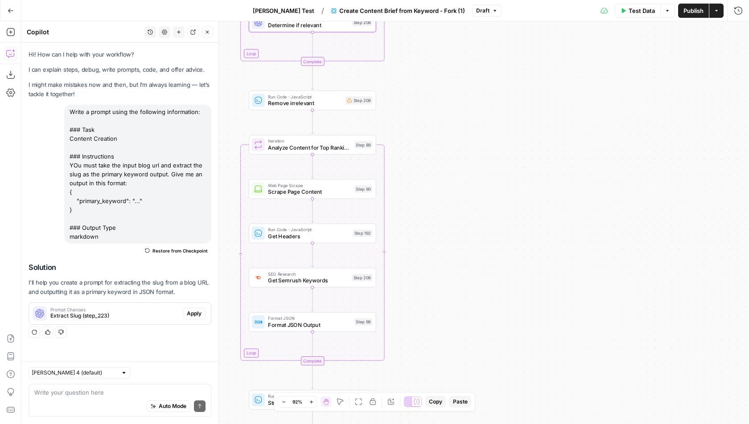
drag, startPoint x: 406, startPoint y: 246, endPoint x: 412, endPoint y: 107, distance: 138.7
click at [412, 107] on div "Workflow Input Settings Inputs LLM · GPT-4.1 Extract Slug Step 223 Google Searc…" at bounding box center [384, 222] width 727 height 403
click at [324, 100] on span "Remove irrelevant" at bounding box center [305, 102] width 74 height 8
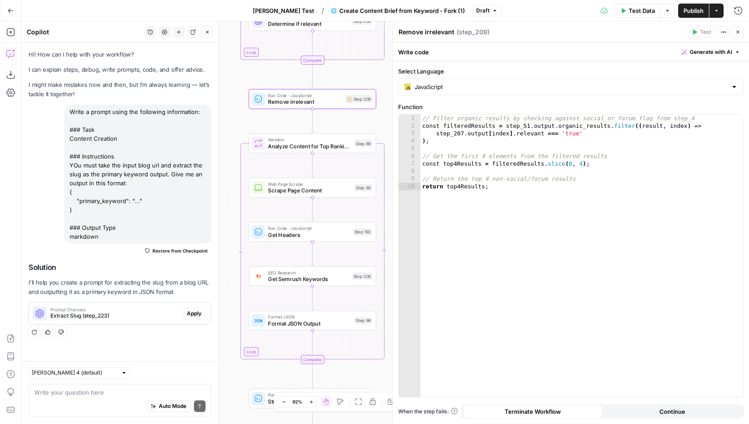
click at [737, 32] on icon "button" at bounding box center [737, 31] width 5 height 5
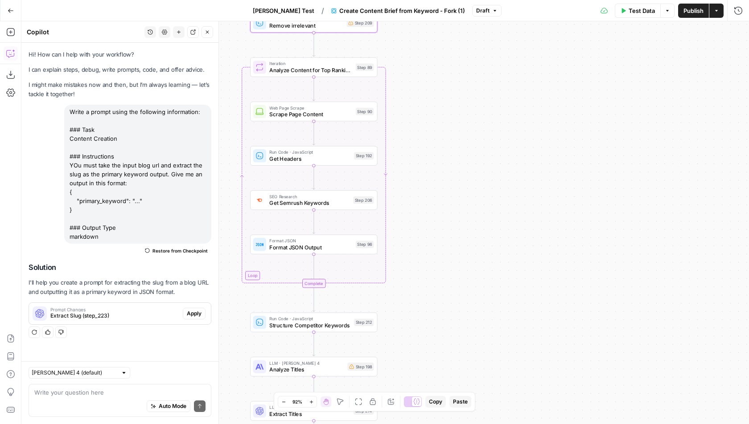
drag, startPoint x: 415, startPoint y: 216, endPoint x: 417, endPoint y: 140, distance: 75.8
click at [417, 140] on div "Workflow Input Settings Inputs LLM · GPT-4.1 Extract Slug Step 223 Google Searc…" at bounding box center [384, 222] width 727 height 403
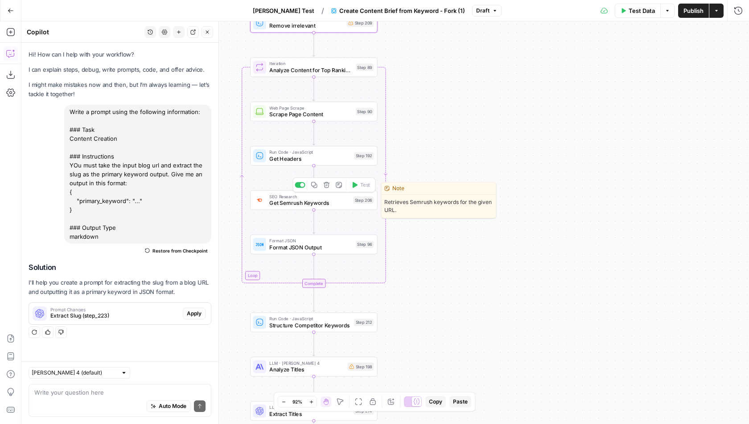
click at [332, 201] on span "Get Semrush Keywords" at bounding box center [309, 203] width 81 height 8
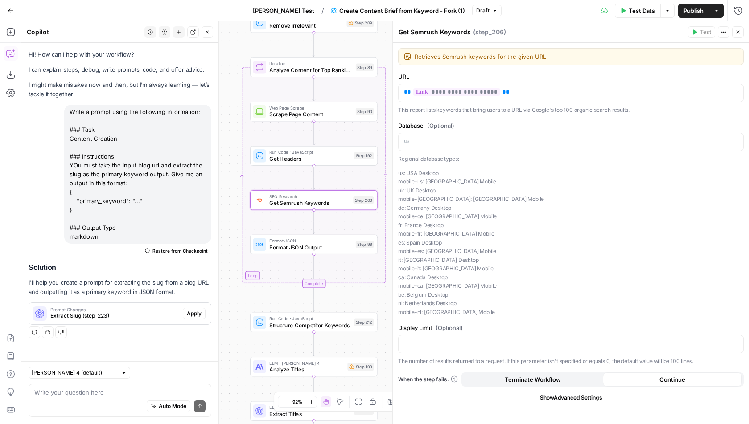
click at [740, 33] on icon "button" at bounding box center [737, 31] width 5 height 5
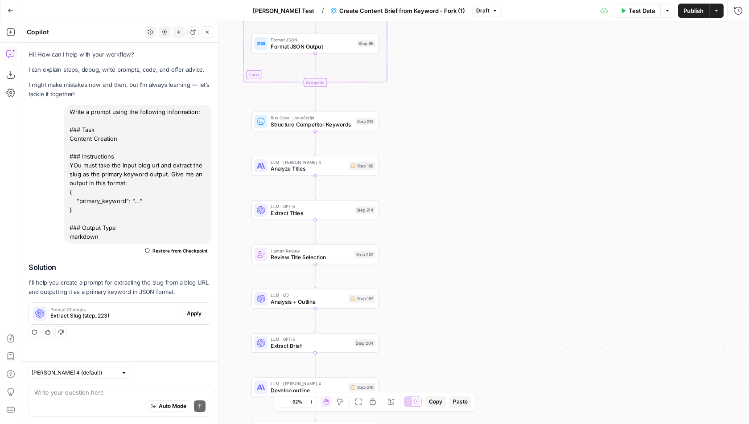
drag, startPoint x: 419, startPoint y: 321, endPoint x: 421, endPoint y: 120, distance: 201.0
click at [421, 120] on div "Workflow Input Settings Inputs LLM · GPT-4.1 Extract Slug Step 223 Google Searc…" at bounding box center [384, 222] width 727 height 403
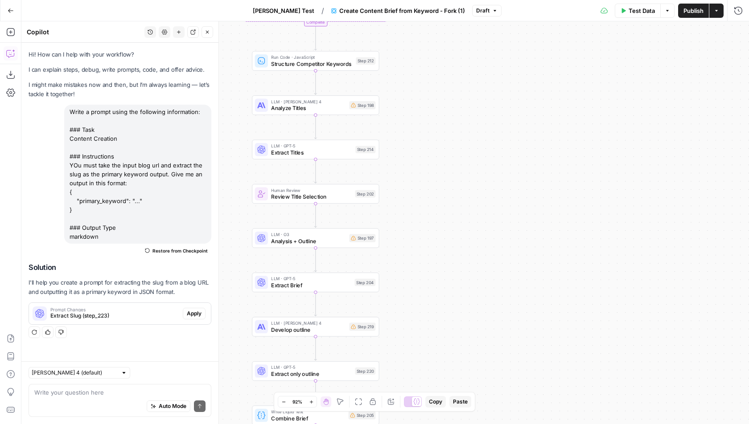
drag, startPoint x: 414, startPoint y: 185, endPoint x: 414, endPoint y: 124, distance: 61.0
click at [414, 124] on div "Workflow Input Settings Inputs LLM · GPT-4.1 Extract Slug Step 223 Google Searc…" at bounding box center [384, 222] width 727 height 403
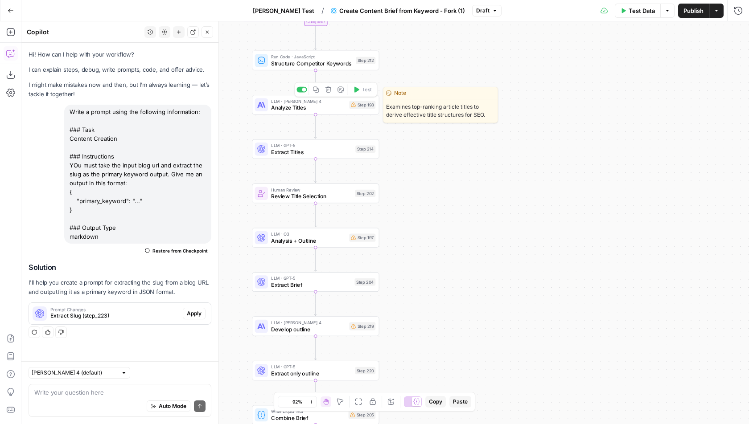
click at [303, 90] on div at bounding box center [304, 90] width 4 height 4
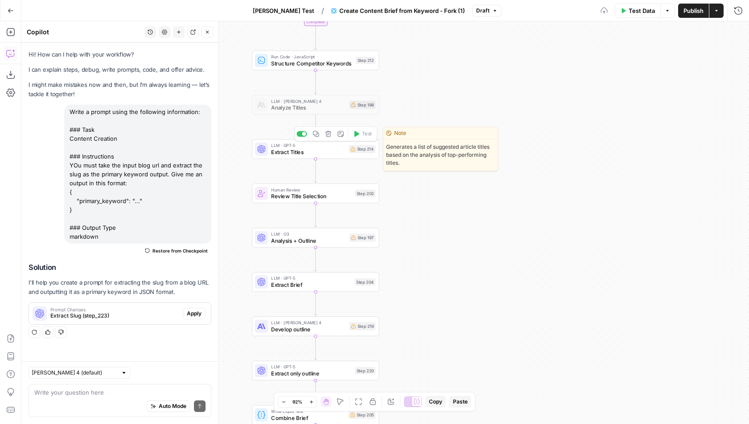
click at [302, 133] on div at bounding box center [301, 134] width 10 height 6
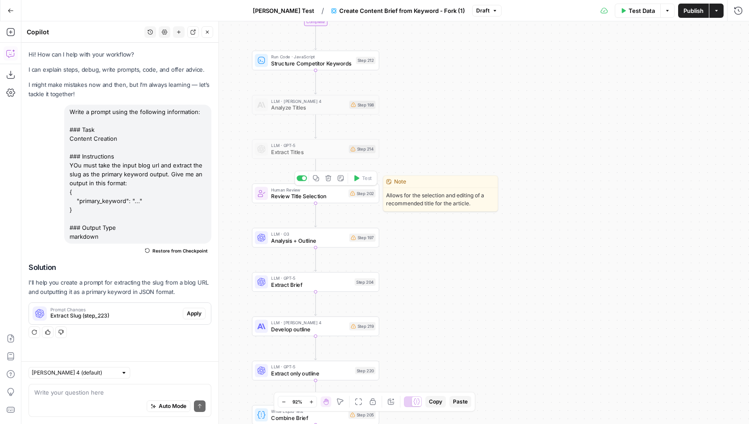
click at [303, 177] on div at bounding box center [304, 178] width 4 height 4
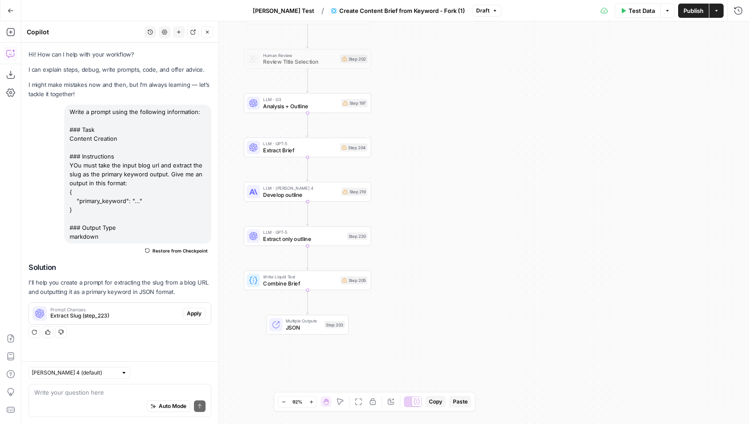
drag, startPoint x: 411, startPoint y: 284, endPoint x: 403, endPoint y: 147, distance: 137.0
click at [403, 147] on div "Workflow Input Settings Inputs LLM · GPT-4.1 Extract Slug Step 223 Google Searc…" at bounding box center [384, 222] width 727 height 403
drag, startPoint x: 412, startPoint y: 122, endPoint x: 414, endPoint y: 156, distance: 34.8
click at [414, 156] on div "Workflow Input Settings Inputs LLM · GPT-4.1 Extract Slug Step 223 Google Searc…" at bounding box center [384, 222] width 727 height 403
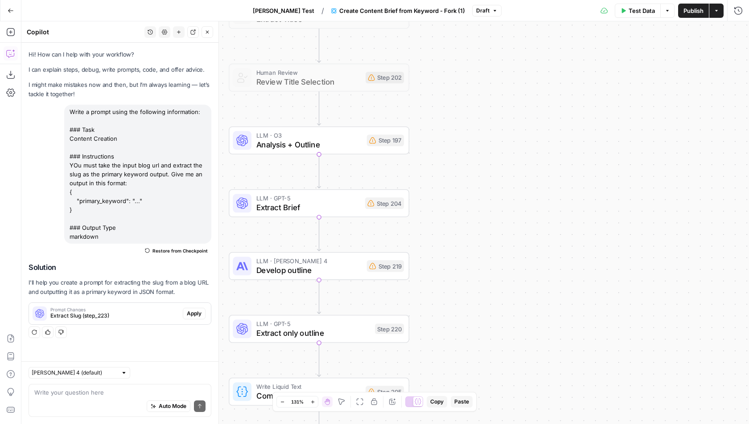
drag, startPoint x: 403, startPoint y: 160, endPoint x: 468, endPoint y: 183, distance: 69.1
click at [468, 181] on div "Workflow Input Settings Inputs LLM · GPT-4.1 Extract Slug Step 223 Google Searc…" at bounding box center [384, 222] width 727 height 403
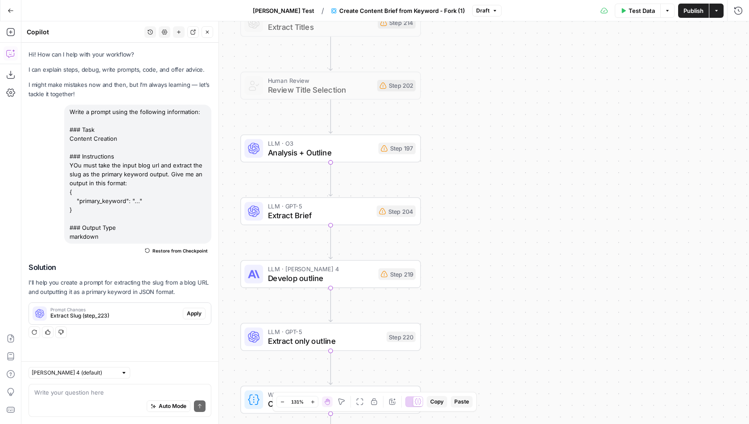
click at [291, 149] on span "Analysis + Outline" at bounding box center [321, 153] width 106 height 12
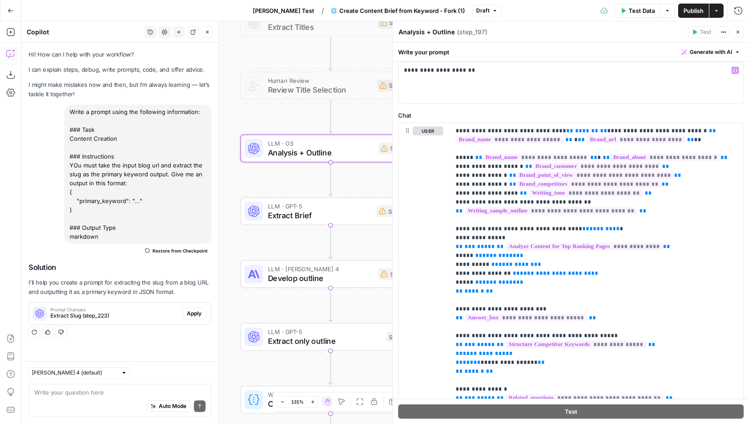
scroll to position [65, 0]
click at [575, 128] on span "*******" at bounding box center [586, 130] width 23 height 6
drag, startPoint x: 579, startPoint y: 130, endPoint x: 544, endPoint y: 130, distance: 35.2
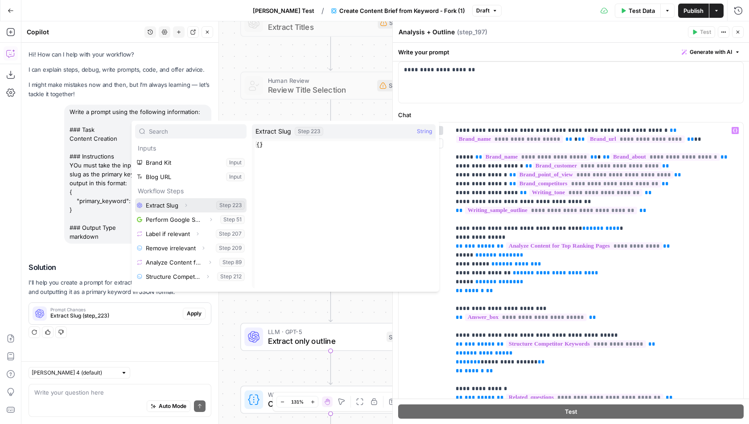
click at [197, 207] on button "Select variable Extract Slug" at bounding box center [190, 205] width 111 height 14
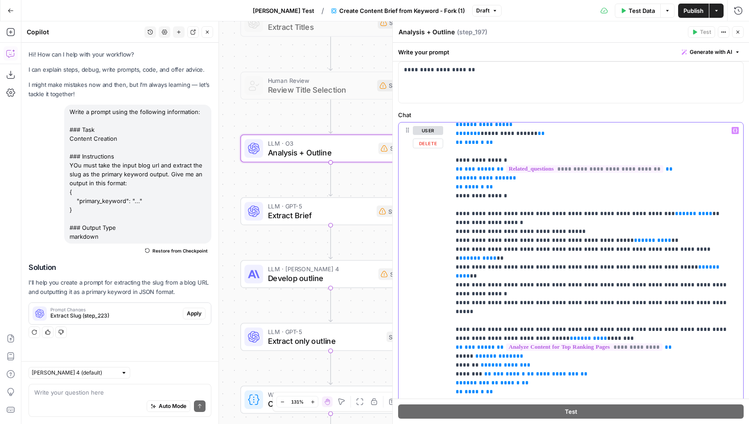
scroll to position [248, 0]
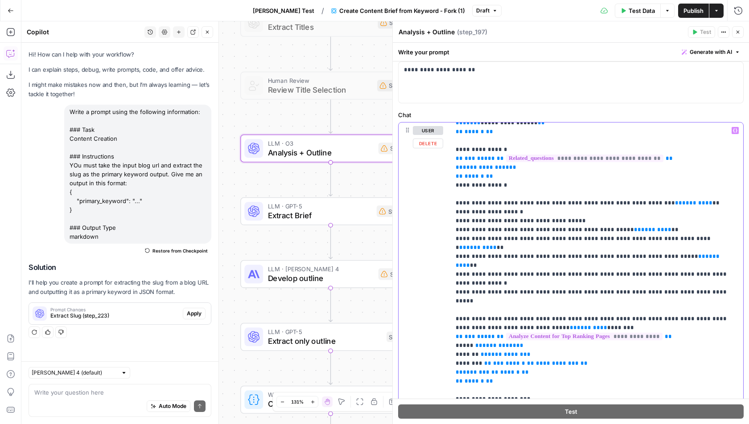
drag, startPoint x: 553, startPoint y: 211, endPoint x: 453, endPoint y: 211, distance: 99.8
click at [453, 211] on div "**********" at bounding box center [596, 304] width 293 height 363
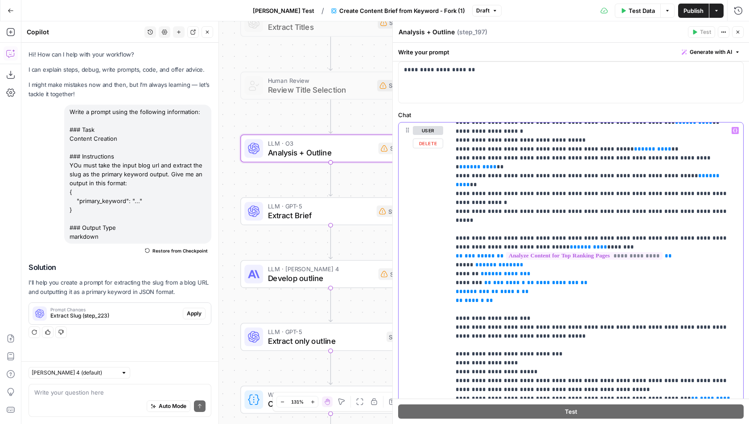
scroll to position [330, 0]
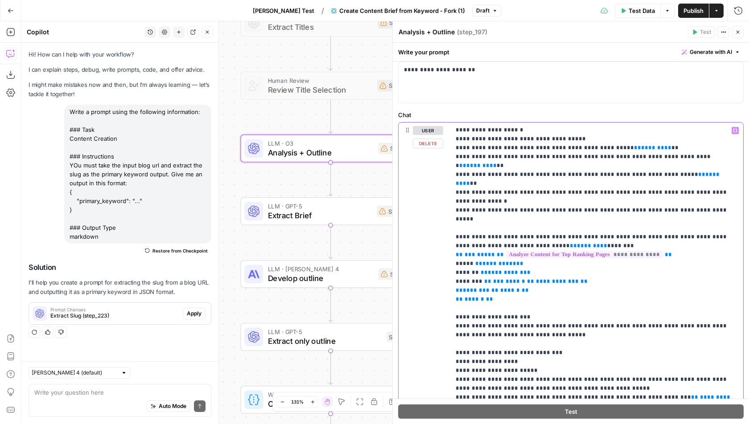
drag, startPoint x: 526, startPoint y: 270, endPoint x: 451, endPoint y: 270, distance: 75.3
click at [451, 270] on div "**********" at bounding box center [596, 304] width 293 height 363
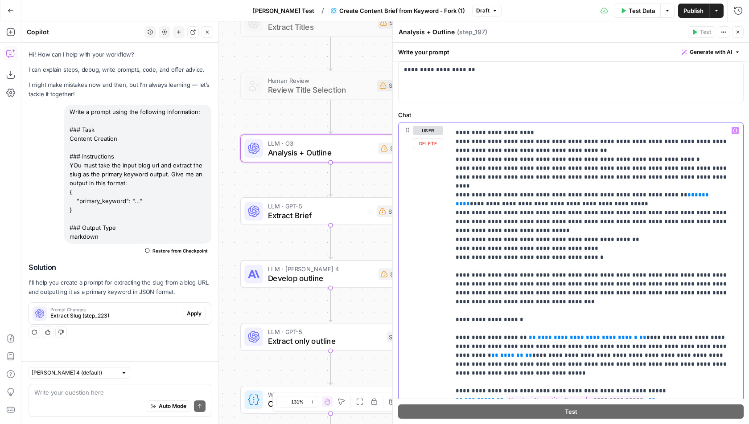
scroll to position [1337, 0]
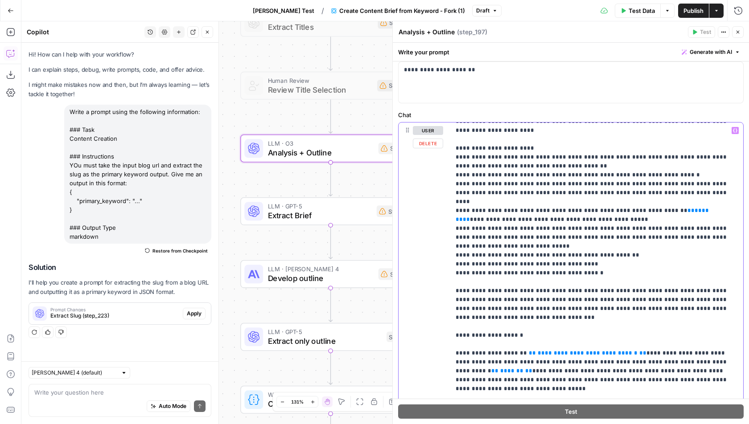
drag, startPoint x: 518, startPoint y: 185, endPoint x: 435, endPoint y: 185, distance: 82.4
click at [435, 185] on div "**********" at bounding box center [570, 322] width 344 height 398
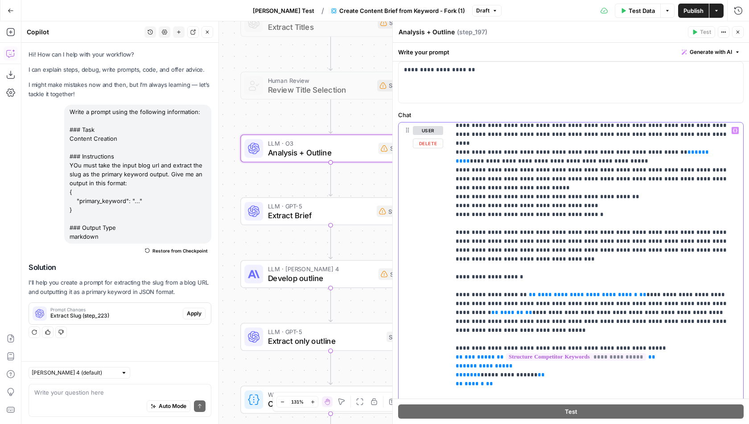
scroll to position [1401, 0]
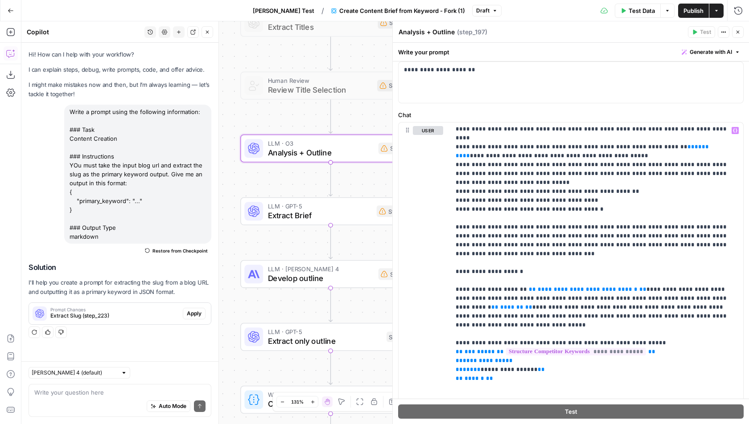
click at [736, 31] on icon "button" at bounding box center [737, 31] width 5 height 5
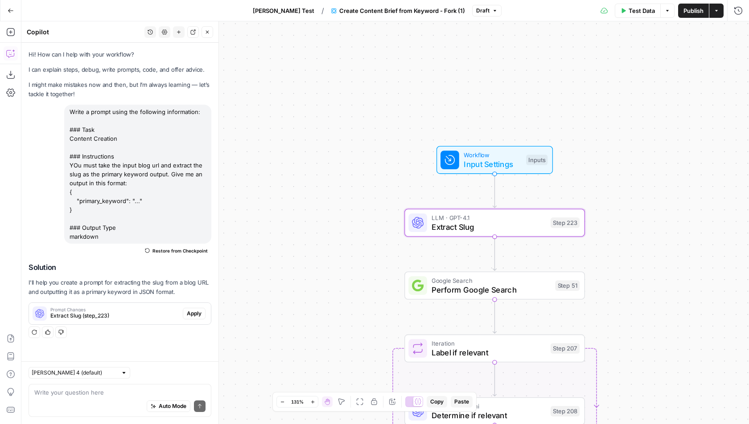
click at [196, 313] on span "Apply" at bounding box center [194, 314] width 15 height 8
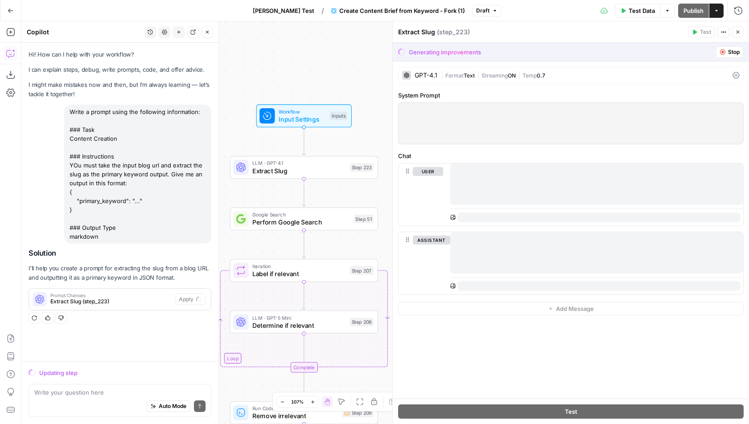
drag, startPoint x: 366, startPoint y: 94, endPoint x: 352, endPoint y: 61, distance: 35.9
click at [352, 61] on div "Workflow Input Settings Inputs LLM · GPT-4.1 Extract Slug Step 223 Google Searc…" at bounding box center [384, 222] width 727 height 403
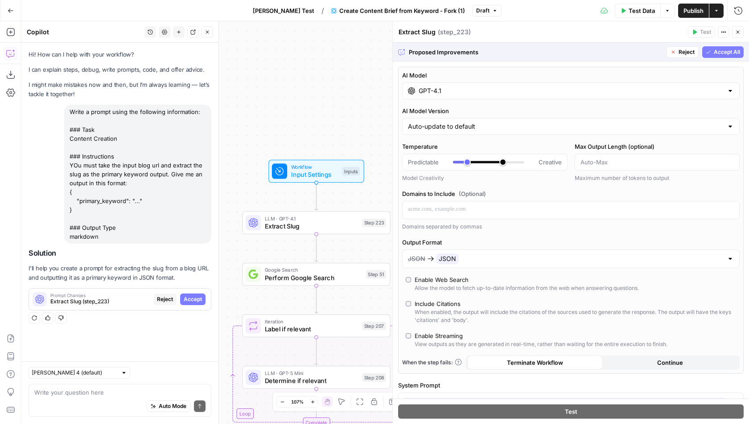
click at [723, 51] on span "Accept All" at bounding box center [726, 52] width 26 height 8
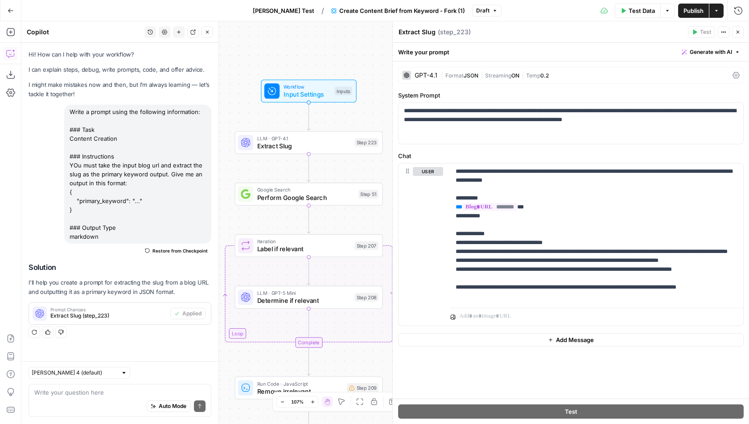
drag, startPoint x: 316, startPoint y: 130, endPoint x: 308, endPoint y: 46, distance: 84.1
click at [308, 46] on div "Workflow Input Settings Inputs LLM · GPT-4.1 Extract Slug Step 223 Google Searc…" at bounding box center [384, 222] width 727 height 403
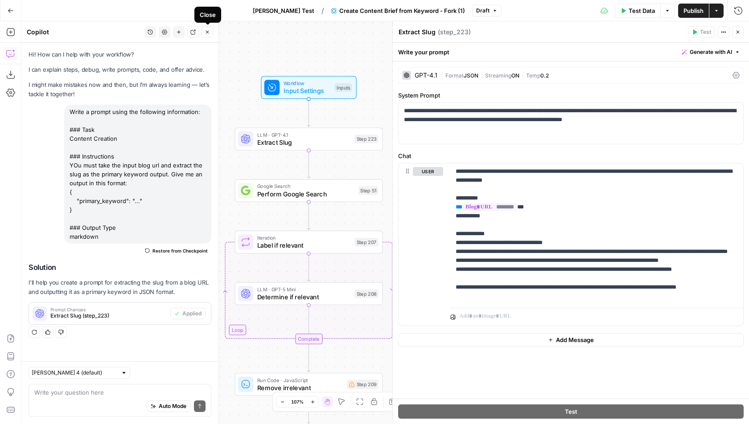
click at [208, 32] on icon "button" at bounding box center [207, 31] width 5 height 5
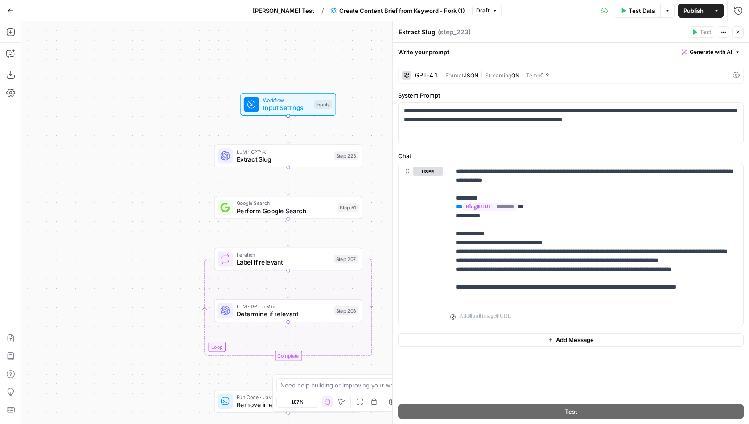
drag, startPoint x: 173, startPoint y: 143, endPoint x: 154, endPoint y: 160, distance: 26.5
click at [154, 160] on div "Workflow Input Settings Inputs LLM · GPT-4.1 Extract Slug Step 223 Google Searc…" at bounding box center [384, 222] width 727 height 403
click at [14, 35] on icon "button" at bounding box center [10, 32] width 8 height 8
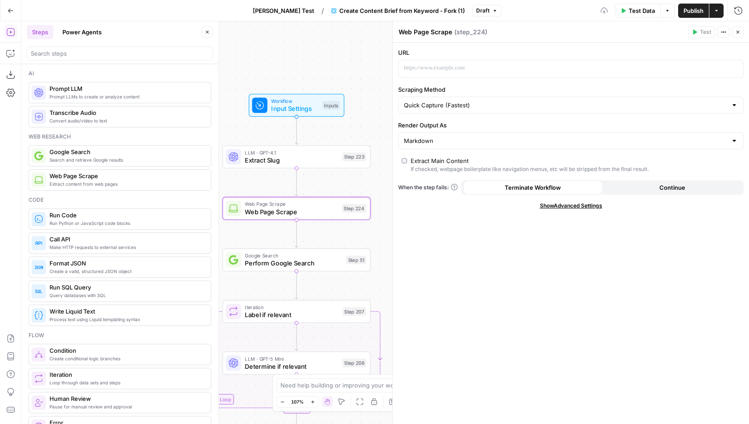
click at [208, 31] on icon "button" at bounding box center [207, 31] width 5 height 5
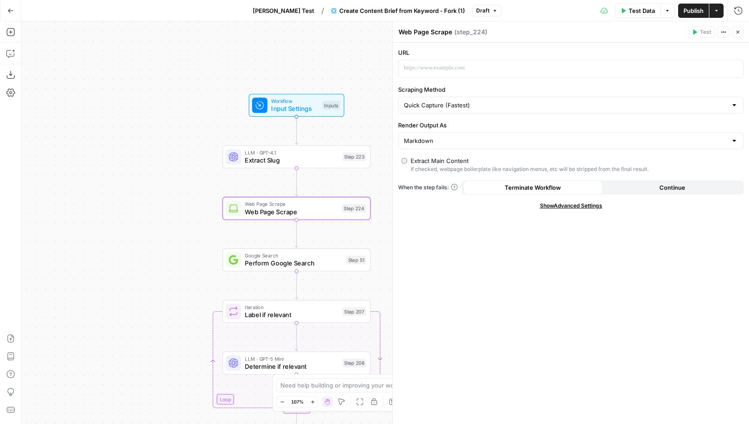
click at [429, 31] on textarea "Web Page Scrape" at bounding box center [424, 32] width 53 height 9
type textarea "Scrape Blog URL"
click at [452, 71] on p at bounding box center [563, 68] width 319 height 9
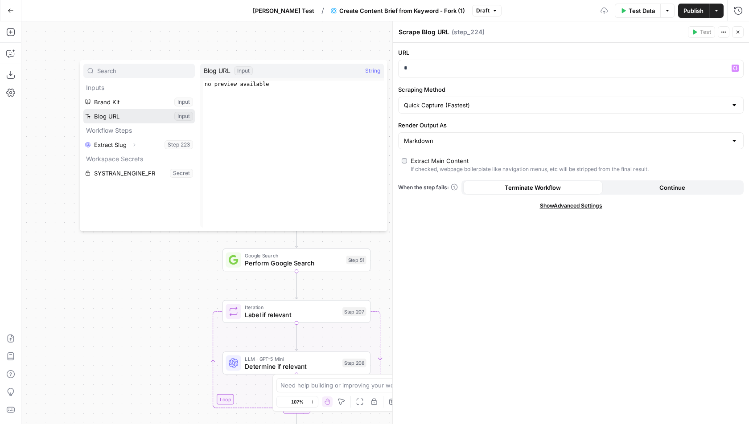
click at [131, 118] on button "Select variable Blog URL" at bounding box center [138, 116] width 111 height 14
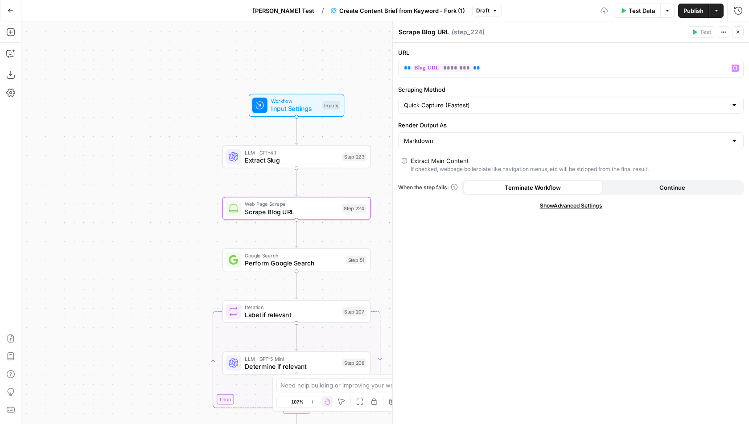
click at [741, 31] on button "Close" at bounding box center [738, 32] width 12 height 12
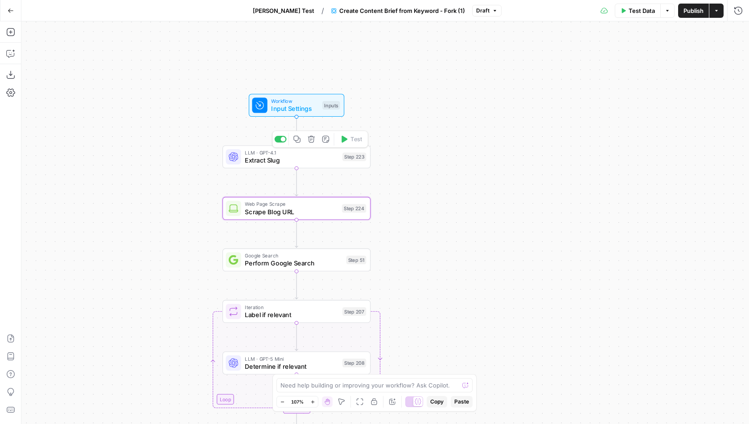
click at [269, 161] on span "Extract Slug" at bounding box center [292, 160] width 94 height 9
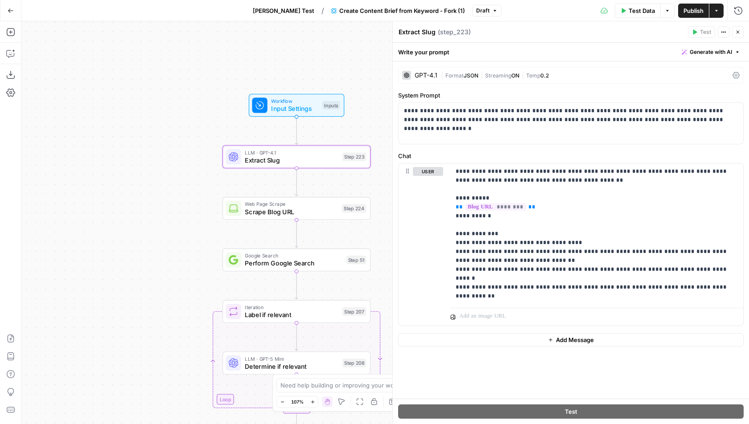
click at [736, 34] on icon "button" at bounding box center [737, 31] width 5 height 5
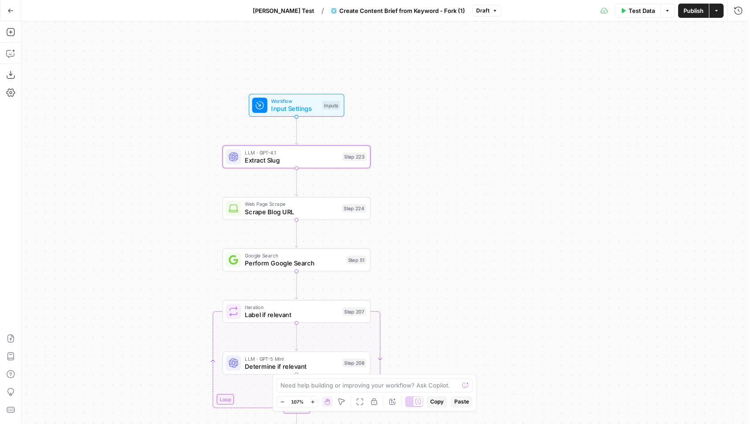
click at [633, 13] on span "Test Data" at bounding box center [641, 10] width 26 height 9
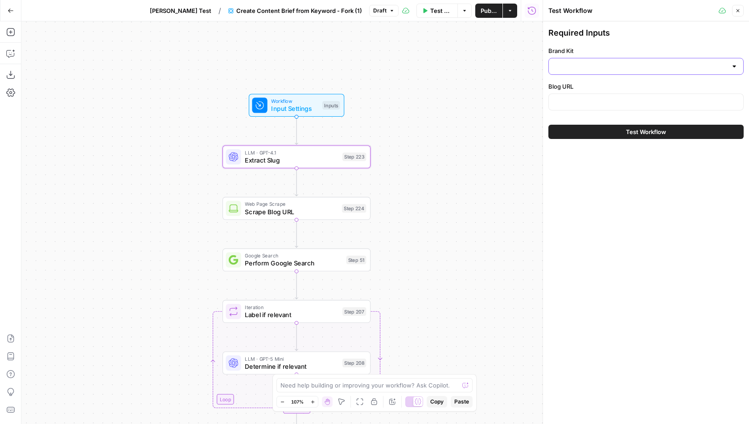
click at [580, 70] on input "Brand Kit" at bounding box center [640, 66] width 173 height 9
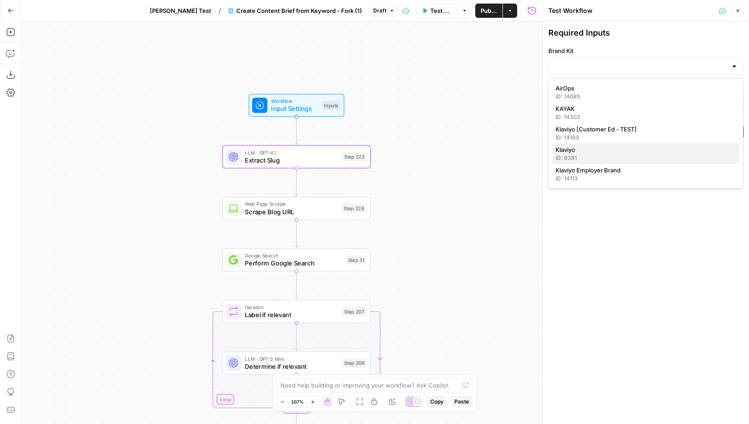
click at [572, 154] on div "ID: 9381" at bounding box center [645, 158] width 180 height 8
type input "Klaviyo"
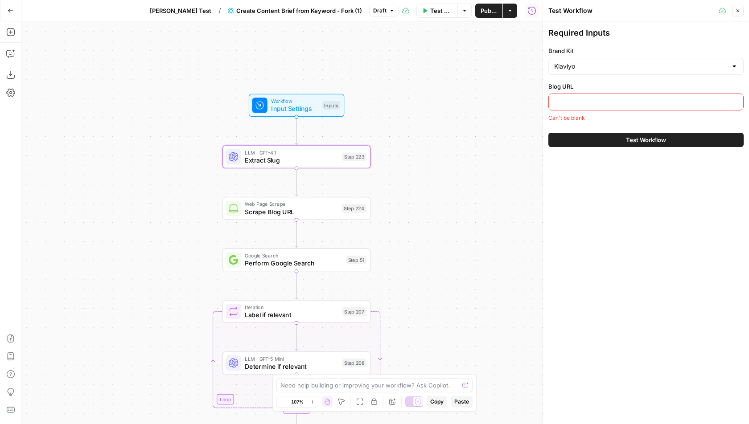
click at [582, 96] on div at bounding box center [645, 102] width 195 height 17
paste input "https://www.klaviyo.com/blog/owned-media-examples"
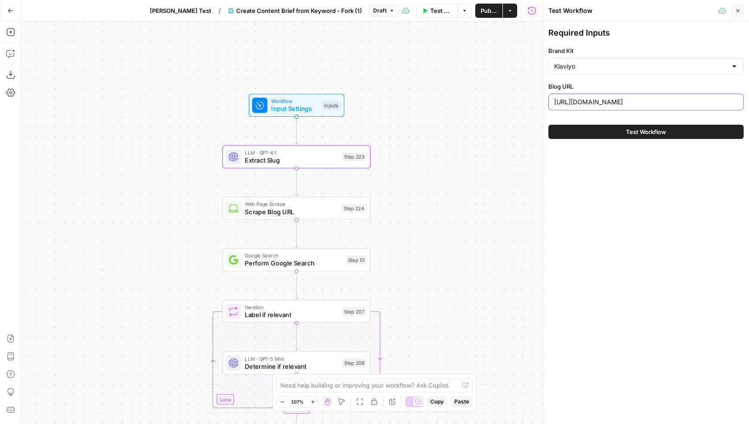
type input "https://www.klaviyo.com/blog/owned-media-examples"
click at [737, 10] on icon "button" at bounding box center [737, 10] width 5 height 5
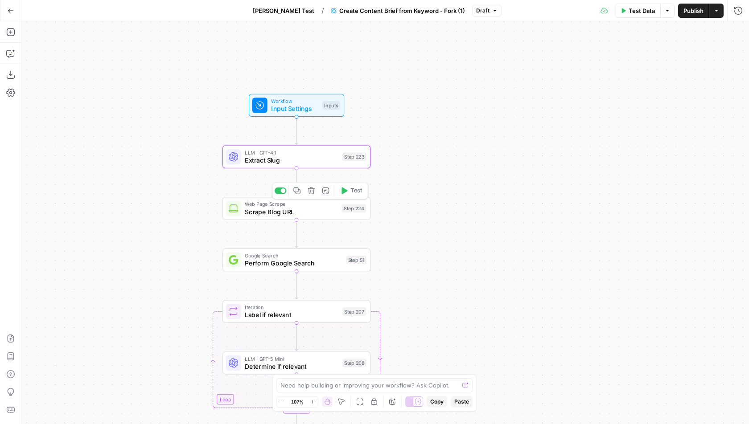
click at [352, 155] on div "Step 223" at bounding box center [354, 156] width 24 height 8
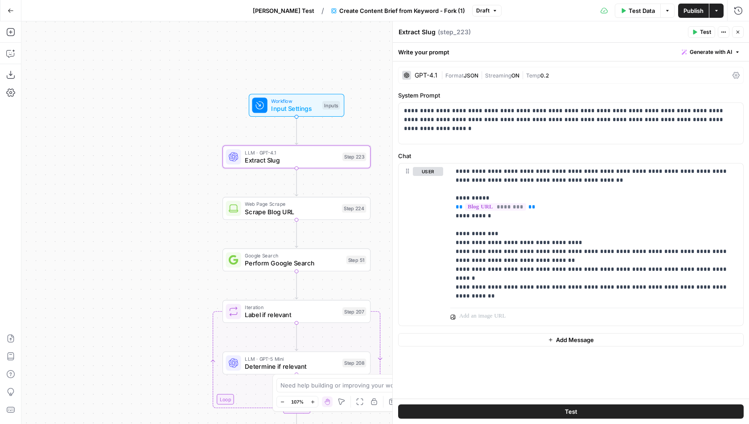
click at [701, 27] on button "Test" at bounding box center [701, 32] width 27 height 12
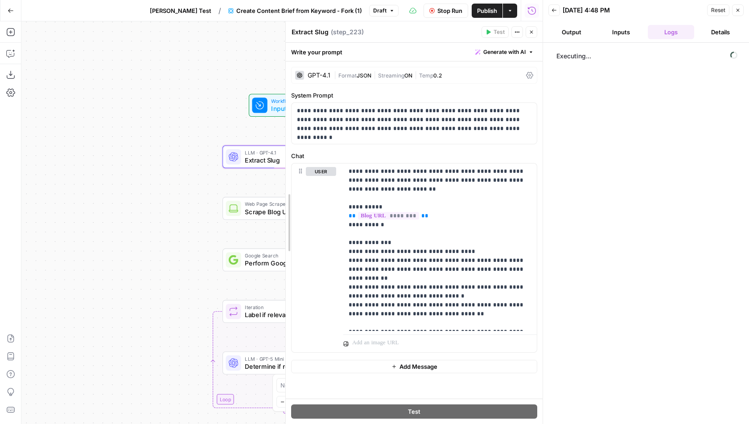
drag, startPoint x: 186, startPoint y: 100, endPoint x: 286, endPoint y: 109, distance: 100.2
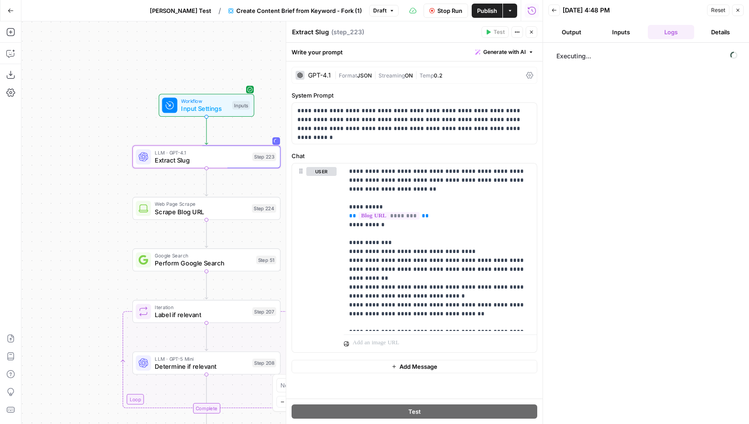
drag, startPoint x: 186, startPoint y: 111, endPoint x: 91, endPoint y: 111, distance: 94.5
click at [91, 111] on div "Workflow Input Settings Inputs LLM · GPT-4.1 Extract Slug Step 223 Web Page Scr…" at bounding box center [281, 222] width 521 height 403
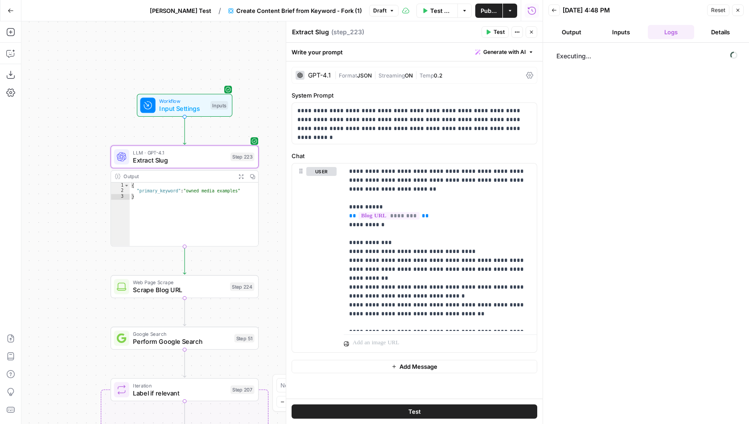
drag, startPoint x: 110, startPoint y: 100, endPoint x: 92, endPoint y: 100, distance: 17.4
click at [92, 100] on div "Workflow Input Settings Inputs LLM · GPT-4.1 Extract Slug Step 223 Output Expan…" at bounding box center [281, 222] width 521 height 403
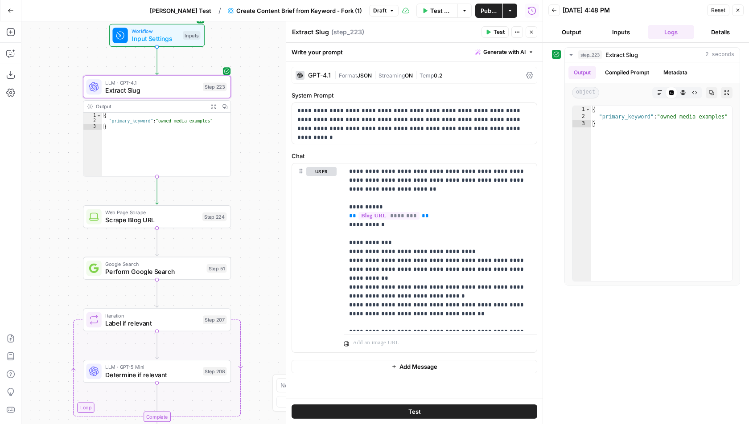
drag, startPoint x: 53, startPoint y: 266, endPoint x: 24, endPoint y: 195, distance: 76.1
click at [24, 195] on div "Workflow Input Settings Inputs LLM · GPT-4.1 Extract Slug Step 223 Output Expan…" at bounding box center [281, 222] width 521 height 403
click at [125, 212] on span "Web Page Scrape" at bounding box center [150, 211] width 93 height 8
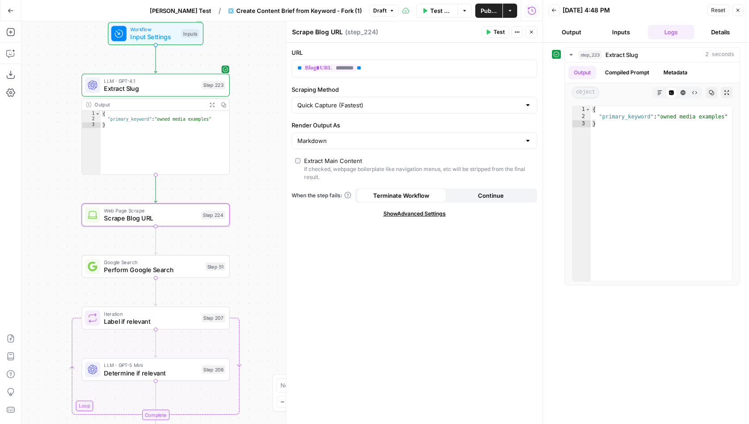
click at [498, 32] on span "Test" at bounding box center [498, 32] width 11 height 8
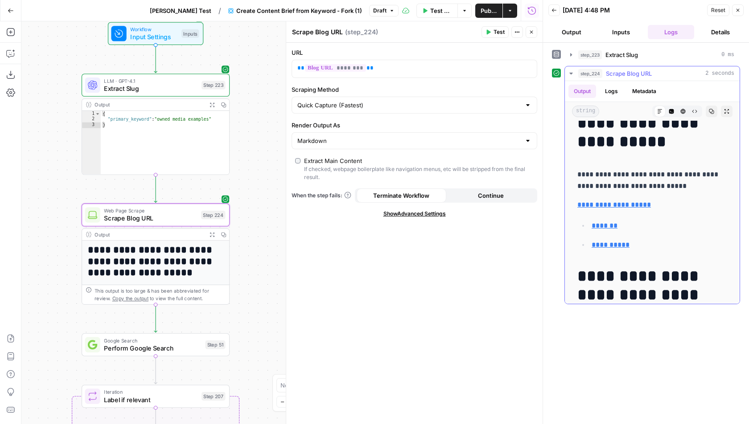
scroll to position [74, 0]
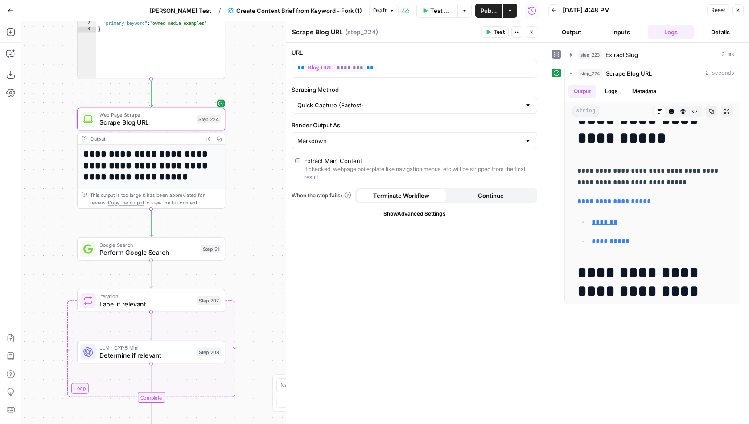
drag, startPoint x: 253, startPoint y: 310, endPoint x: 248, endPoint y: 214, distance: 95.9
click at [248, 214] on div "**********" at bounding box center [281, 222] width 521 height 403
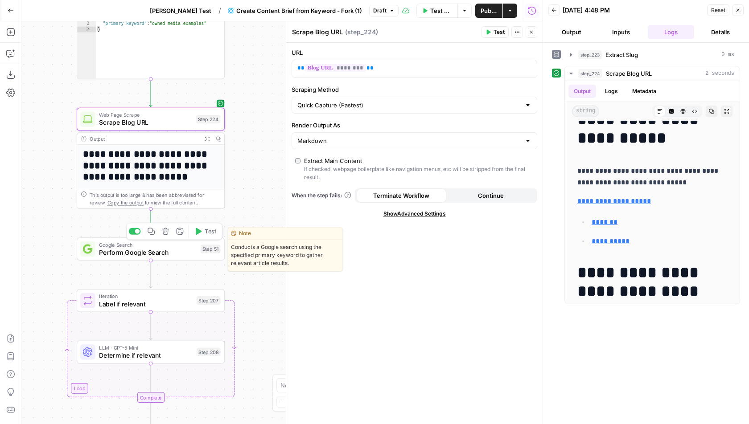
click at [184, 252] on span "Perform Google Search" at bounding box center [148, 252] width 98 height 9
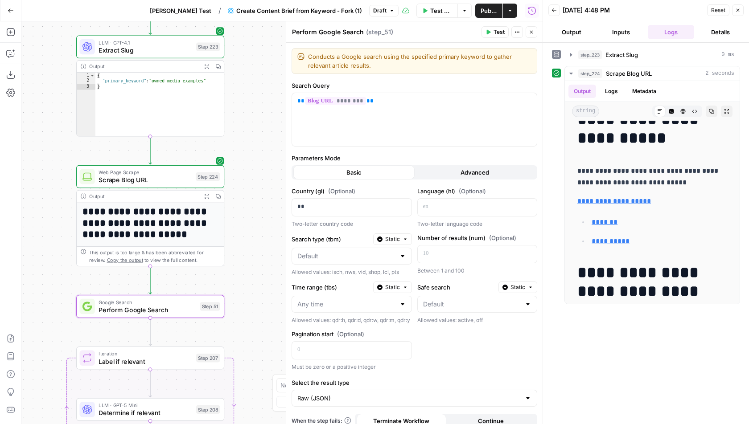
drag, startPoint x: 258, startPoint y: 94, endPoint x: 256, endPoint y: 200, distance: 106.1
click at [256, 200] on div "**********" at bounding box center [281, 222] width 521 height 403
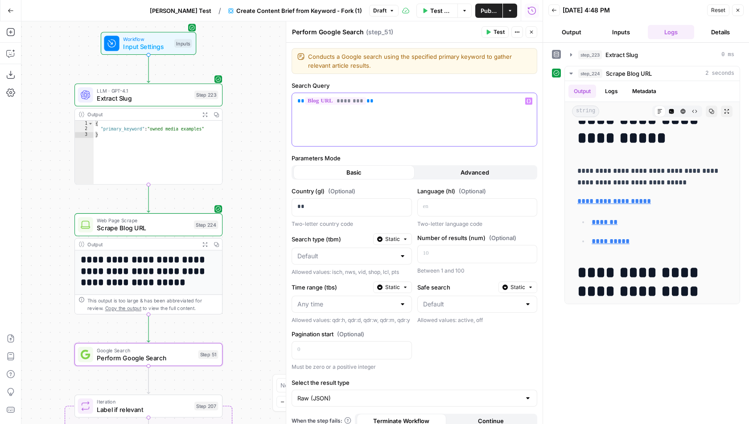
drag, startPoint x: 383, startPoint y: 97, endPoint x: 299, endPoint y: 94, distance: 84.7
click at [299, 94] on div "** ******** **" at bounding box center [414, 119] width 245 height 53
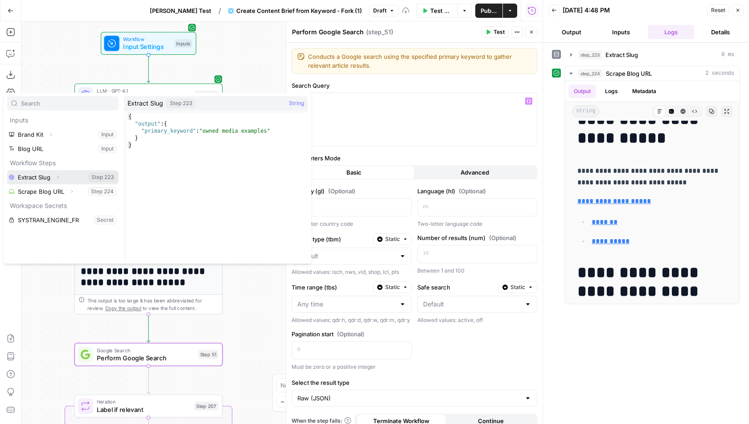
click at [59, 175] on icon "button" at bounding box center [57, 177] width 5 height 5
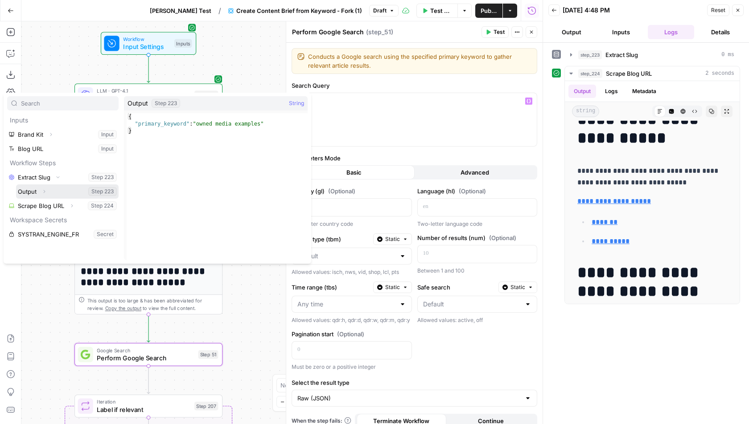
click at [46, 192] on button "Expand" at bounding box center [44, 192] width 12 height 12
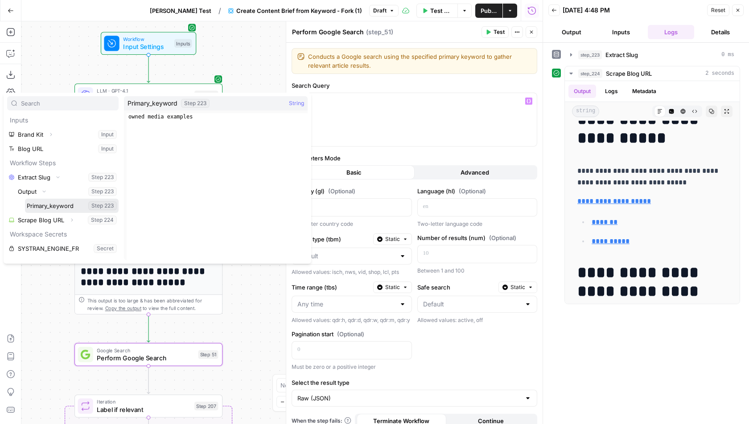
click at [51, 202] on button "Select variable Primary_keyword" at bounding box center [72, 206] width 94 height 14
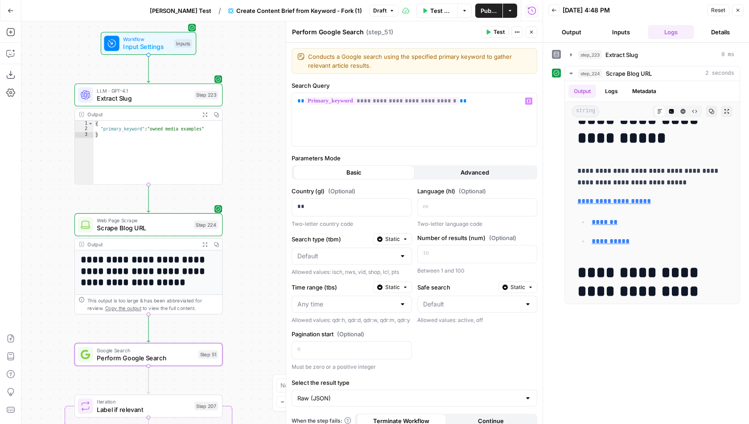
click at [492, 31] on button "Test" at bounding box center [494, 32] width 27 height 12
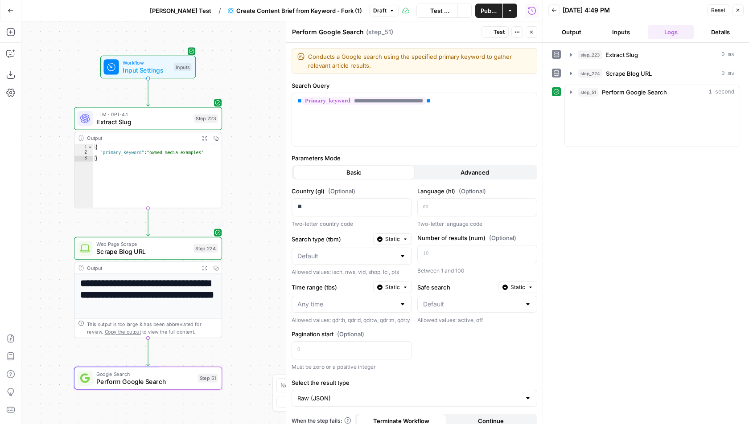
drag, startPoint x: 262, startPoint y: 129, endPoint x: 261, endPoint y: 153, distance: 24.1
click at [261, 153] on div "**********" at bounding box center [281, 222] width 521 height 403
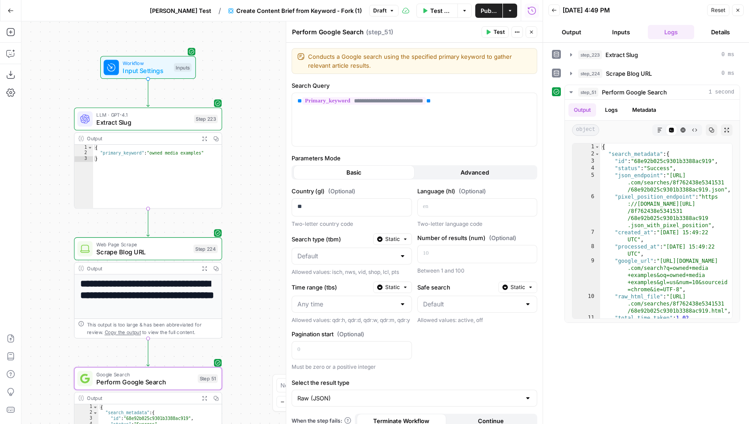
click at [481, 7] on span "Publish" at bounding box center [488, 10] width 16 height 9
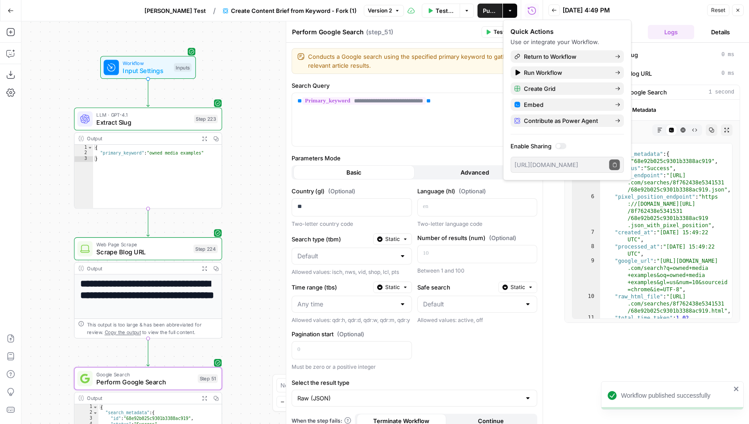
click at [405, 28] on div "Perform Google Search Perform Google Search ( step_51 )" at bounding box center [384, 32] width 187 height 10
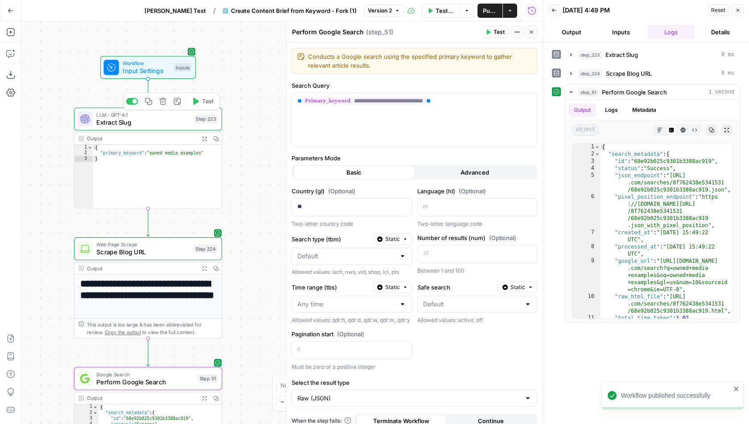
click at [175, 124] on span "Extract Slug" at bounding box center [143, 122] width 94 height 9
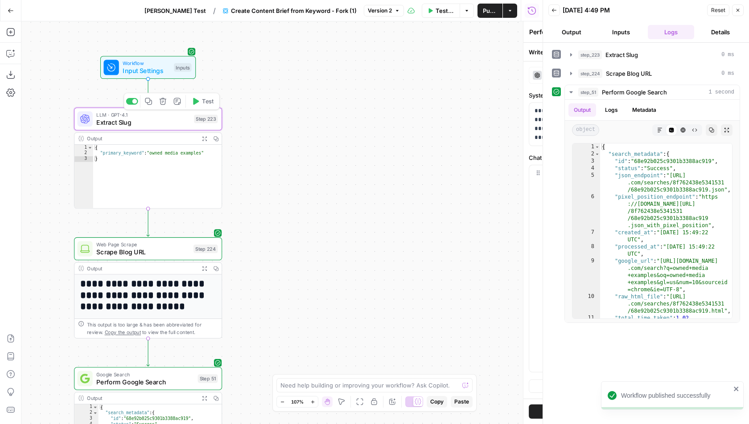
type textarea "Extract Slug"
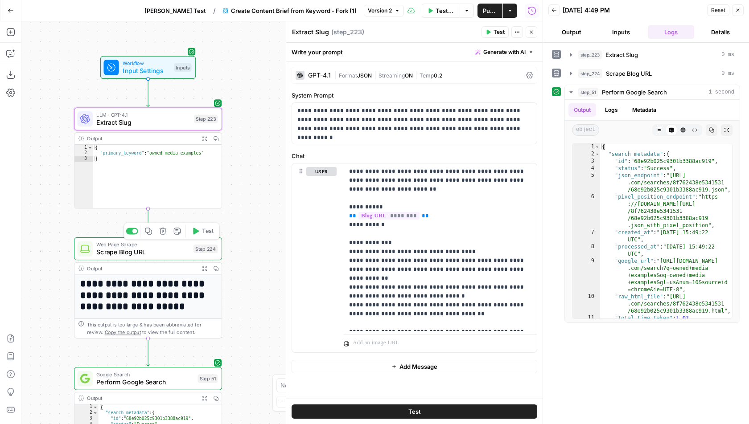
click at [155, 255] on span "Scrape Blog URL" at bounding box center [142, 251] width 93 height 9
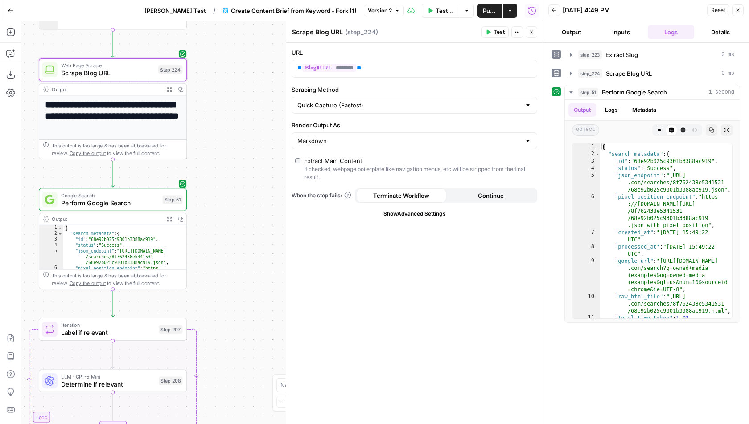
drag, startPoint x: 235, startPoint y: 234, endPoint x: 200, endPoint y: 41, distance: 196.5
click at [200, 41] on div "**********" at bounding box center [281, 222] width 521 height 403
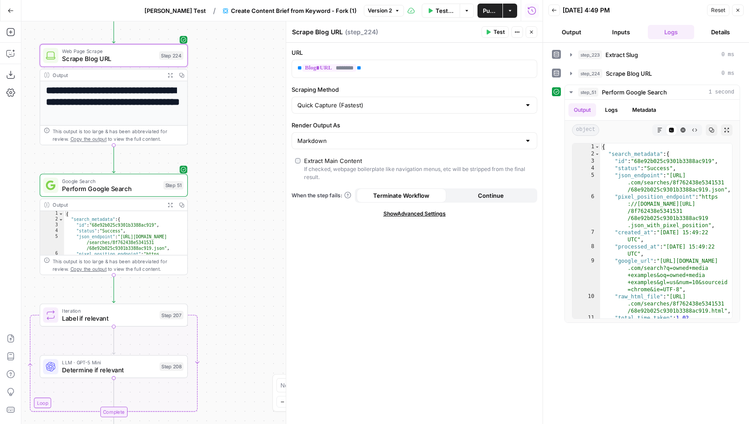
click at [120, 184] on span "Perform Google Search" at bounding box center [111, 188] width 98 height 9
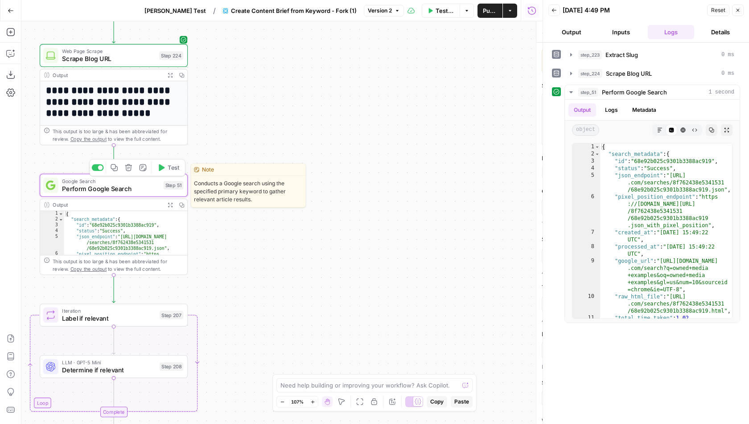
type textarea "Perform Google Search"
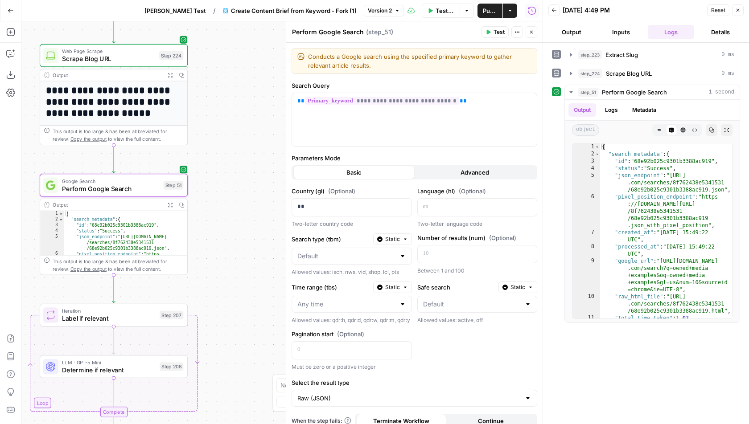
click at [532, 33] on icon "button" at bounding box center [530, 31] width 5 height 5
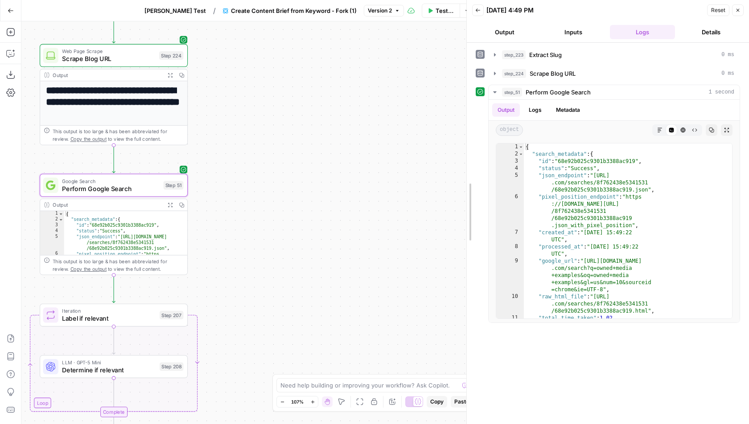
drag, startPoint x: 543, startPoint y: 157, endPoint x: 444, endPoint y: 159, distance: 99.4
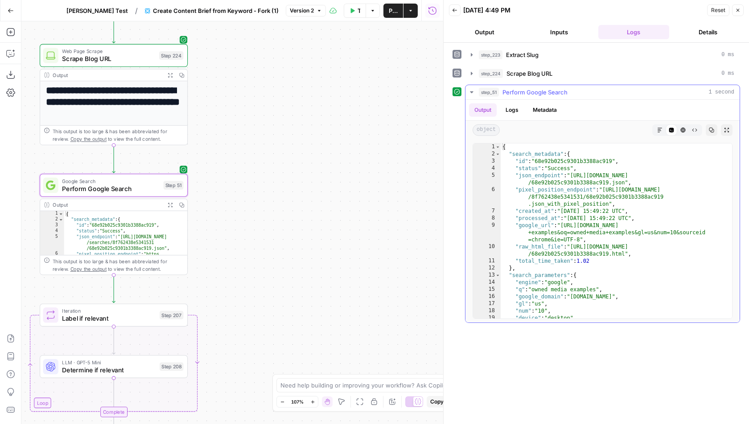
type textarea "**********"
click at [573, 217] on div "{ "search_metadata" : { "id" : "68e92b025c9301b3388ac919" , "status" : "Success…" at bounding box center [616, 238] width 232 height 190
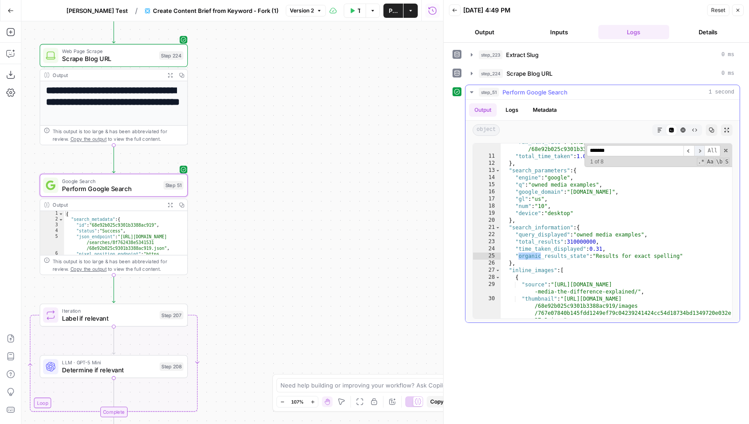
click at [700, 148] on span "​" at bounding box center [699, 150] width 11 height 11
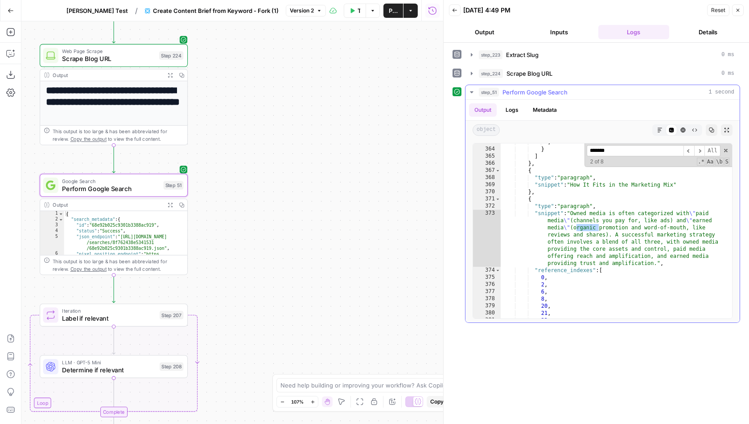
click at [628, 145] on input "*******" at bounding box center [634, 150] width 97 height 11
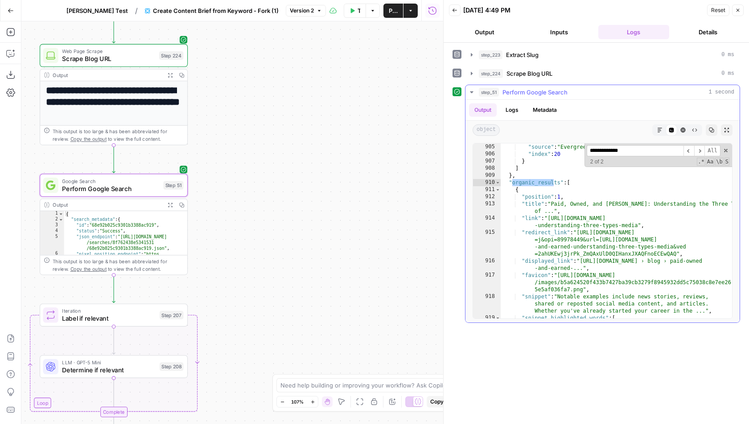
scroll to position [10678, 0]
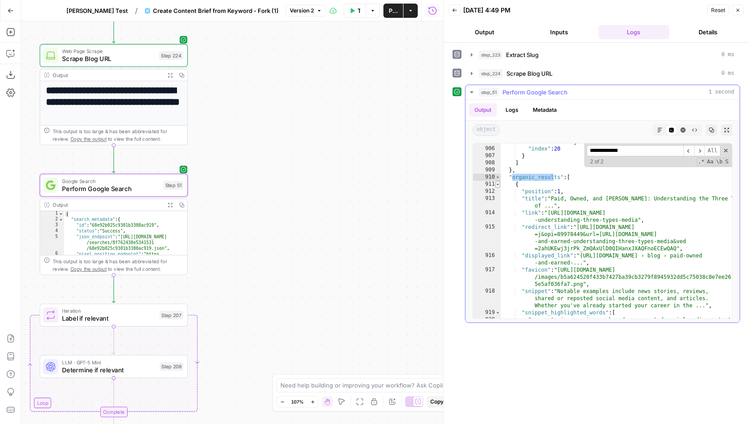
type input "**********"
click at [496, 182] on span "Toggle code folding, rows 911 through 923" at bounding box center [497, 184] width 5 height 7
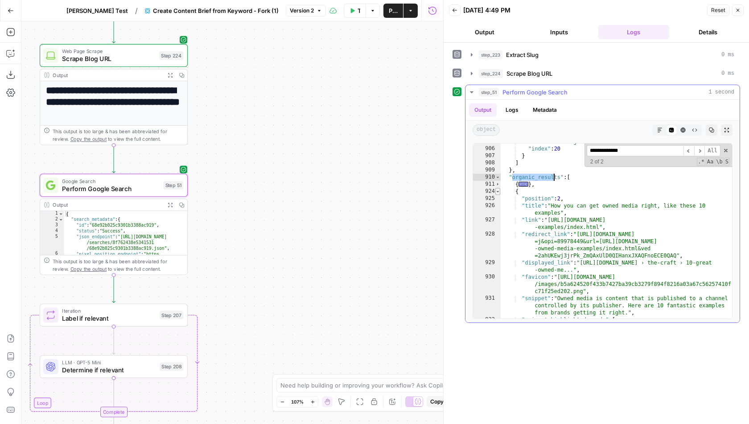
click at [495, 189] on span "Toggle code folding, rows 924 through 936" at bounding box center [497, 191] width 5 height 7
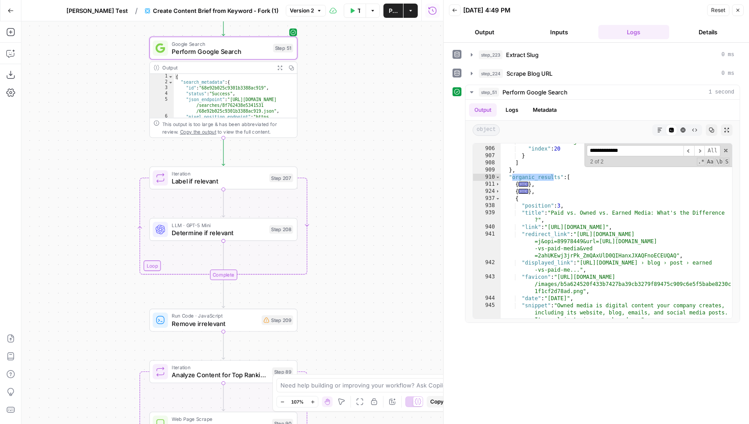
drag, startPoint x: 232, startPoint y: 239, endPoint x: 344, endPoint y: 86, distance: 189.7
click at [344, 86] on div "**********" at bounding box center [232, 222] width 422 height 403
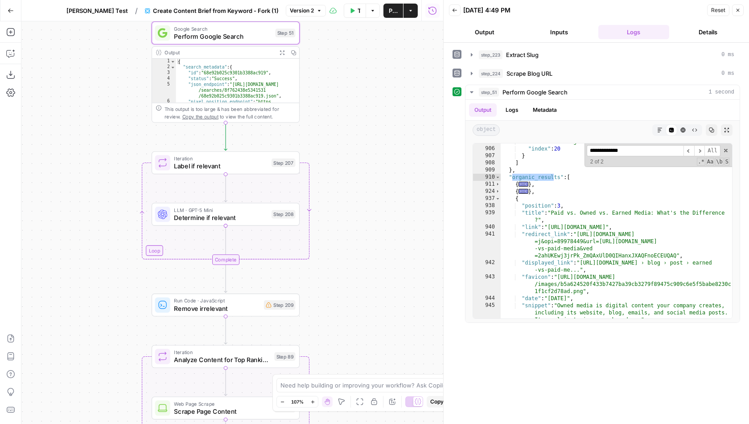
drag, startPoint x: 361, startPoint y: 95, endPoint x: 360, endPoint y: 106, distance: 11.6
click at [361, 106] on div "**********" at bounding box center [232, 222] width 422 height 403
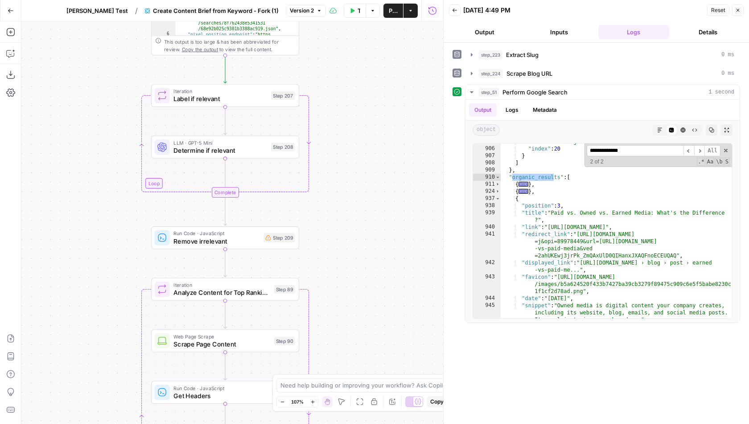
drag, startPoint x: 332, startPoint y: 262, endPoint x: 337, endPoint y: 23, distance: 238.9
click at [337, 23] on div "**********" at bounding box center [232, 222] width 422 height 403
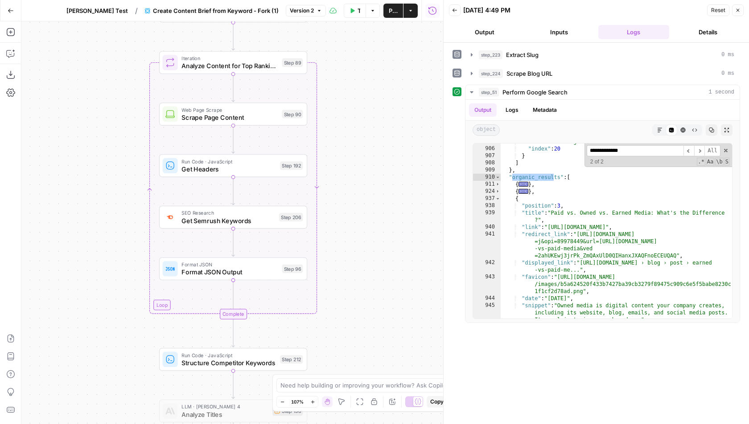
drag, startPoint x: 359, startPoint y: 212, endPoint x: 361, endPoint y: 143, distance: 68.7
click at [361, 143] on div "**********" at bounding box center [232, 222] width 422 height 403
type textarea "**********"
drag, startPoint x: 719, startPoint y: 224, endPoint x: 547, endPoint y: 223, distance: 172.0
click at [547, 223] on div ""source" : "Evergreen Podcasts" , "index" : 20 } ] } , "organic_results" : [ { …" at bounding box center [616, 240] width 232 height 204
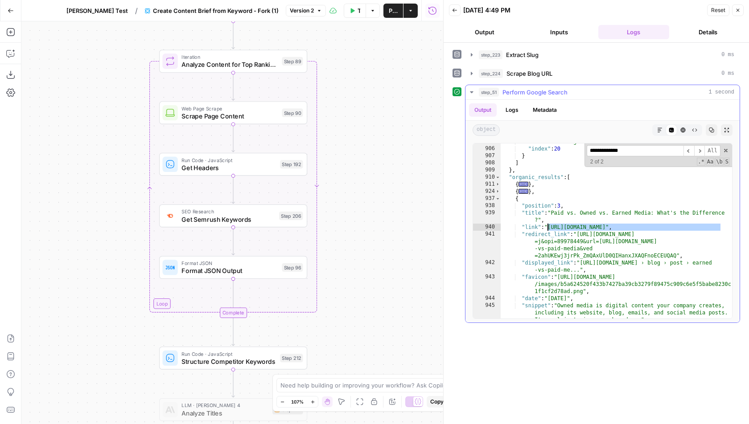
click at [547, 223] on div ""source" : "Evergreen Podcasts" , "index" : 20 } ] } , "organic_results" : [ { …" at bounding box center [616, 240] width 232 height 204
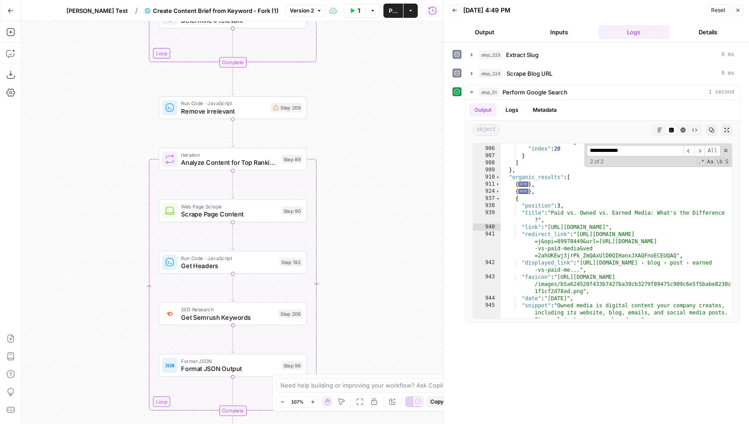
drag, startPoint x: 393, startPoint y: 160, endPoint x: 383, endPoint y: 319, distance: 159.4
click at [383, 319] on div "**********" at bounding box center [232, 222] width 422 height 403
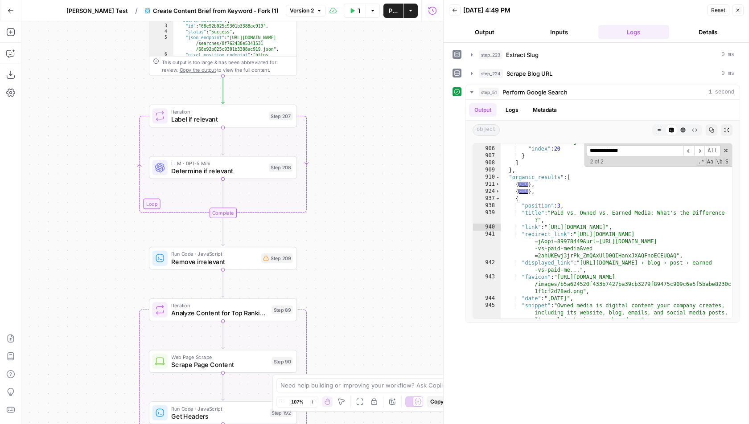
drag, startPoint x: 345, startPoint y: 115, endPoint x: 345, endPoint y: 271, distance: 155.5
click at [345, 271] on div "**********" at bounding box center [232, 222] width 422 height 403
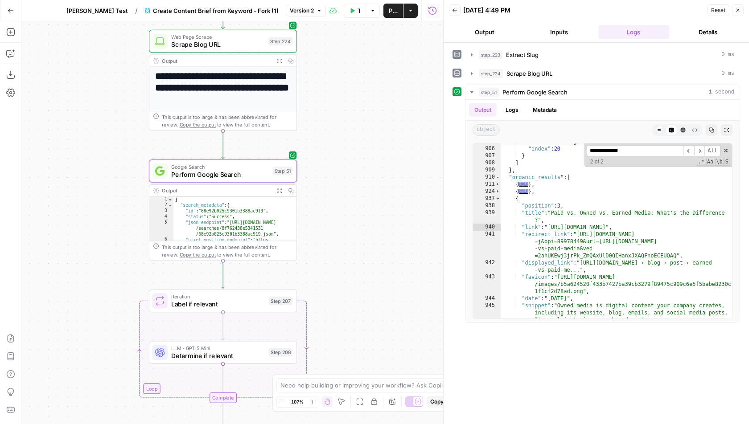
drag, startPoint x: 352, startPoint y: 131, endPoint x: 351, endPoint y: 255, distance: 124.3
click at [351, 255] on div "**********" at bounding box center [232, 222] width 422 height 403
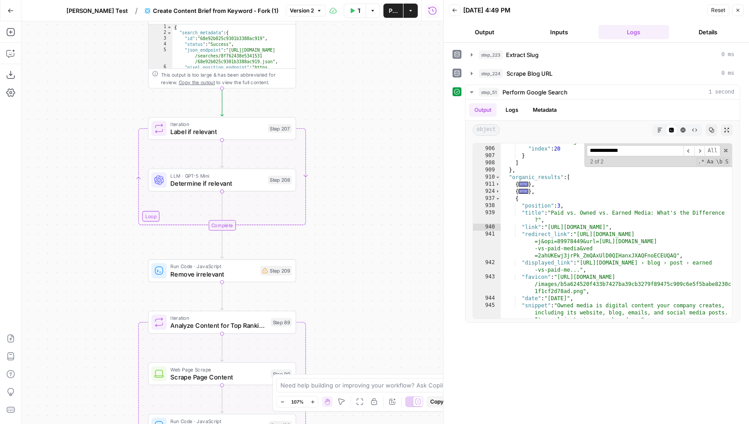
drag, startPoint x: 355, startPoint y: 227, endPoint x: 356, endPoint y: 7, distance: 220.1
click at [355, 8] on div "**********" at bounding box center [221, 212] width 443 height 424
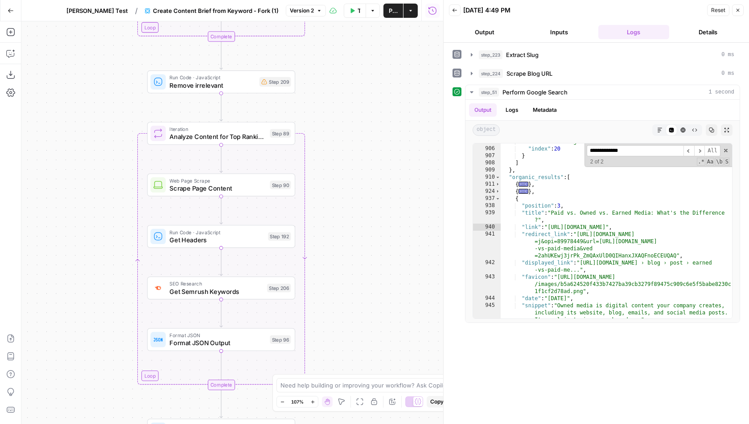
drag, startPoint x: 364, startPoint y: 227, endPoint x: 361, endPoint y: 67, distance: 160.0
click at [361, 67] on div "**********" at bounding box center [232, 222] width 422 height 403
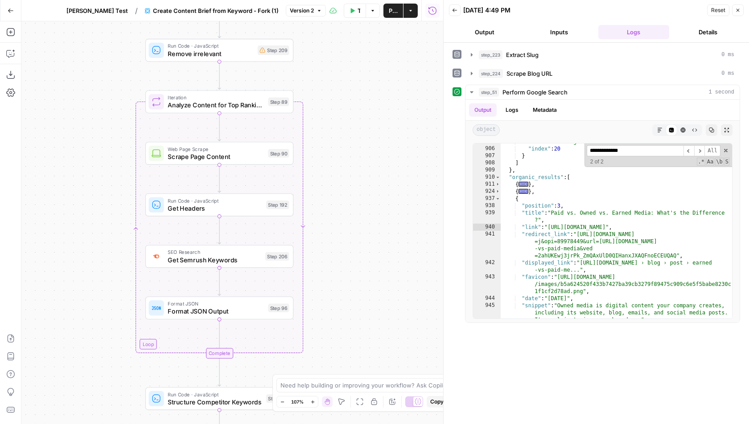
drag, startPoint x: 358, startPoint y: 226, endPoint x: 358, endPoint y: 94, distance: 131.9
click at [358, 94] on div "**********" at bounding box center [232, 222] width 422 height 403
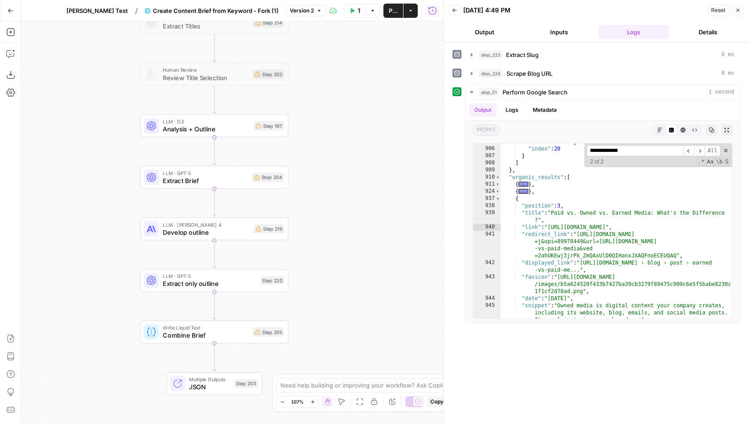
click at [370, 161] on div "**********" at bounding box center [232, 222] width 422 height 403
click at [212, 10] on span "Create Content Brief from Keyword - Fork (1)" at bounding box center [216, 10] width 126 height 9
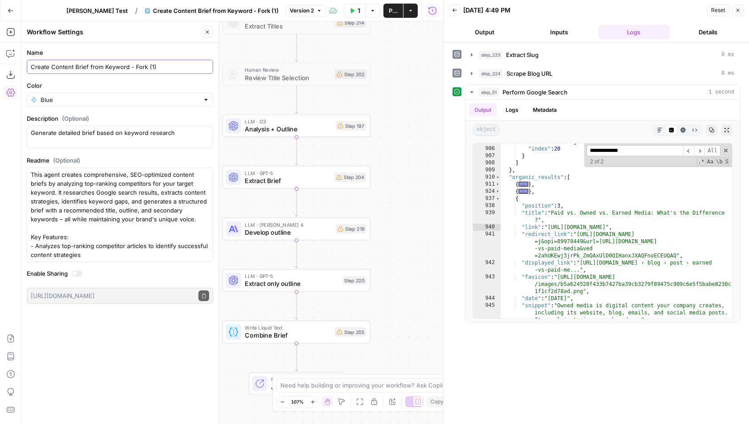
click at [115, 70] on input "Create Content Brief from Keyword - Fork (1)" at bounding box center [120, 66] width 178 height 9
type input "Create Brief for Repurposed Blog Post -> Glossary"
click at [389, 10] on span "Publish" at bounding box center [393, 10] width 9 height 9
click at [109, 9] on span "[PERSON_NAME] Test" at bounding box center [90, 10] width 61 height 9
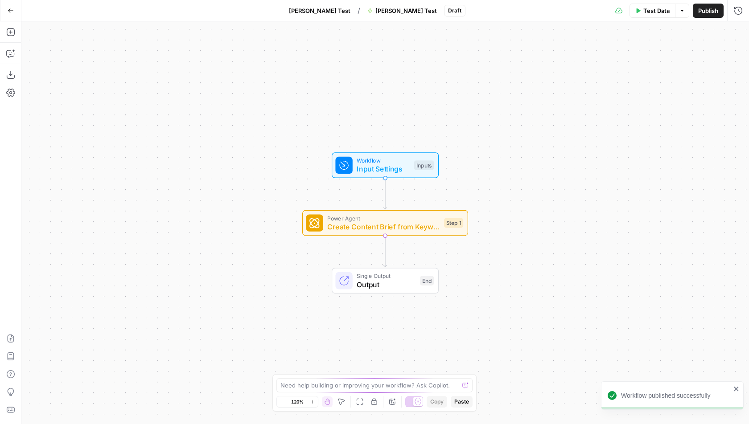
click at [707, 10] on span "Publish" at bounding box center [708, 10] width 20 height 9
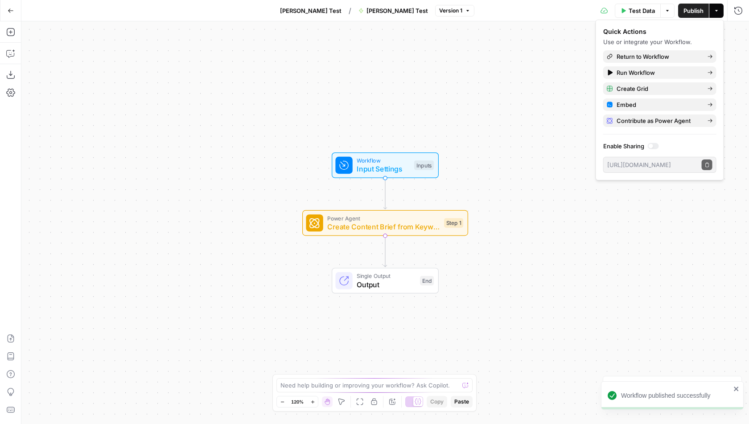
click at [254, 80] on div "Workflow Input Settings Inputs Power Agent Create Content Brief from Keyword - …" at bounding box center [384, 222] width 727 height 403
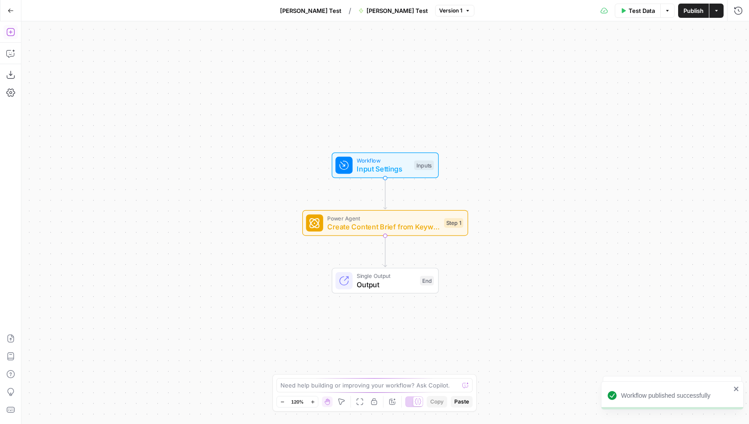
click at [13, 33] on icon "button" at bounding box center [10, 32] width 9 height 9
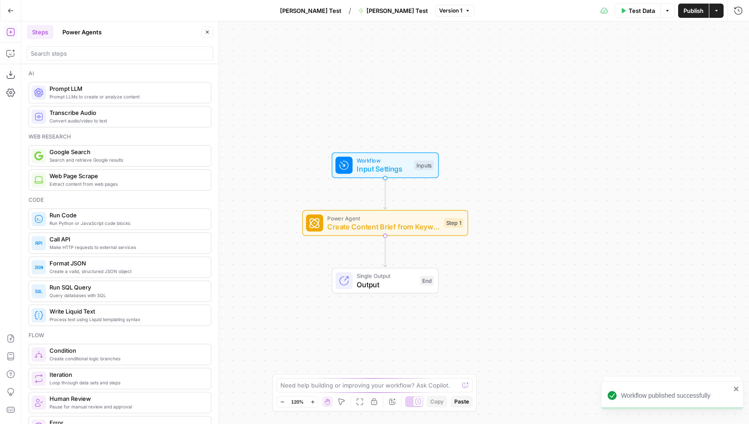
click at [87, 35] on button "Power Agents" at bounding box center [82, 32] width 50 height 14
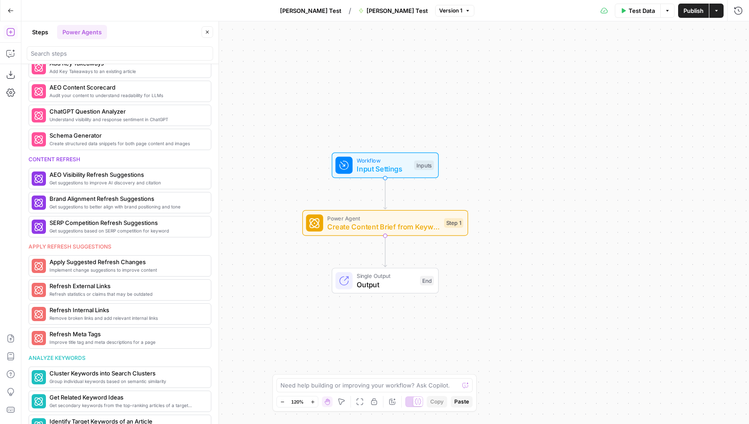
scroll to position [348, 0]
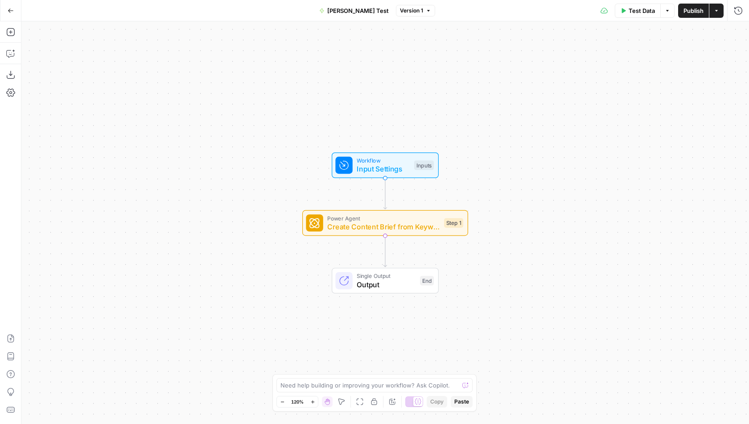
click at [13, 12] on icon "button" at bounding box center [11, 11] width 6 height 6
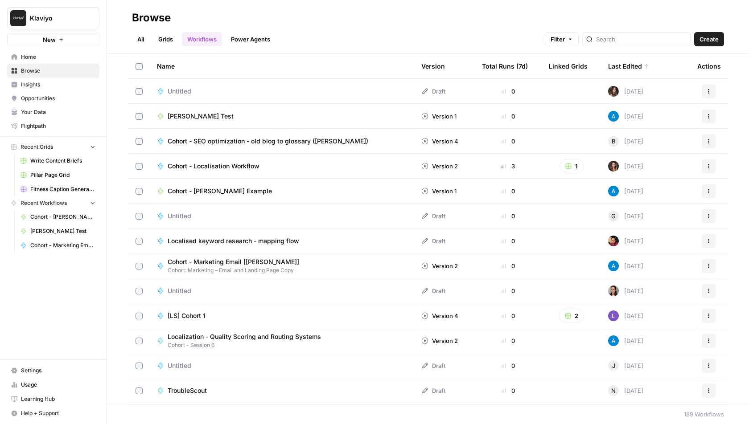
click at [169, 37] on link "Grids" at bounding box center [165, 39] width 25 height 14
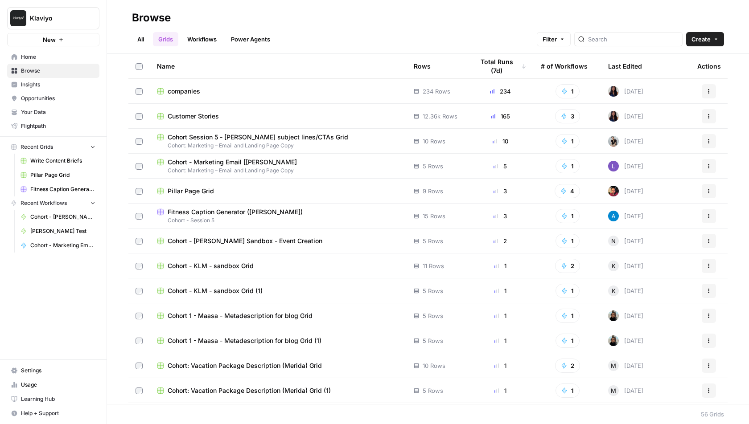
click at [140, 37] on link "All" at bounding box center [140, 39] width 17 height 14
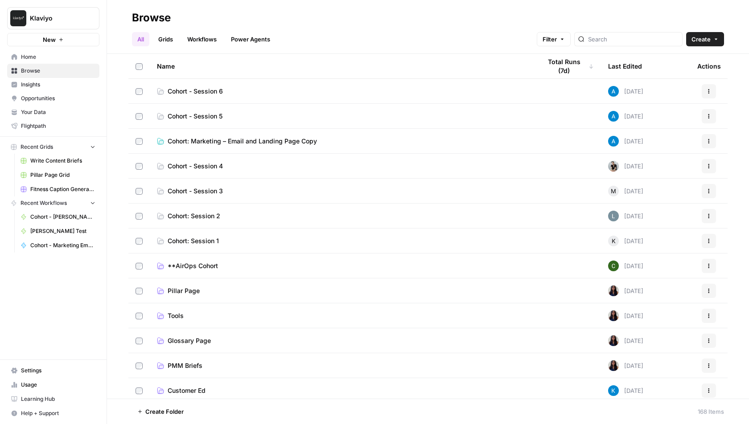
click at [215, 87] on span "Cohort - Session 6" at bounding box center [195, 91] width 55 height 9
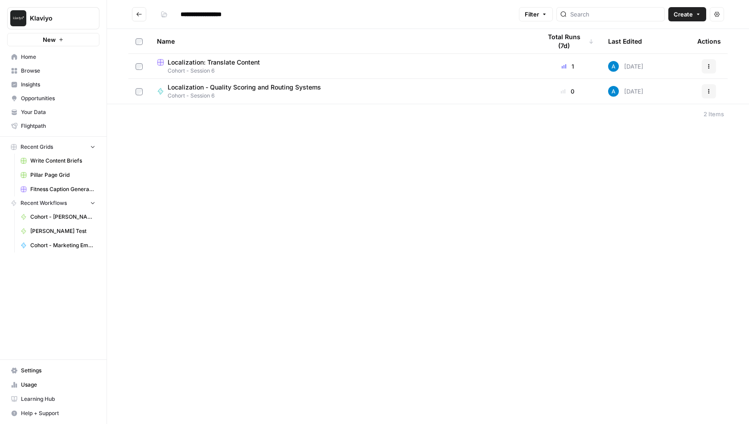
click at [245, 64] on span "Localization: Translate Content" at bounding box center [214, 62] width 92 height 9
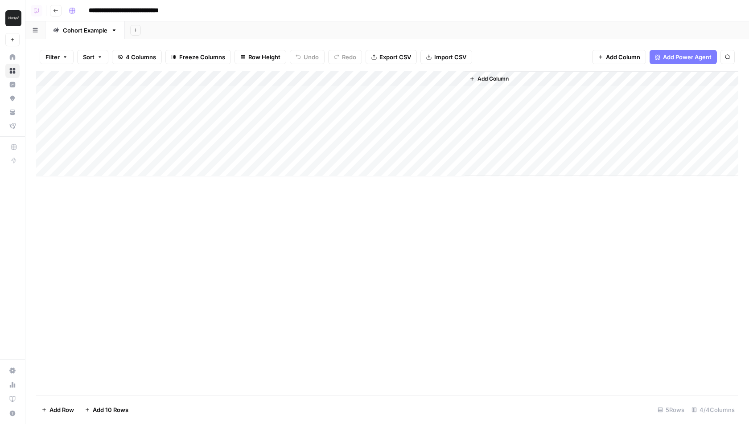
click at [188, 248] on div "Add Column" at bounding box center [387, 233] width 702 height 324
click at [106, 92] on div "Add Column" at bounding box center [387, 123] width 702 height 105
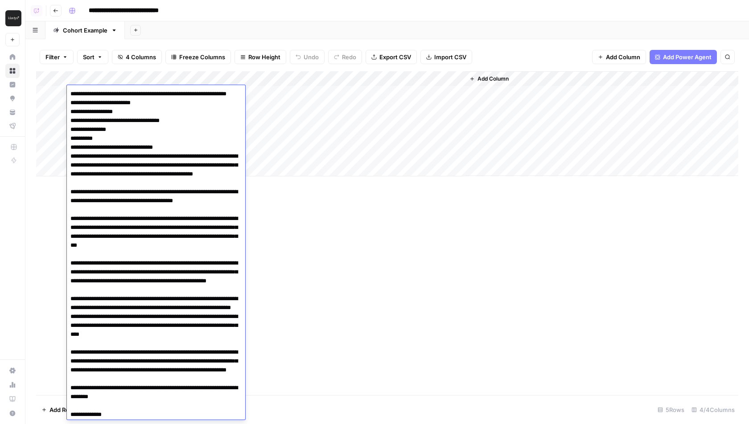
drag, startPoint x: 105, startPoint y: 103, endPoint x: 68, endPoint y: 94, distance: 38.2
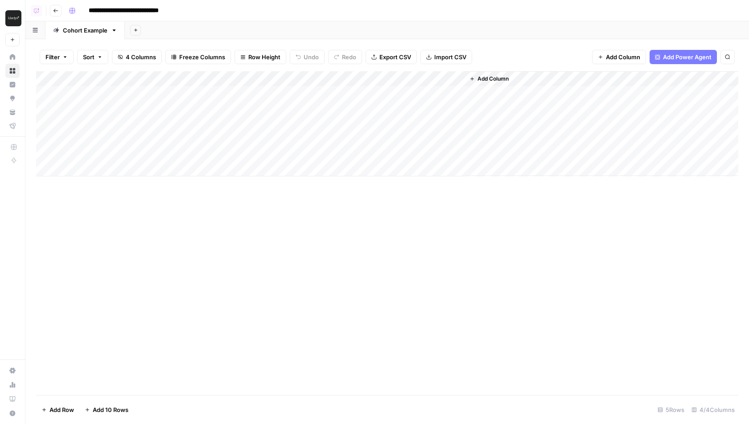
click at [321, 240] on div "Add Column" at bounding box center [387, 233] width 702 height 324
click at [235, 95] on div "Add Column" at bounding box center [387, 123] width 702 height 105
click at [221, 279] on div "Add Column" at bounding box center [387, 233] width 702 height 324
click at [454, 93] on div "Add Column" at bounding box center [387, 123] width 702 height 105
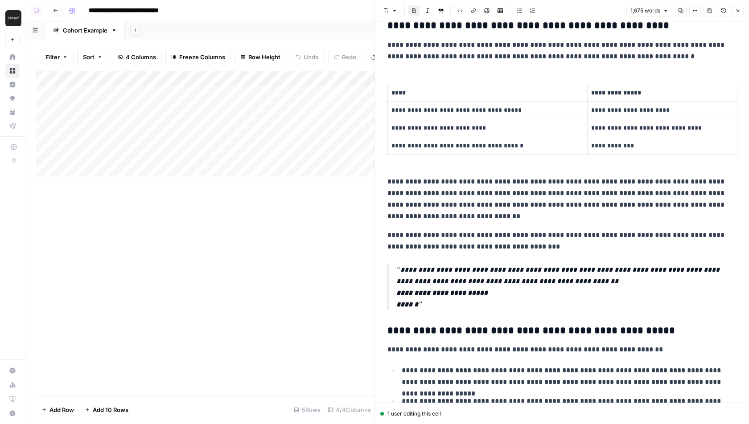
scroll to position [1105, 0]
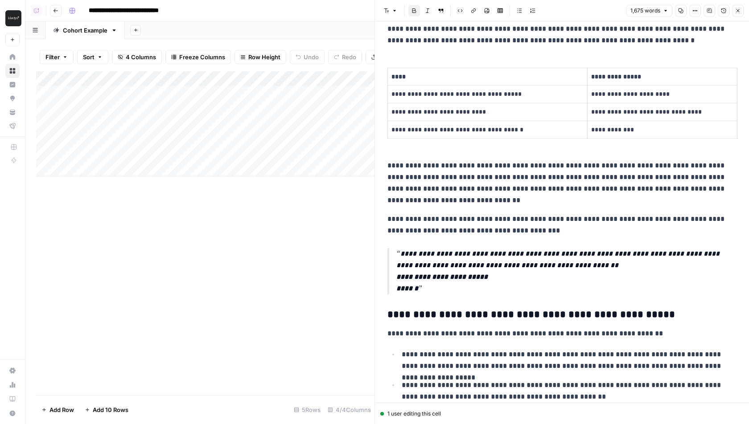
click at [738, 12] on icon "button" at bounding box center [737, 10] width 5 height 5
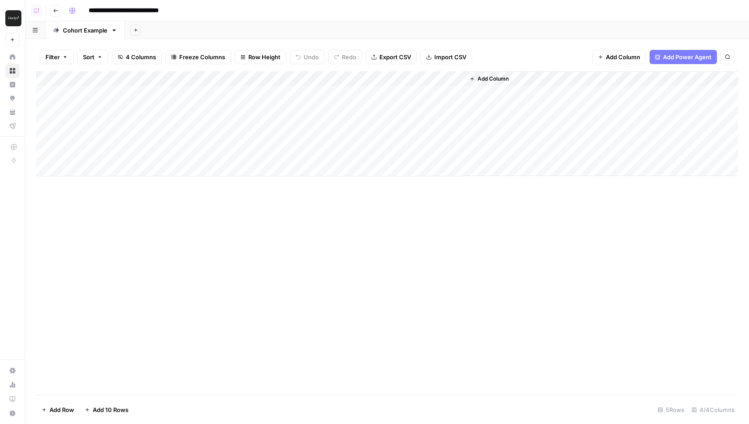
click at [398, 225] on div "Add Column" at bounding box center [387, 233] width 702 height 324
click at [493, 80] on span "Add Column" at bounding box center [492, 79] width 31 height 8
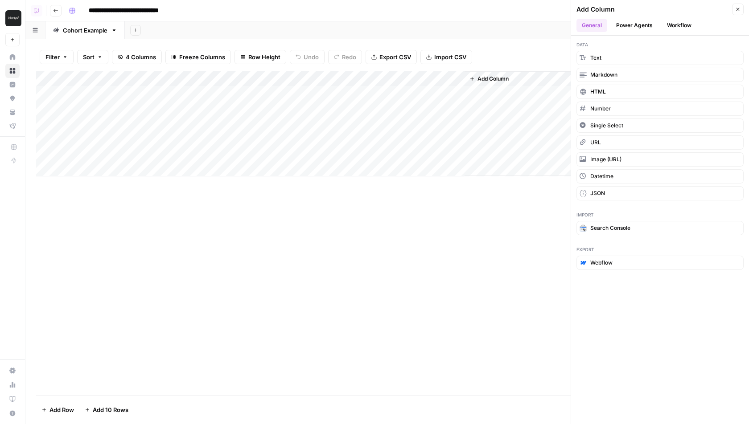
click at [640, 25] on button "Power Agents" at bounding box center [633, 25] width 47 height 13
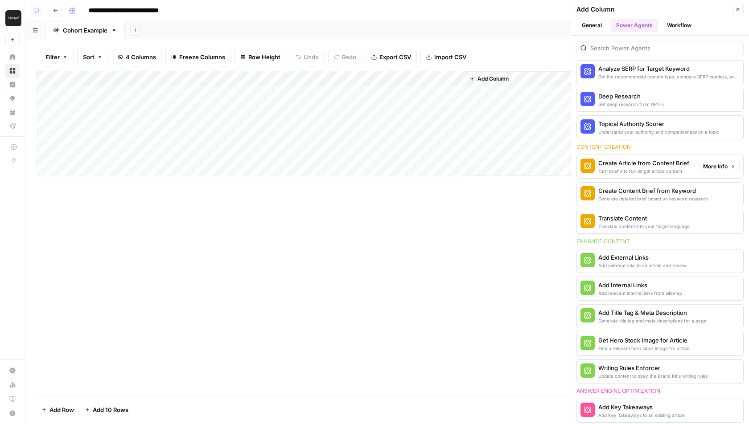
scroll to position [54, 0]
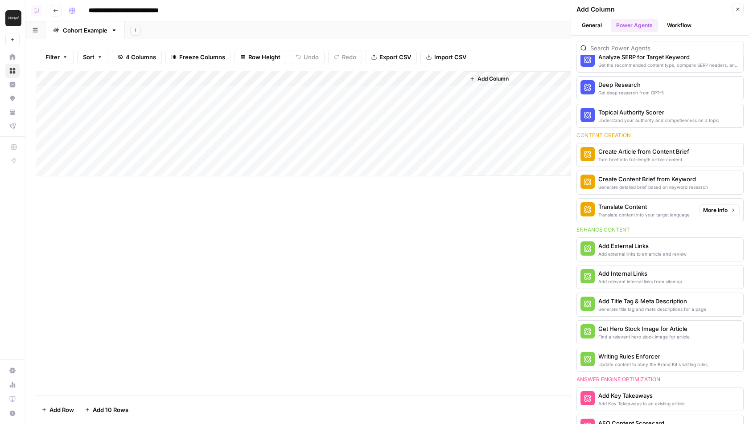
click at [614, 211] on div "Translate content into your target language" at bounding box center [643, 214] width 91 height 7
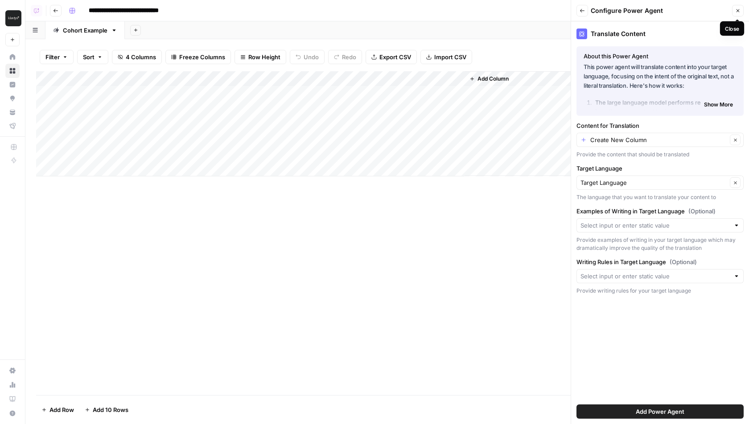
click at [738, 13] on button "Close" at bounding box center [738, 11] width 12 height 12
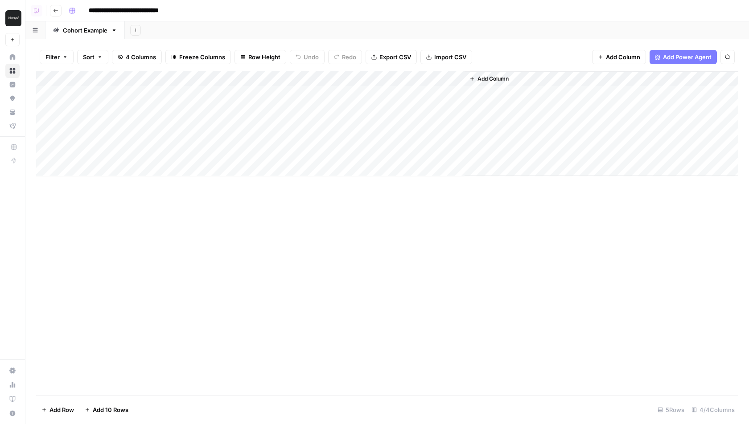
click at [301, 79] on div "Add Column" at bounding box center [387, 123] width 702 height 105
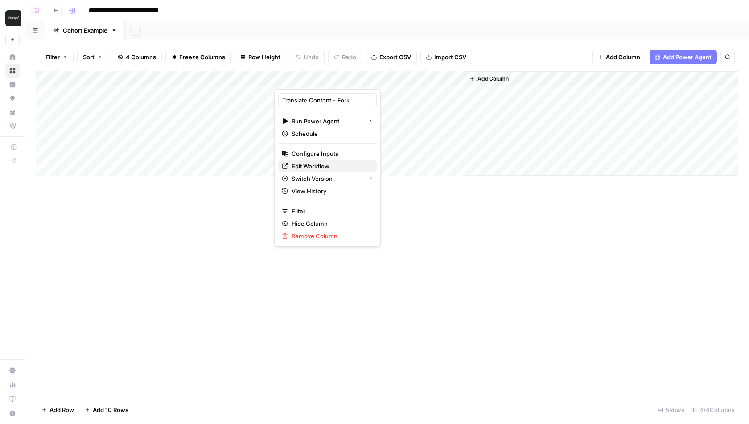
click at [301, 167] on span "Edit Workflow" at bounding box center [330, 166] width 78 height 9
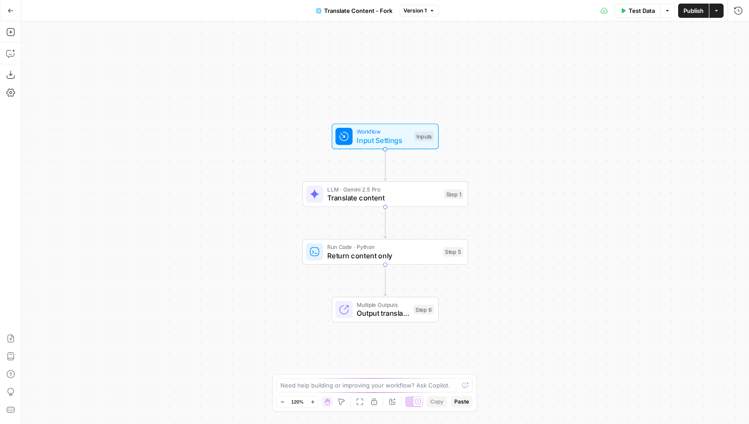
click at [16, 8] on button "Go Back" at bounding box center [11, 11] width 16 height 16
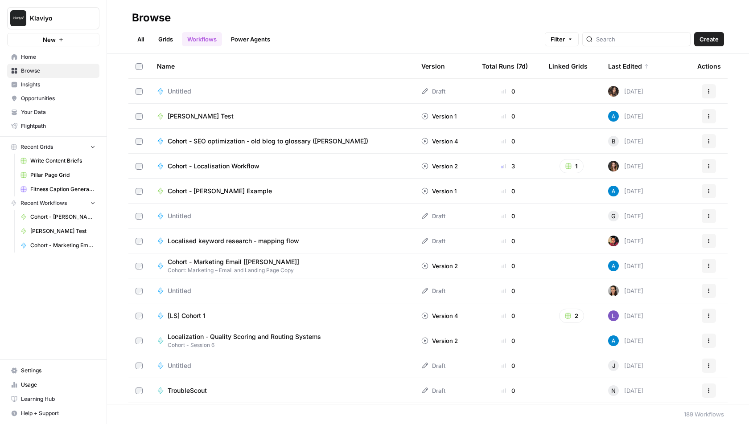
click at [167, 39] on link "Grids" at bounding box center [165, 39] width 25 height 14
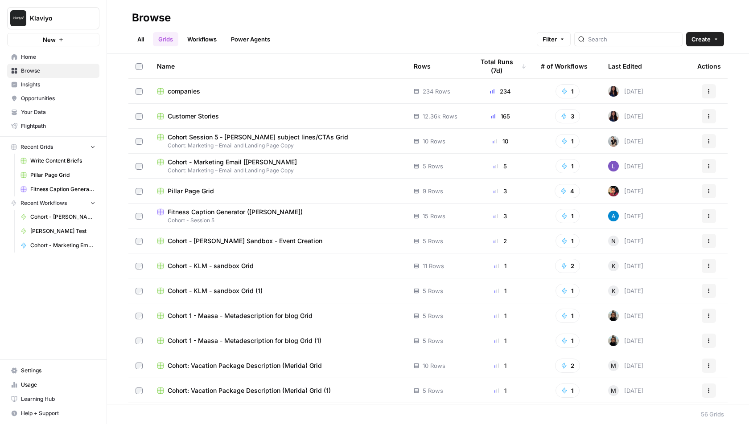
click at [145, 39] on link "All" at bounding box center [140, 39] width 17 height 14
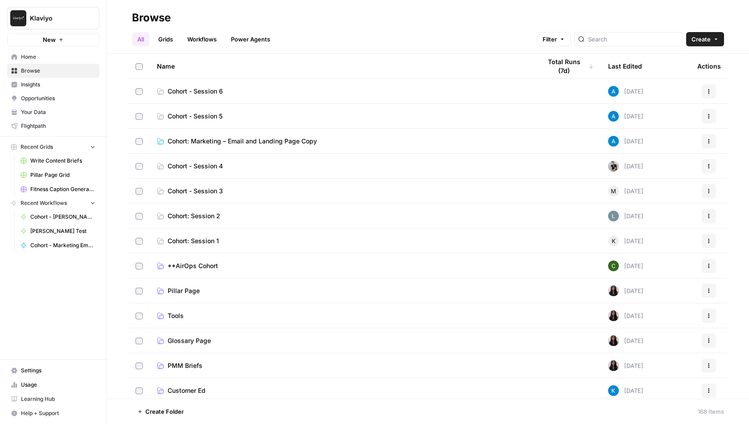
click at [187, 86] on td "Cohort - Session 6" at bounding box center [342, 91] width 384 height 25
click at [193, 90] on span "Cohort - Session 6" at bounding box center [195, 91] width 55 height 9
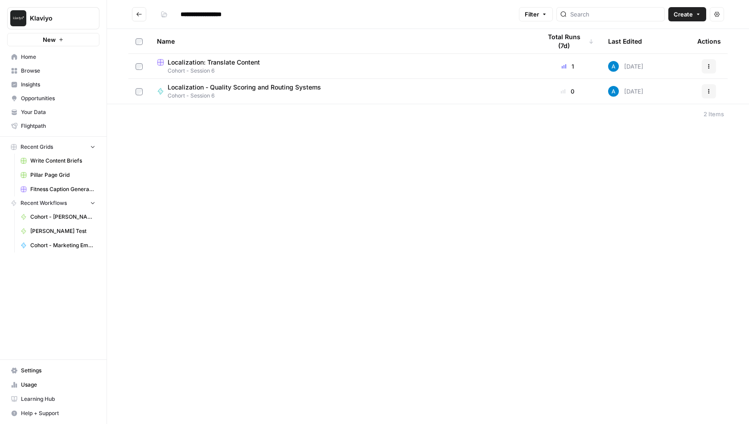
click at [45, 59] on span "Home" at bounding box center [58, 57] width 74 height 8
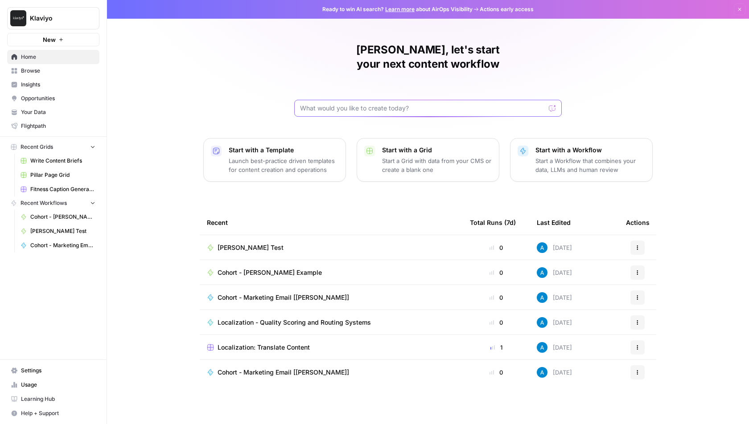
click at [340, 104] on input "text" at bounding box center [422, 108] width 245 height 9
click at [383, 104] on input "text" at bounding box center [422, 108] width 245 height 9
click at [351, 104] on input "text" at bounding box center [422, 108] width 245 height 9
paste input "Branded FAQ Engine Beginner 20 mins Sometimes you don't need a full research lo…"
type input "Branded FAQ Engine Beginner 20 mins Sometimes you don't need a full research lo…"
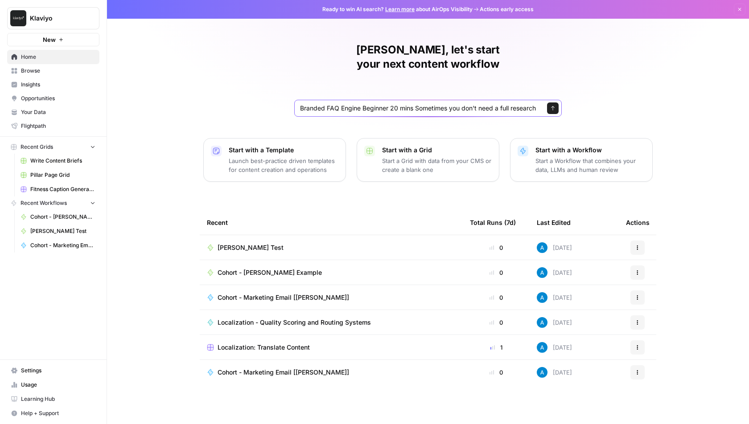
scroll to position [0, 1423]
click button "Send" at bounding box center [553, 108] width 12 height 12
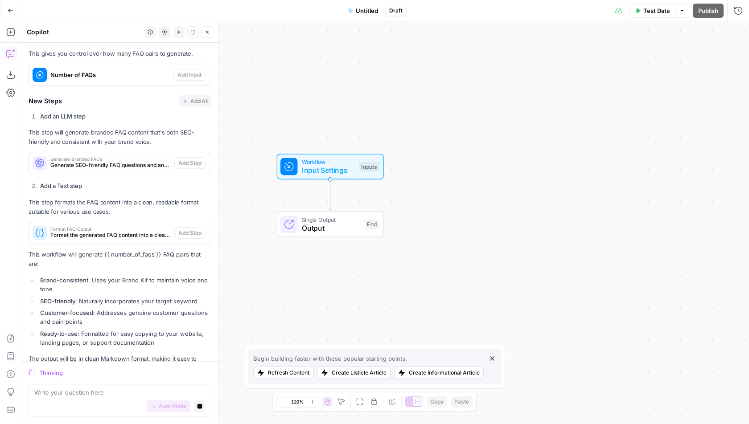
scroll to position [493, 0]
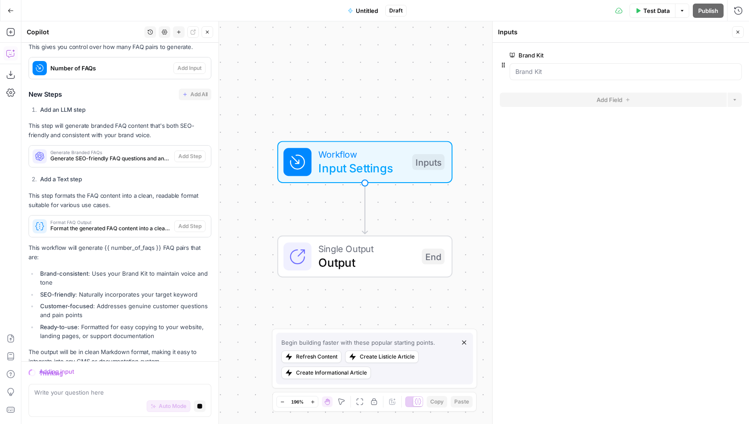
drag, startPoint x: 338, startPoint y: 145, endPoint x: 389, endPoint y: 63, distance: 96.8
click at [389, 63] on div "Workflow Input Settings Inputs Single Output Output End" at bounding box center [384, 222] width 727 height 403
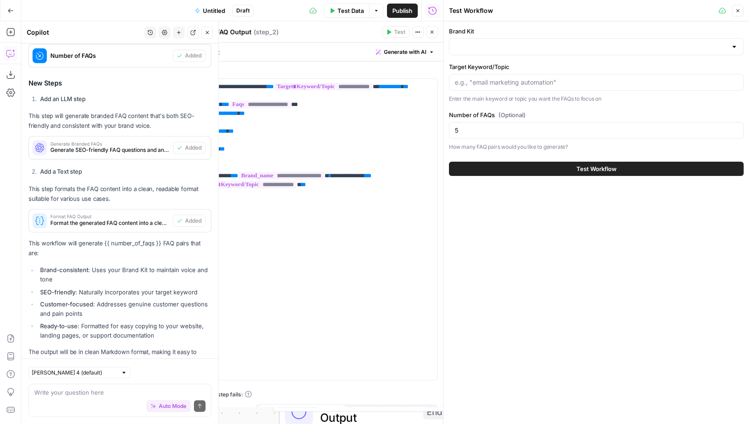
scroll to position [521, 0]
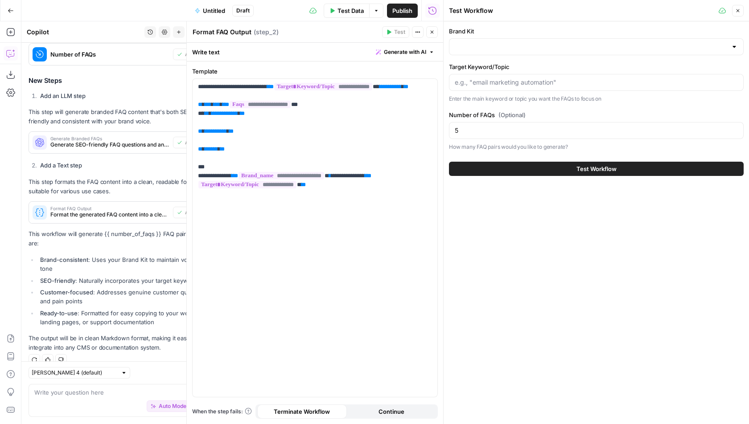
click at [214, 12] on span "Untitled" at bounding box center [214, 10] width 22 height 9
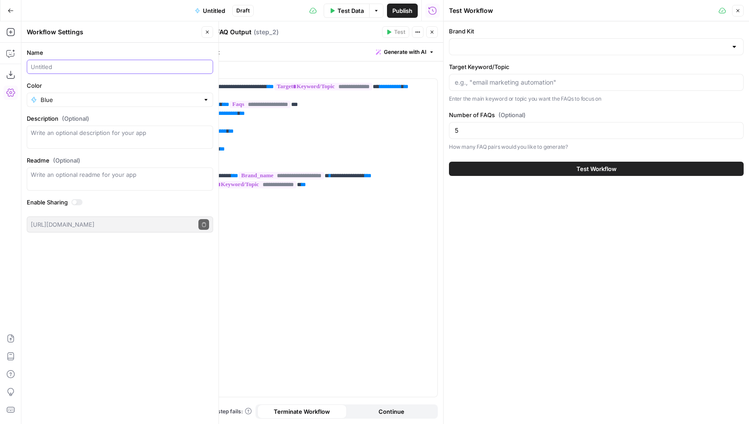
click at [101, 66] on input "Name" at bounding box center [120, 66] width 178 height 9
type input "Co-Pilot Example: Brand FAQs"
click at [127, 39] on header "Workflow Settings Close" at bounding box center [119, 31] width 197 height 21
click at [205, 30] on icon "button" at bounding box center [207, 31] width 5 height 5
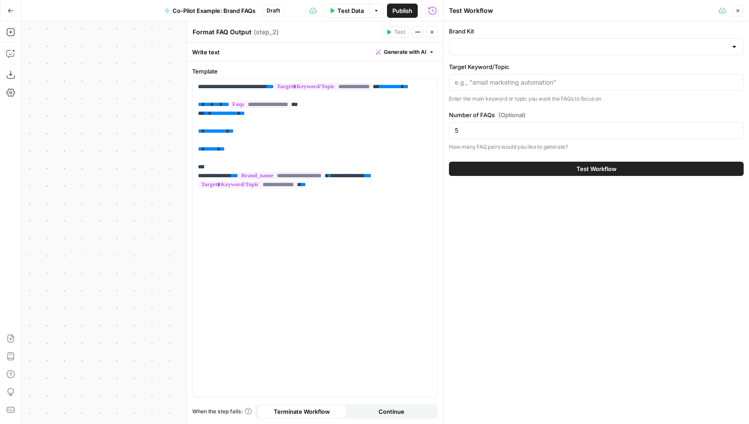
click at [398, 9] on span "Publish" at bounding box center [402, 10] width 20 height 9
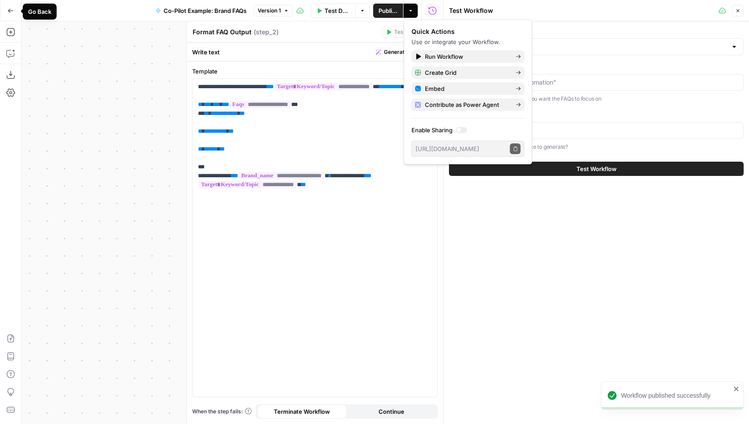
click at [10, 10] on icon "button" at bounding box center [11, 11] width 6 height 6
